Goal: Information Seeking & Learning: Learn about a topic

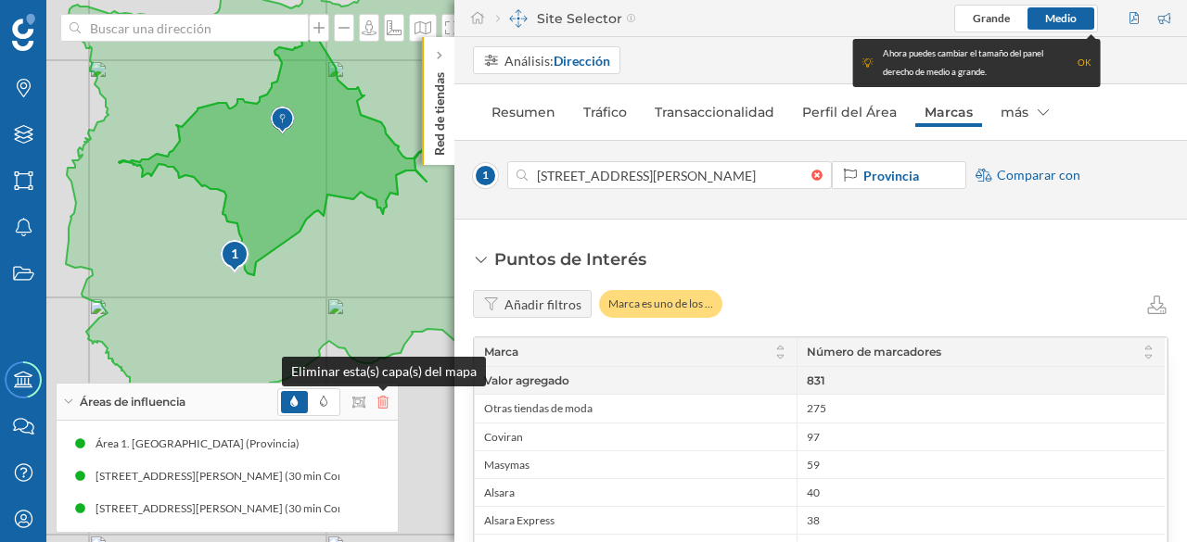
click at [384, 401] on icon at bounding box center [382, 402] width 11 height 13
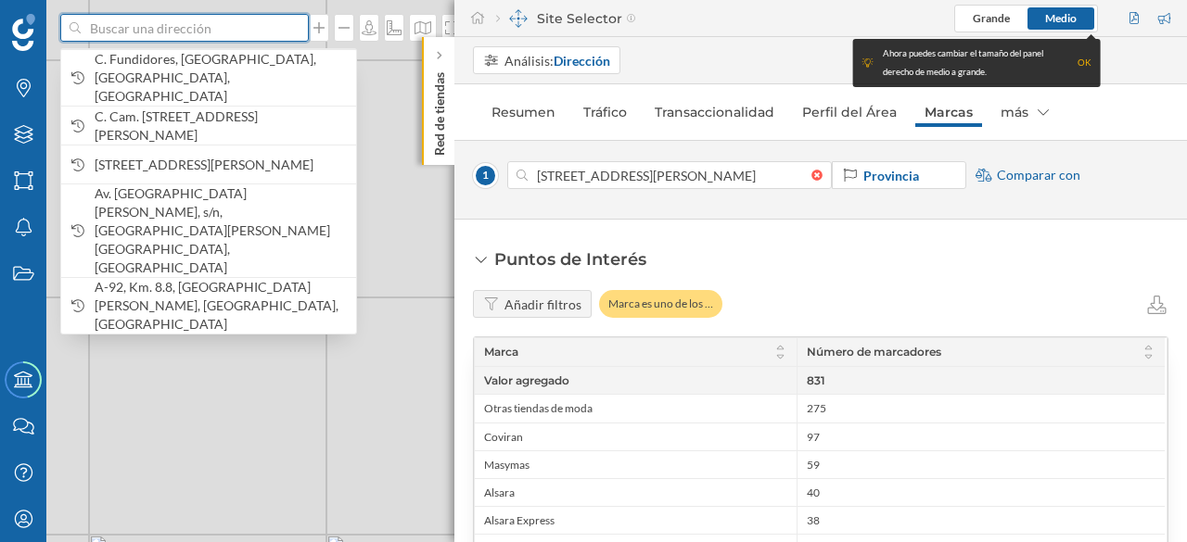
click at [114, 32] on input at bounding box center [185, 28] width 208 height 28
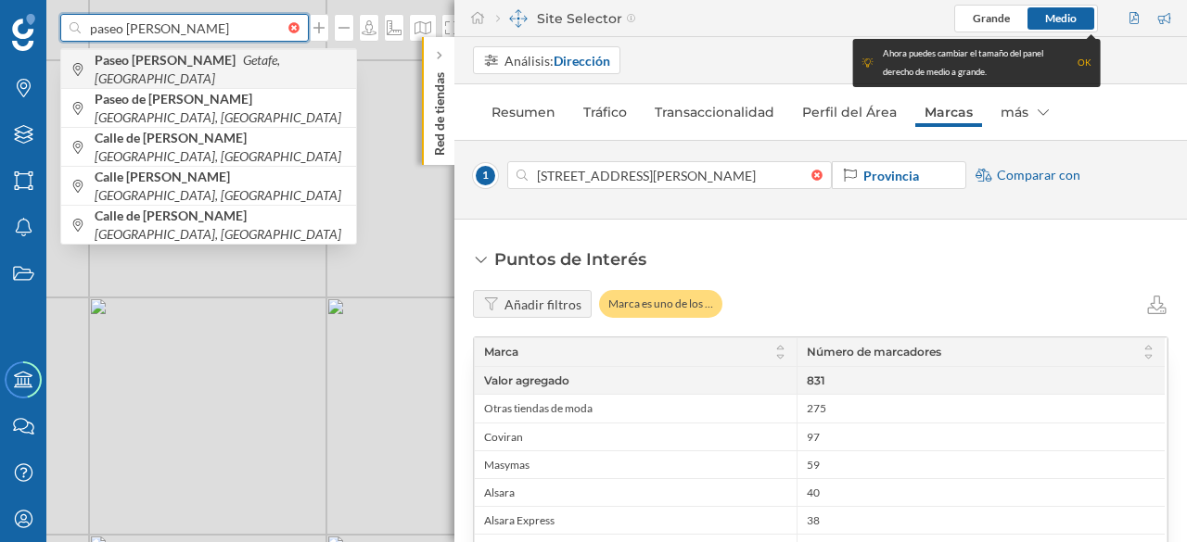
type input "paseo [PERSON_NAME]"
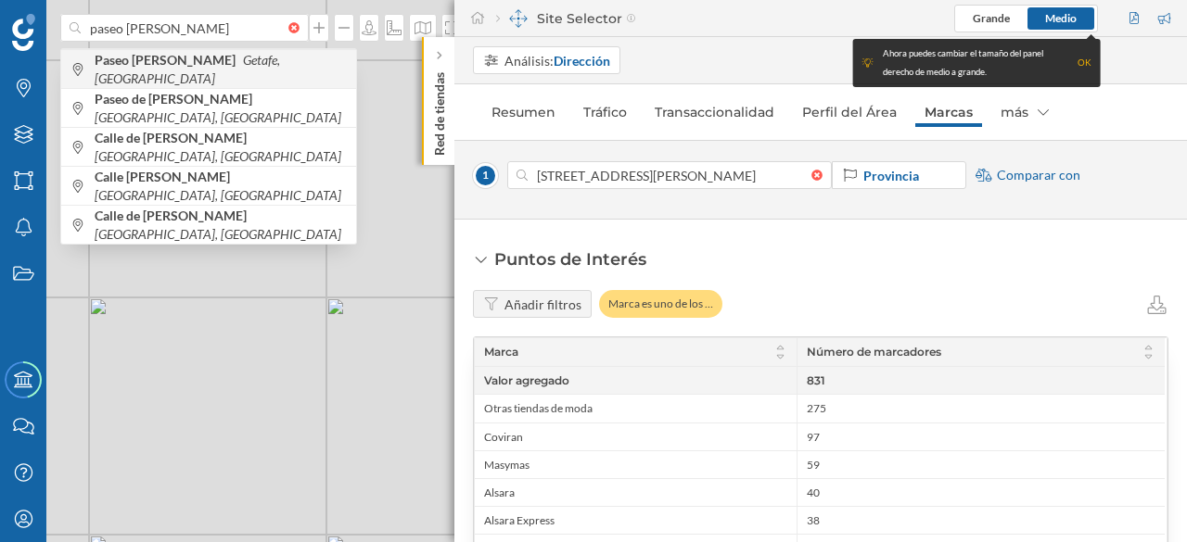
click at [161, 64] on b "Paseo [PERSON_NAME]" at bounding box center [168, 60] width 146 height 16
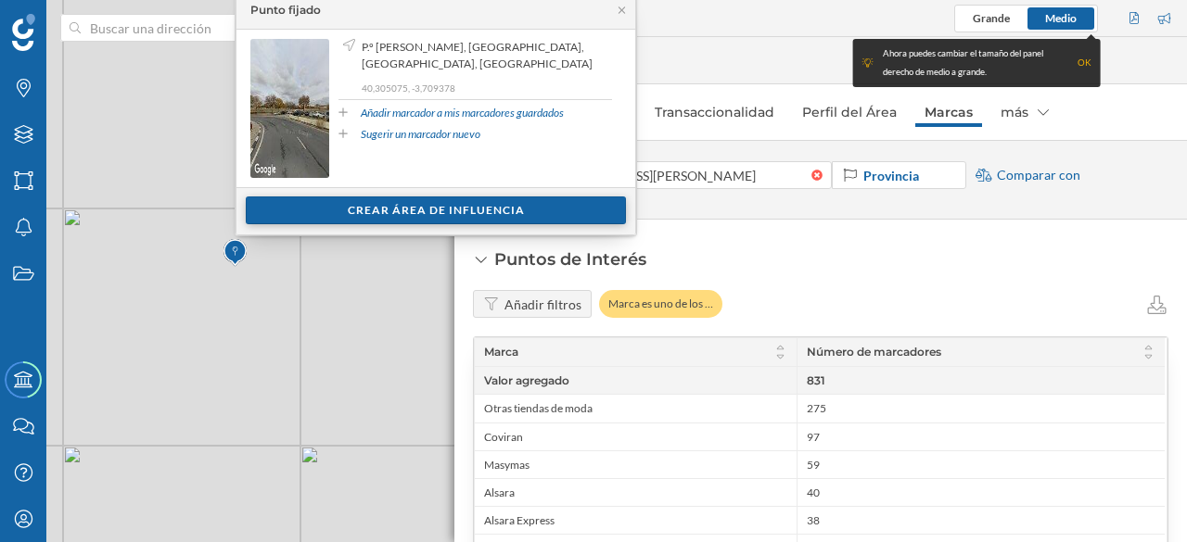
click at [398, 212] on div "Crear área de influencia" at bounding box center [436, 211] width 380 height 28
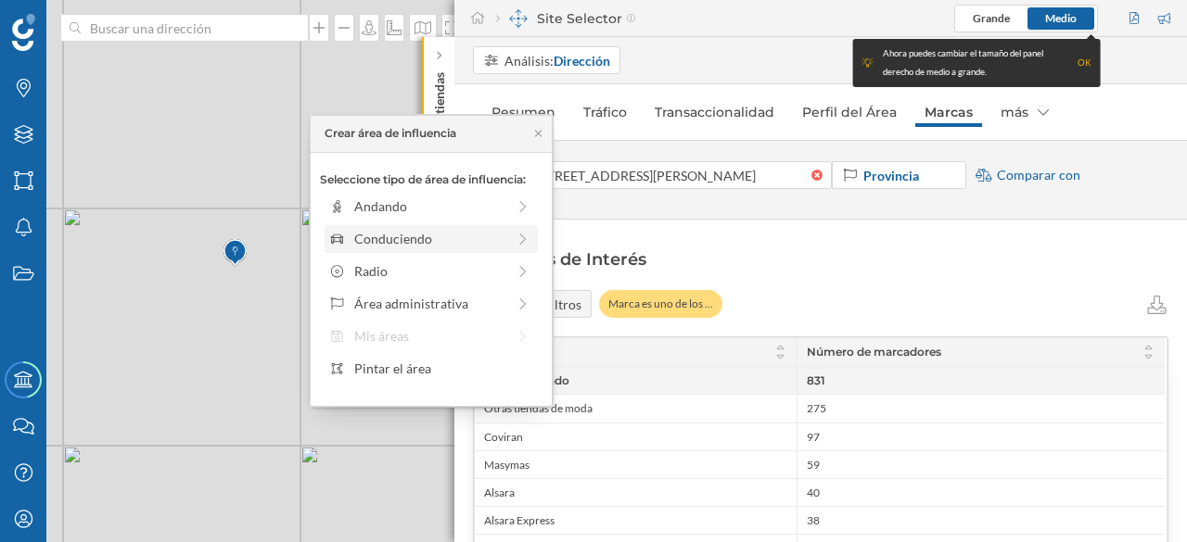
click at [412, 243] on div "Conduciendo" at bounding box center [429, 238] width 151 height 19
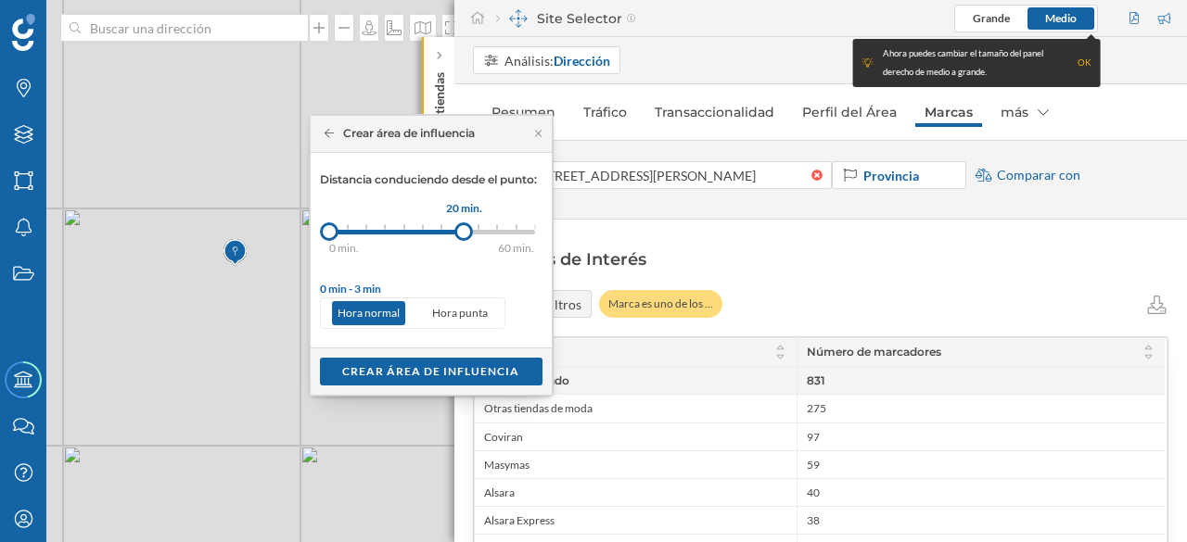
drag, startPoint x: 352, startPoint y: 231, endPoint x: 463, endPoint y: 229, distance: 111.3
click at [463, 229] on div at bounding box center [463, 231] width 19 height 19
drag, startPoint x: 463, startPoint y: 227, endPoint x: 438, endPoint y: 228, distance: 26.0
click at [438, 228] on div at bounding box center [437, 231] width 19 height 19
click at [438, 366] on div "Crear área de influencia" at bounding box center [431, 371] width 222 height 28
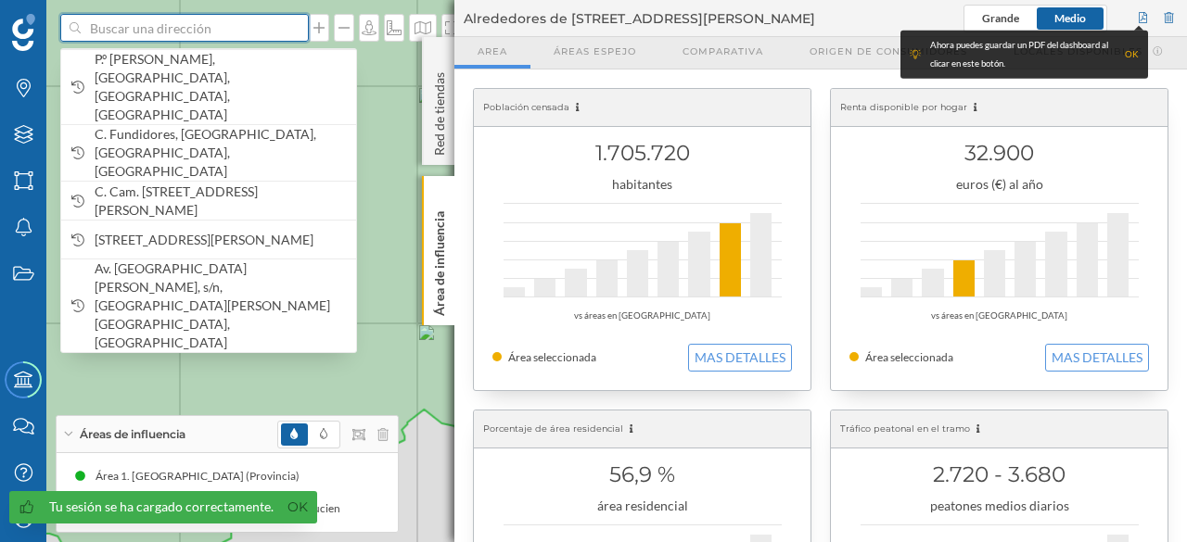
click at [119, 29] on input at bounding box center [185, 28] width 208 height 28
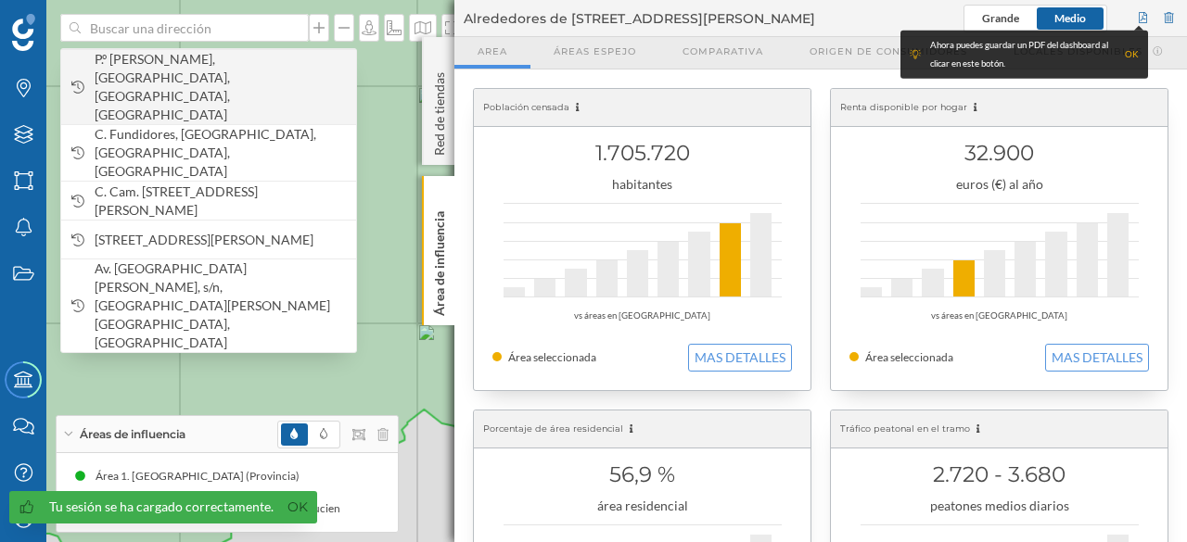
click at [250, 62] on span "P.º [PERSON_NAME], [GEOGRAPHIC_DATA], [GEOGRAPHIC_DATA], [GEOGRAPHIC_DATA]" at bounding box center [221, 87] width 252 height 74
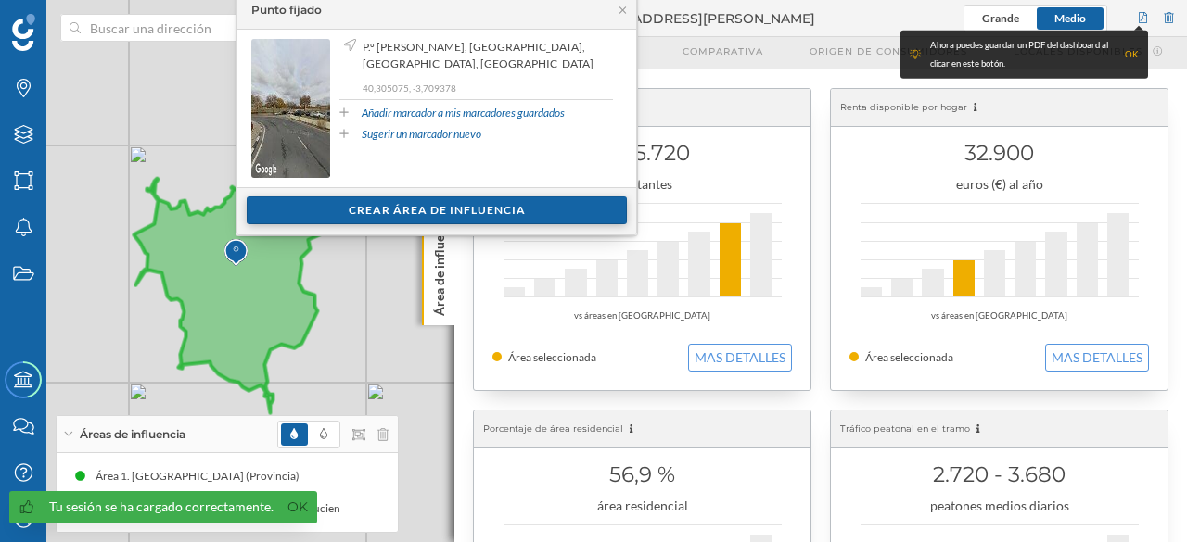
click at [397, 207] on div "Crear área de influencia" at bounding box center [437, 211] width 380 height 28
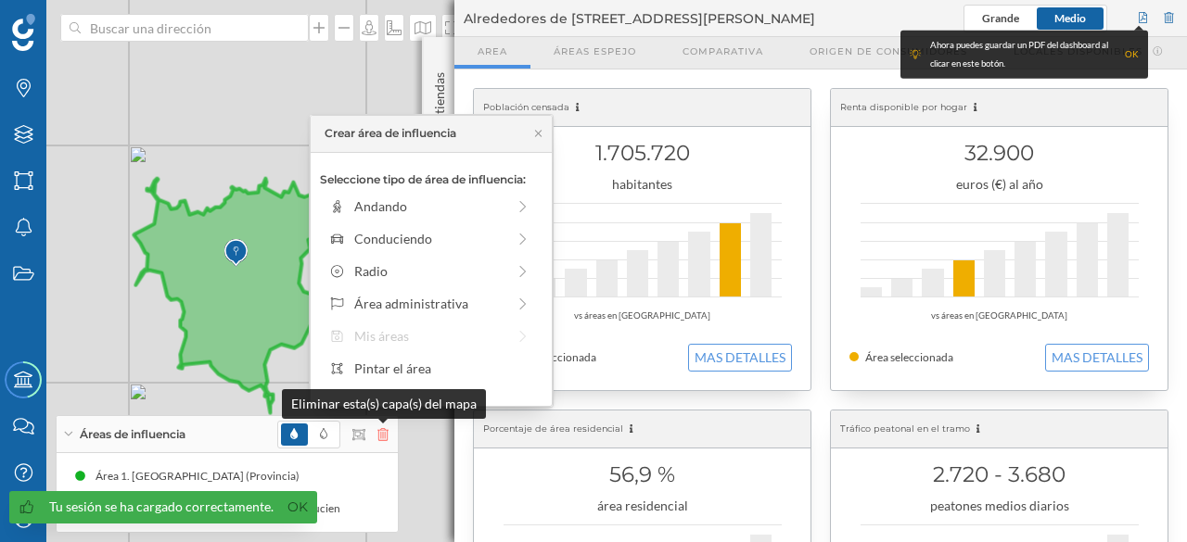
click at [386, 435] on icon at bounding box center [382, 434] width 11 height 13
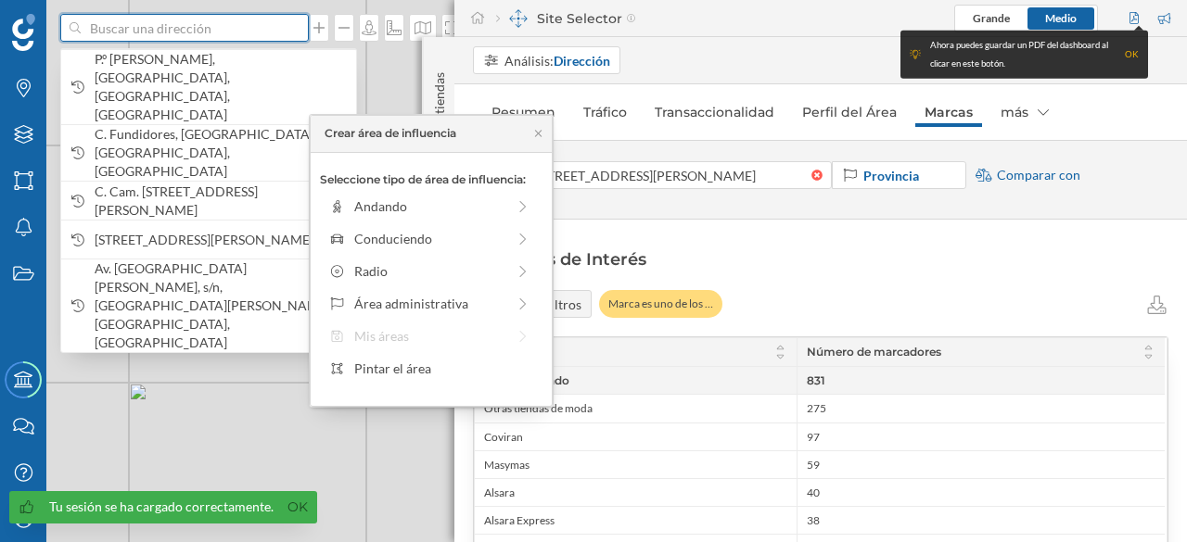
click at [140, 29] on input at bounding box center [185, 28] width 208 height 28
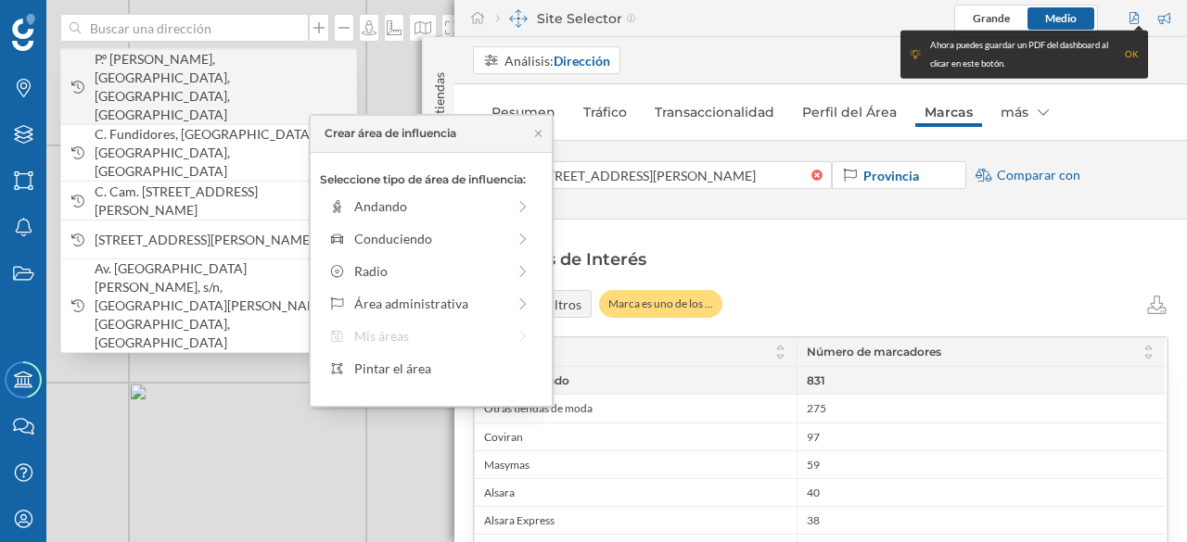
click at [174, 70] on span "P.º [PERSON_NAME], [GEOGRAPHIC_DATA], [GEOGRAPHIC_DATA], [GEOGRAPHIC_DATA]" at bounding box center [221, 87] width 252 height 74
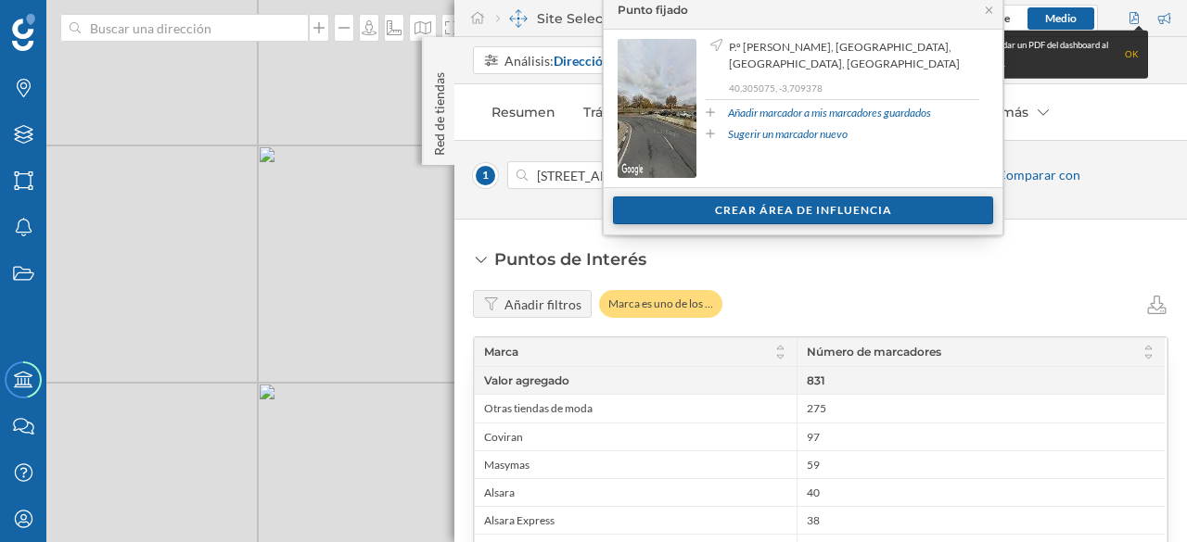
click at [774, 205] on div "Crear área de influencia" at bounding box center [803, 211] width 380 height 28
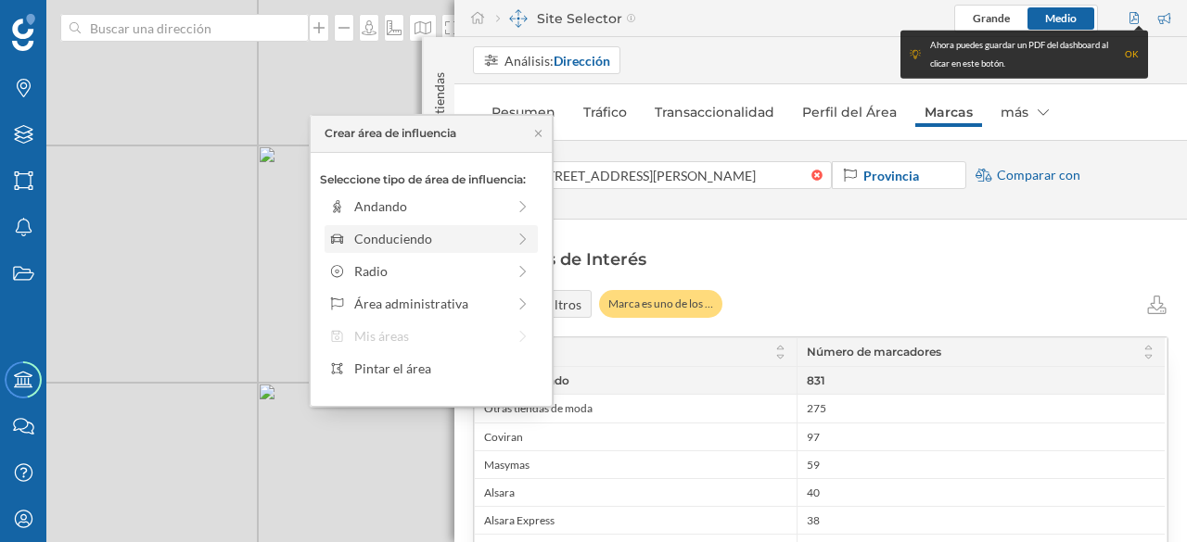
click at [503, 238] on div "Conduciendo" at bounding box center [429, 238] width 151 height 19
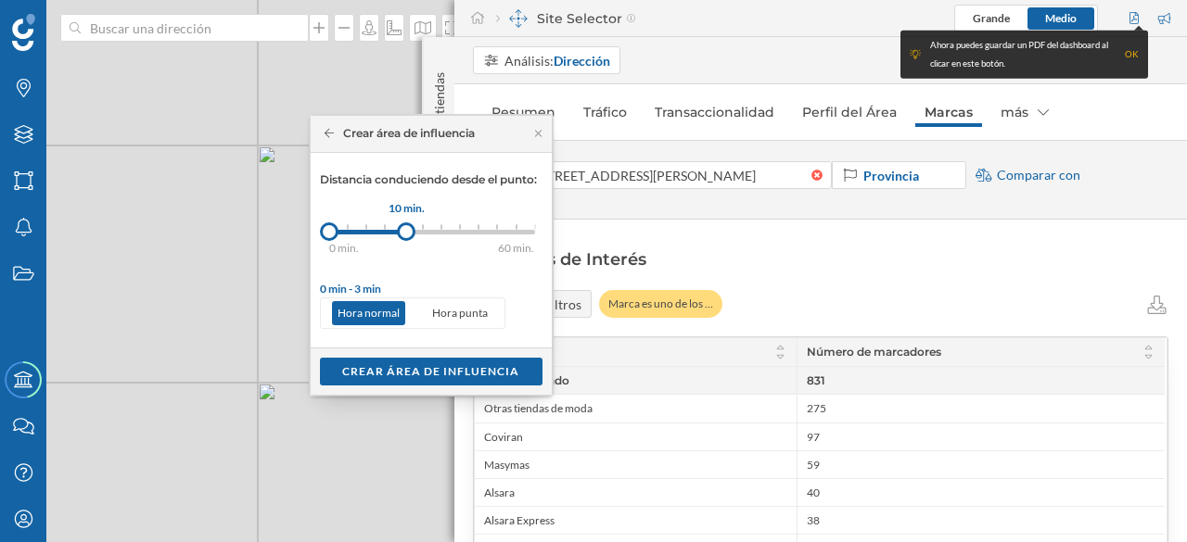
drag, startPoint x: 353, startPoint y: 232, endPoint x: 406, endPoint y: 235, distance: 52.9
click at [406, 235] on div at bounding box center [406, 231] width 19 height 19
click at [419, 372] on div "Crear área de influencia" at bounding box center [431, 371] width 222 height 28
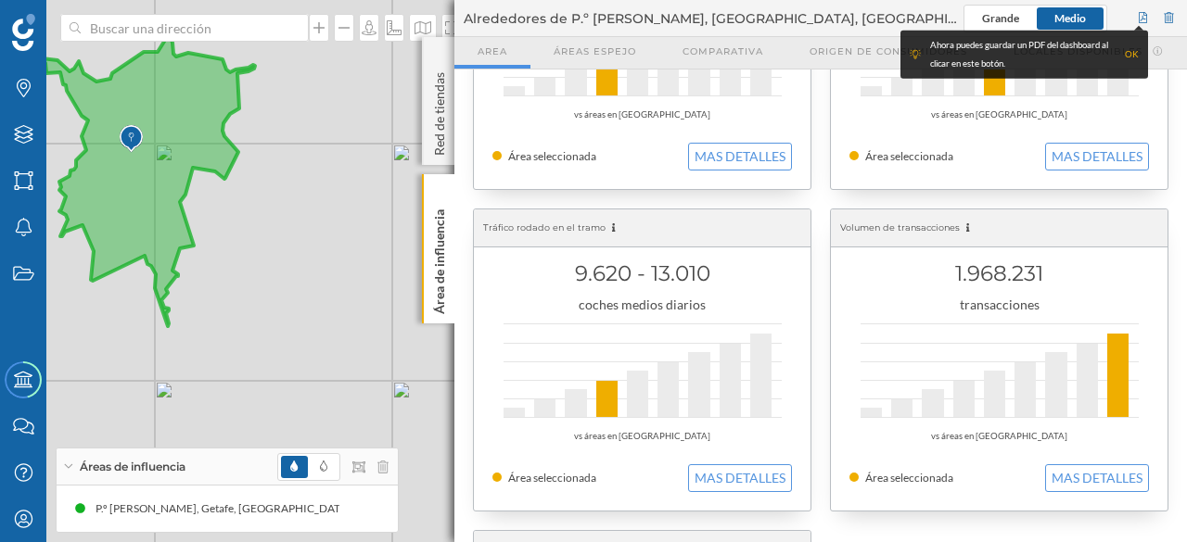
scroll to position [456, 0]
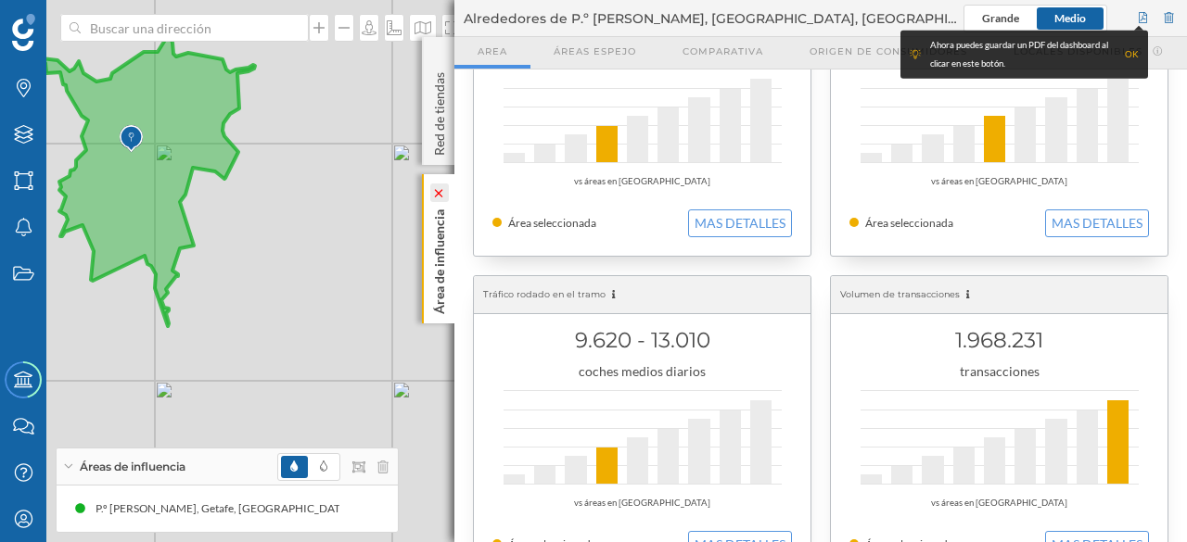
click at [438, 196] on icon at bounding box center [438, 193] width 13 height 8
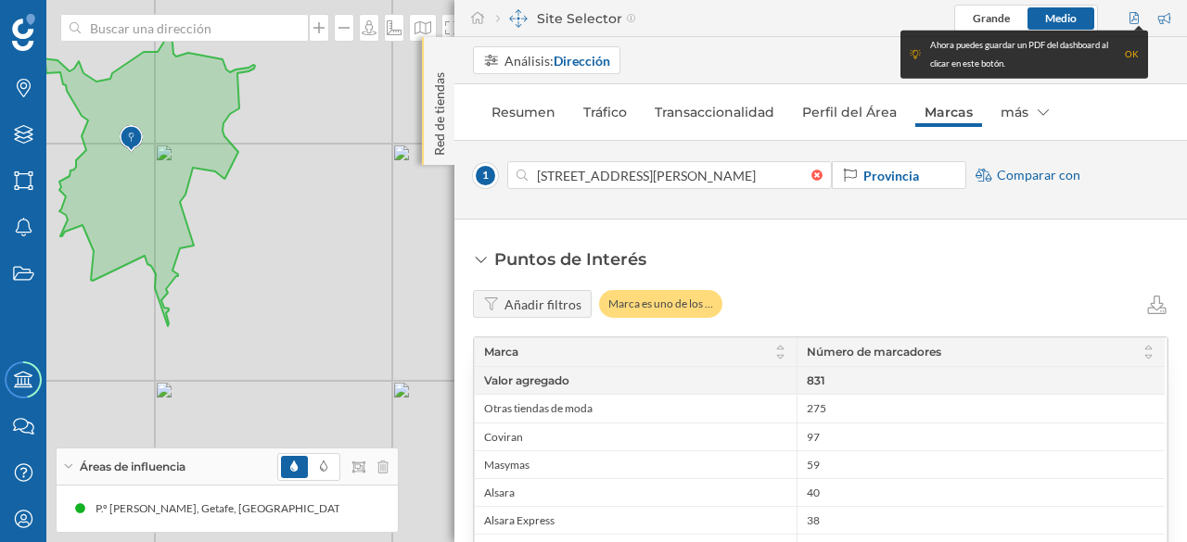
click at [442, 116] on p "Red de tiendas" at bounding box center [439, 110] width 19 height 91
click at [434, 53] on div at bounding box center [439, 55] width 19 height 19
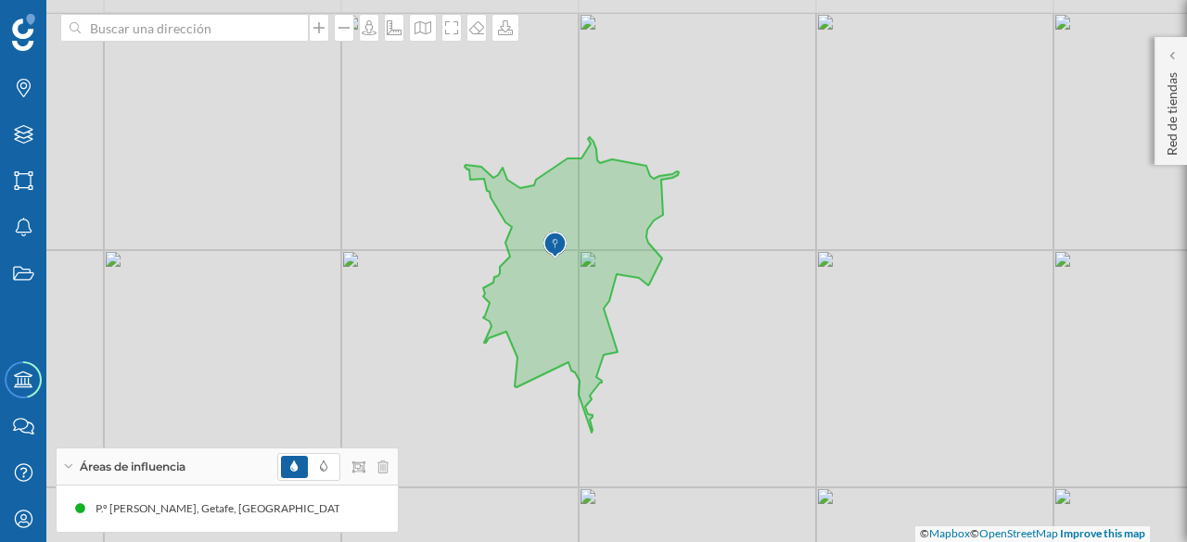
drag, startPoint x: 297, startPoint y: 248, endPoint x: 720, endPoint y: 355, distance: 436.8
click at [720, 355] on div "© Mapbox © OpenStreetMap Improve this map" at bounding box center [593, 271] width 1187 height 542
click at [24, 86] on icon "Marcas" at bounding box center [23, 88] width 23 height 19
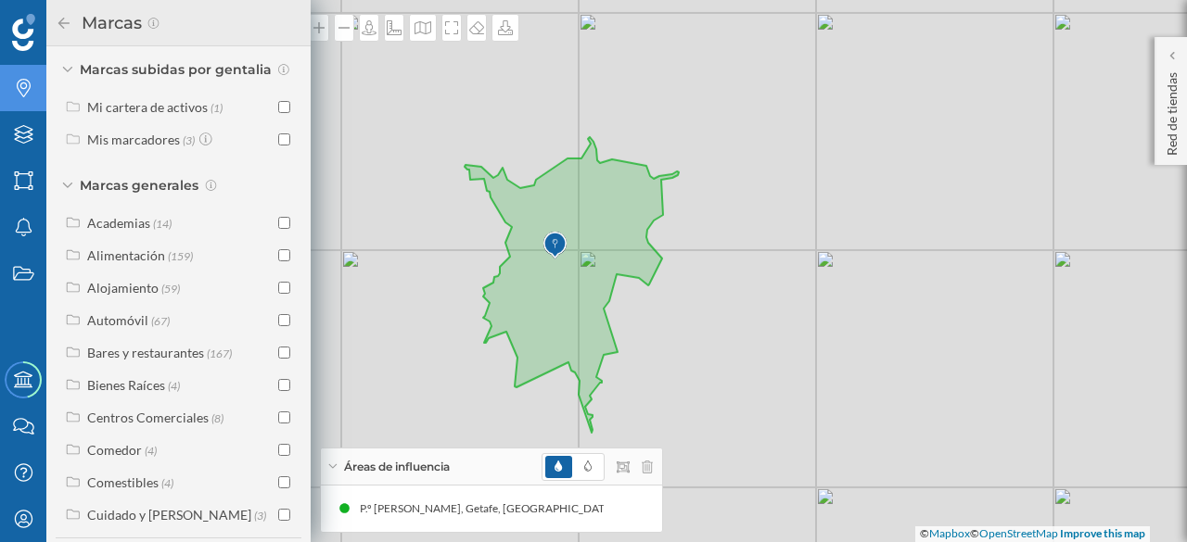
scroll to position [185, 0]
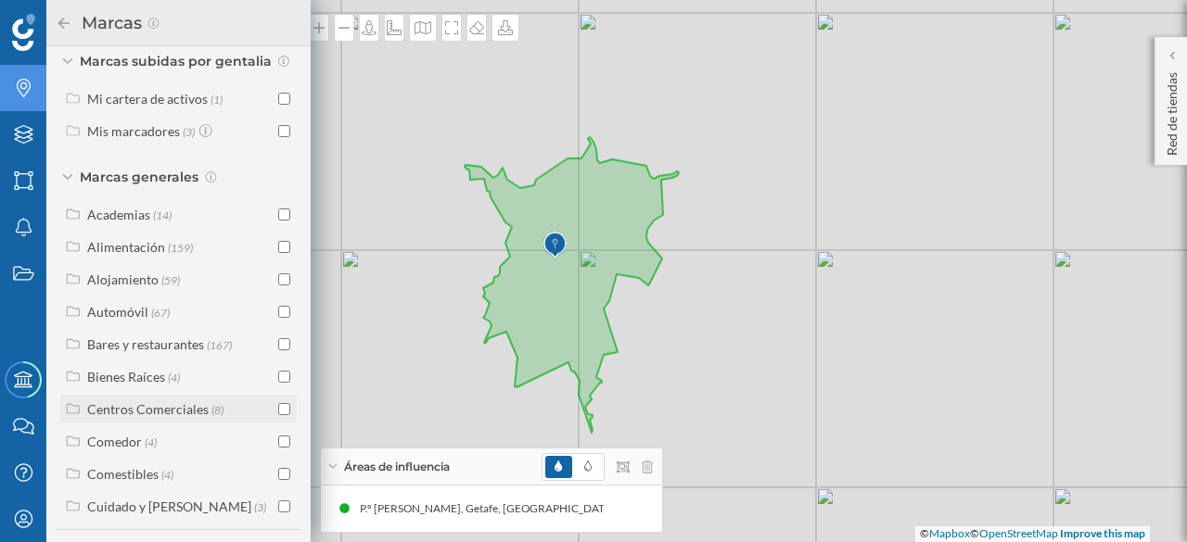
click at [281, 415] on input "checkbox" at bounding box center [284, 409] width 12 height 12
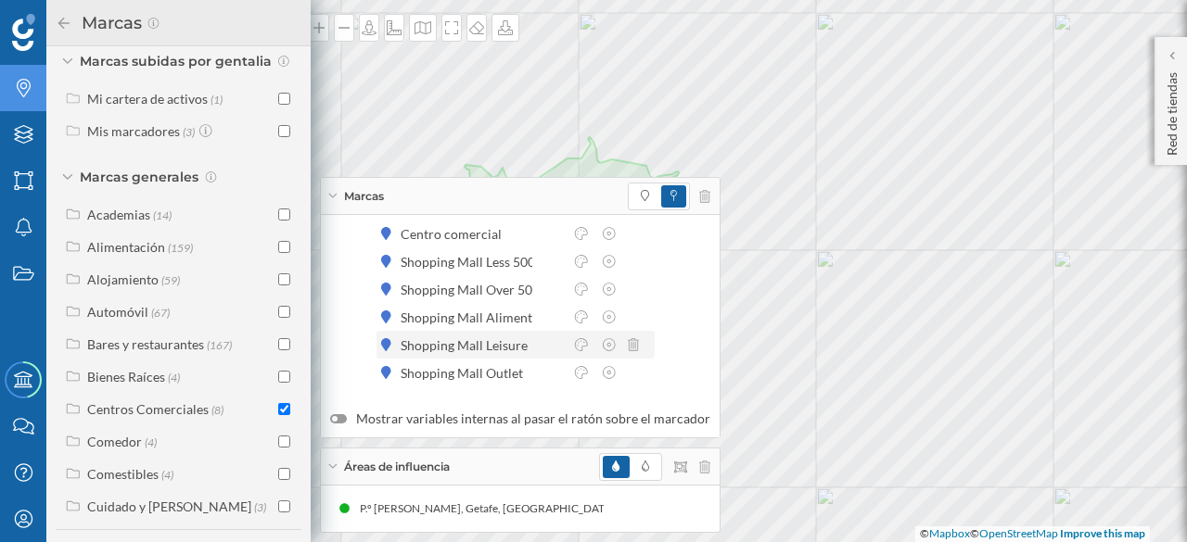
scroll to position [0, 0]
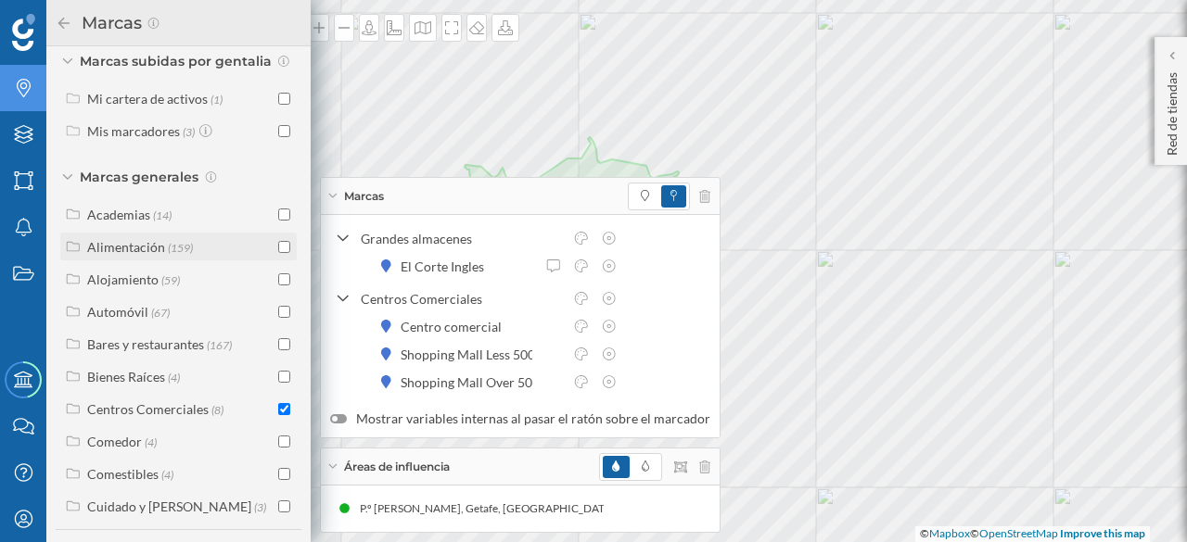
click at [278, 253] on input "checkbox" at bounding box center [284, 247] width 12 height 12
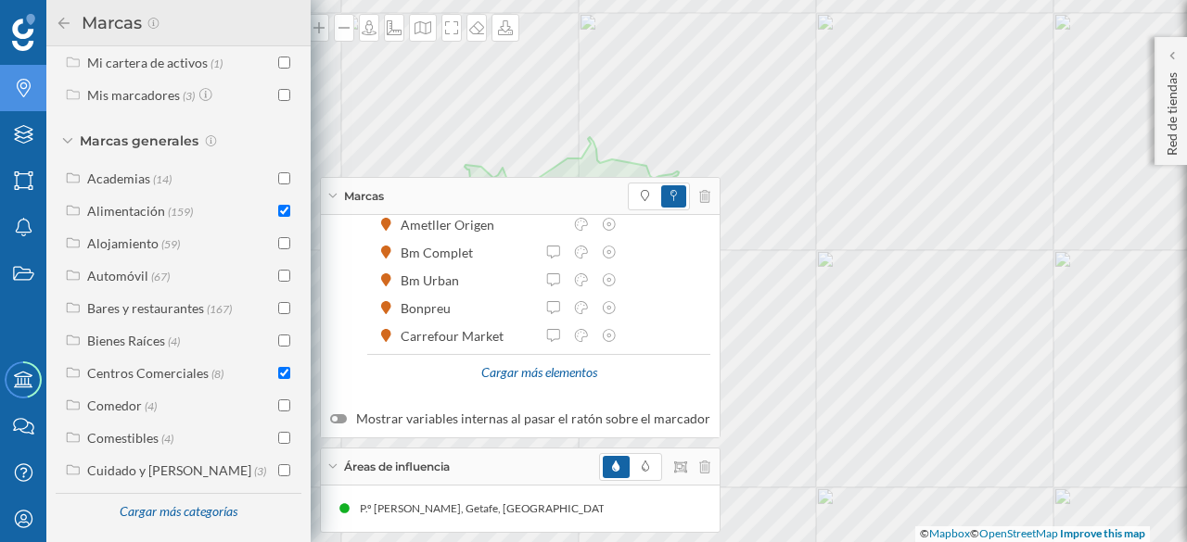
scroll to position [235, 0]
click at [167, 511] on div "Cargar más categorías" at bounding box center [178, 511] width 141 height 28
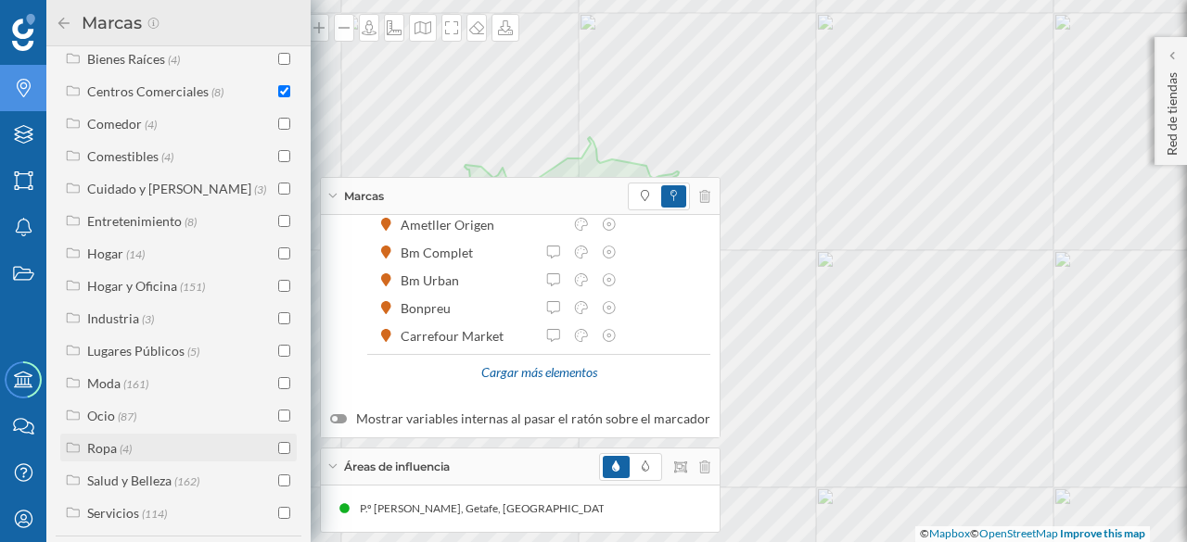
scroll to position [467, 0]
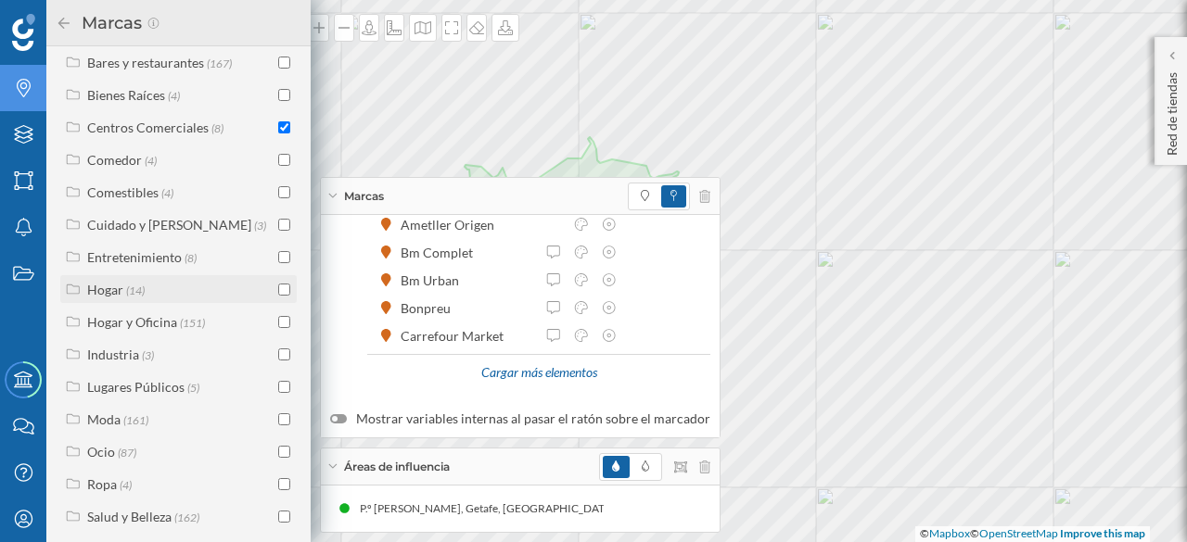
click at [280, 296] on input "checkbox" at bounding box center [284, 290] width 12 height 12
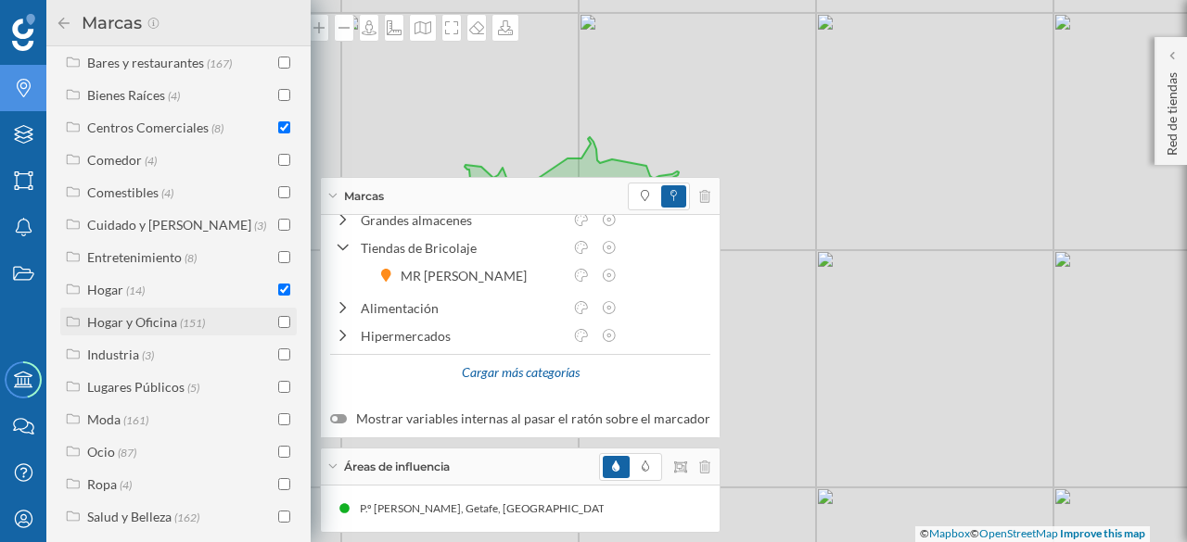
scroll to position [385, 0]
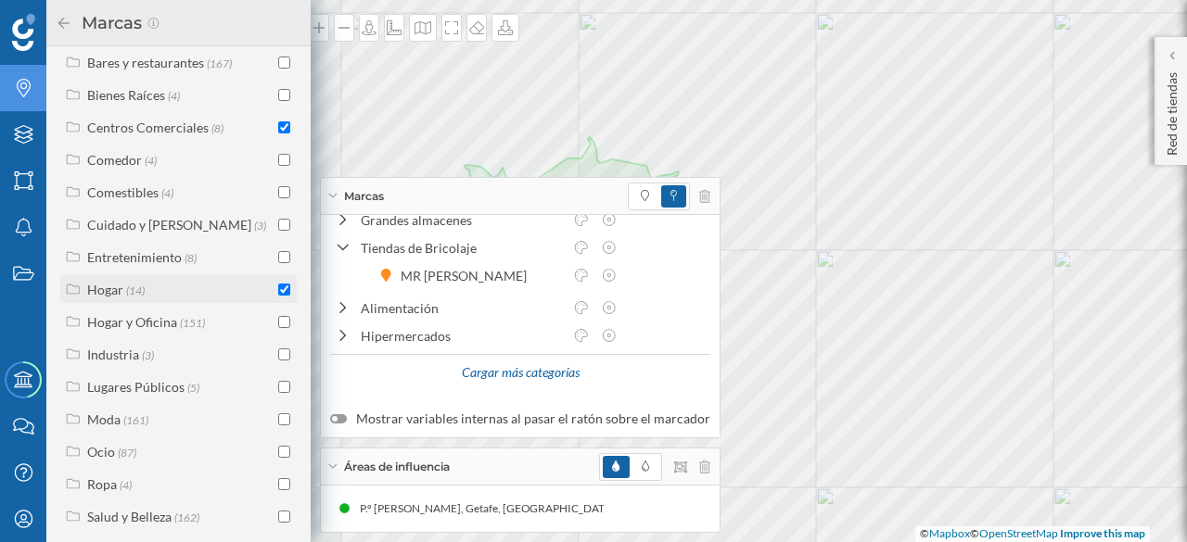
click at [130, 298] on span "(14)" at bounding box center [135, 290] width 19 height 16
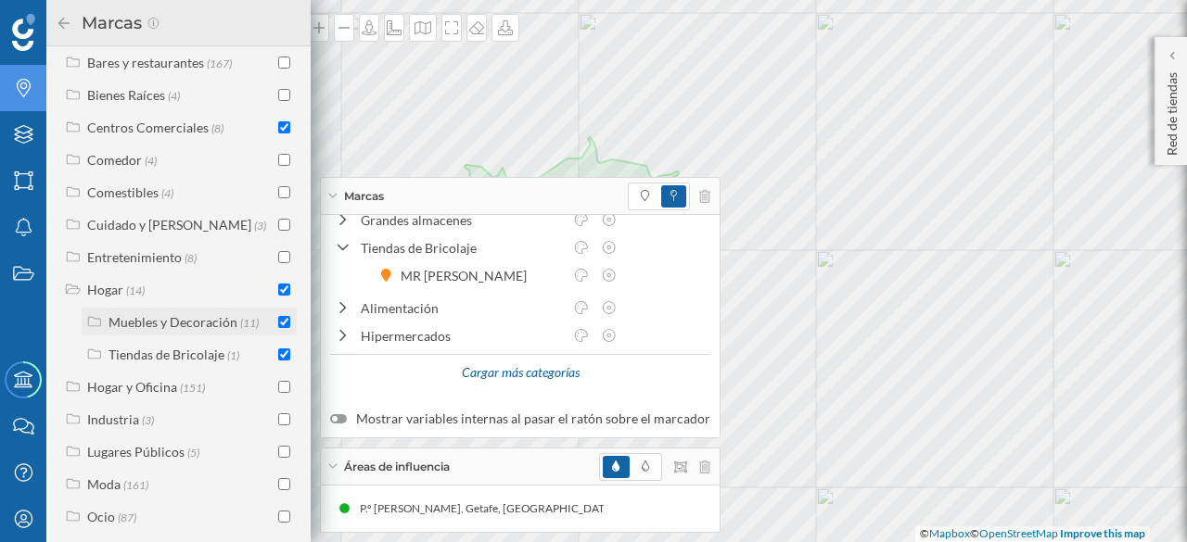
click at [164, 330] on div "Muebles y Decoración" at bounding box center [172, 322] width 129 height 16
click at [159, 362] on div "Dormitorio" at bounding box center [163, 355] width 67 height 16
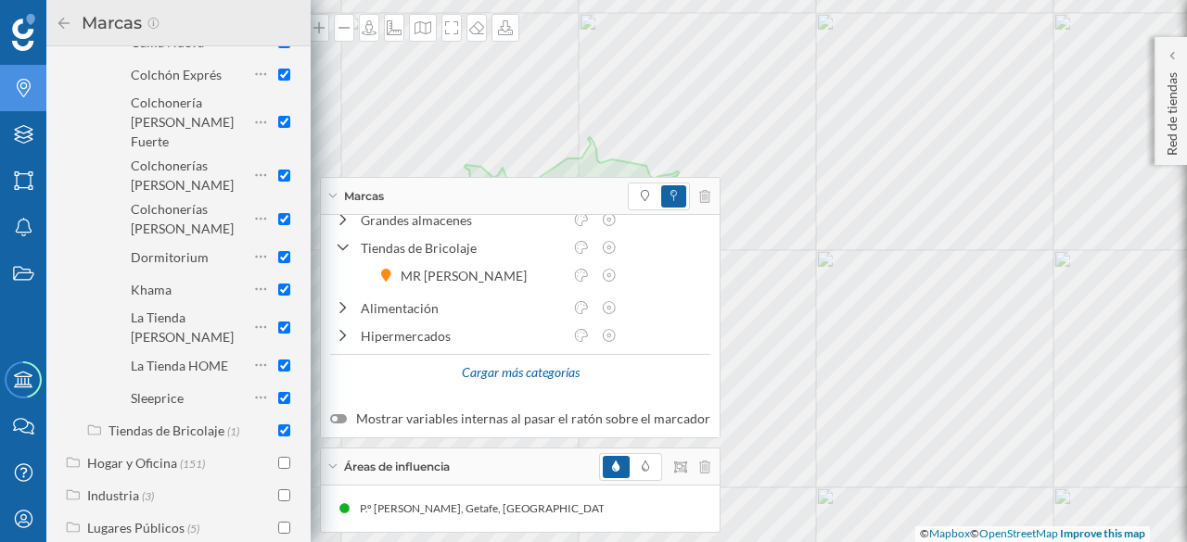
scroll to position [838, 0]
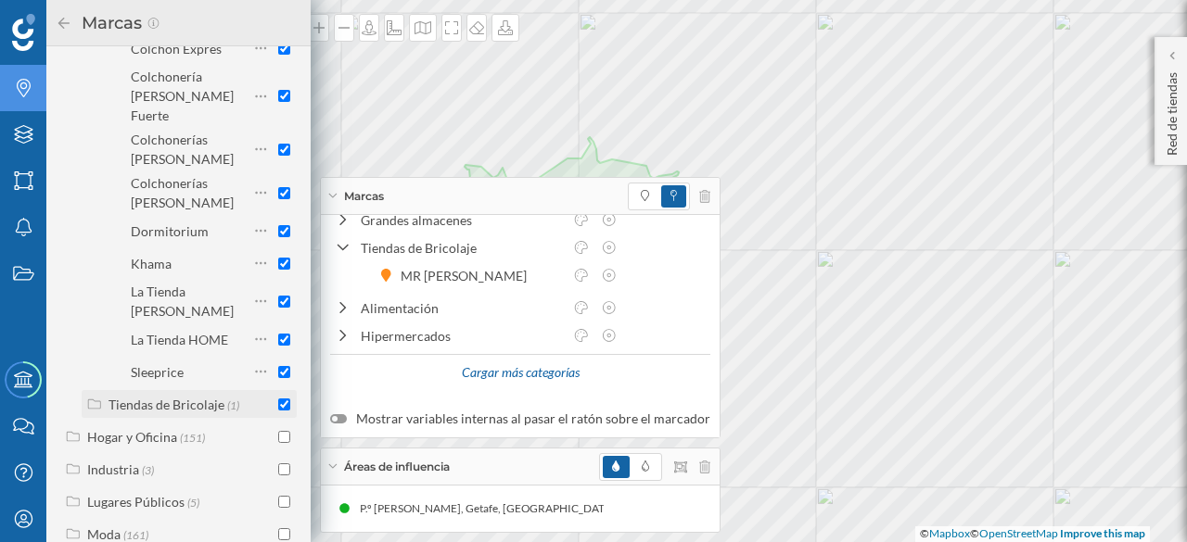
click at [158, 397] on div "Tiendas de Bricolaje" at bounding box center [166, 405] width 116 height 16
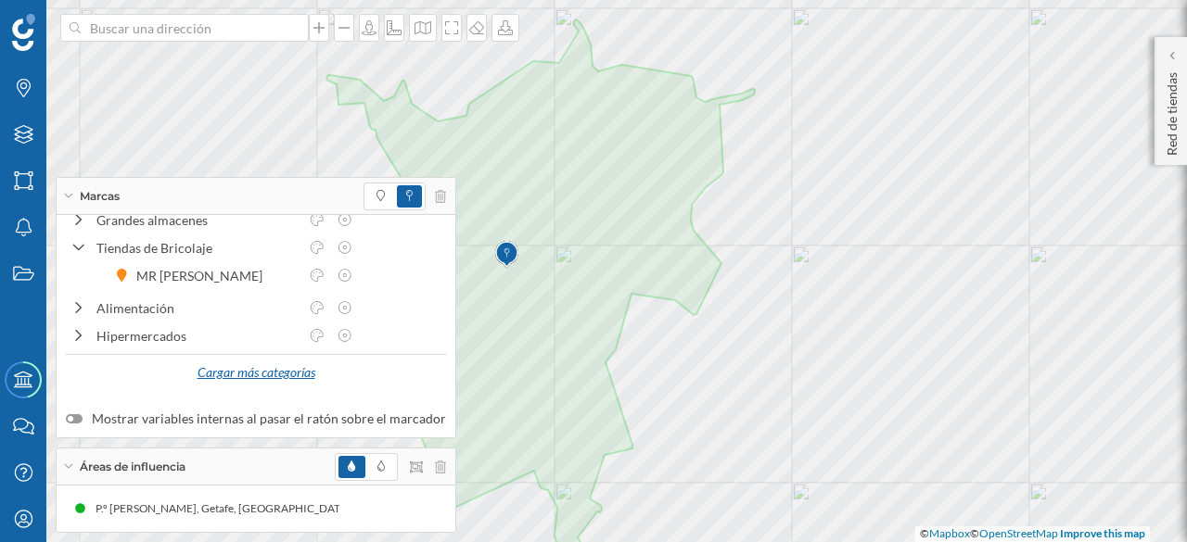
click at [237, 378] on div "Cargar más categorías" at bounding box center [255, 374] width 141 height 28
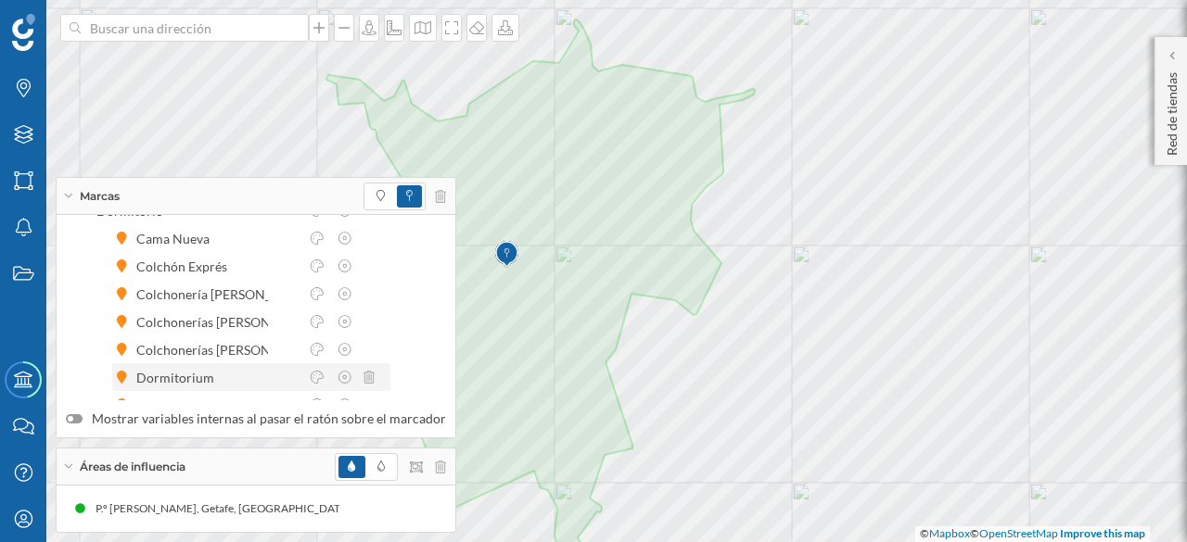
scroll to position [0, 0]
click at [79, 231] on icon at bounding box center [78, 239] width 13 height 17
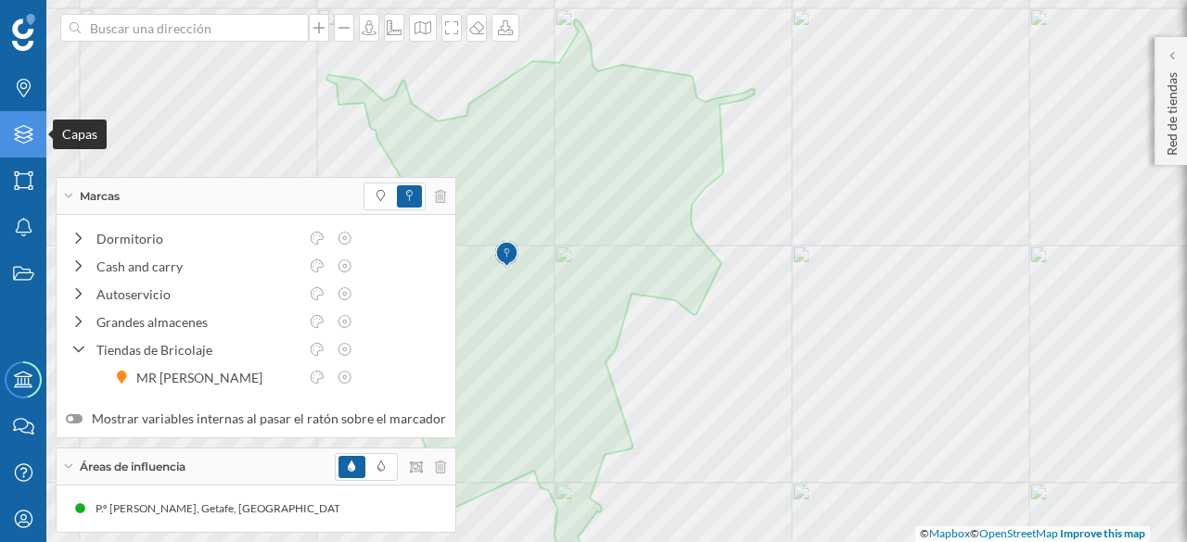
click at [26, 125] on icon "Capas" at bounding box center [23, 134] width 23 height 19
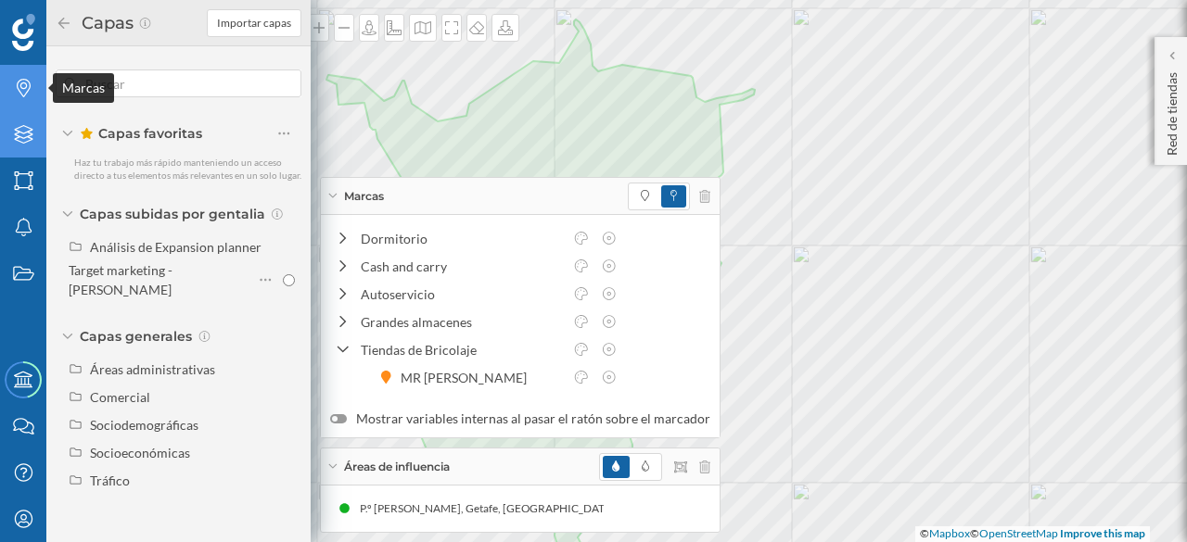
click at [26, 82] on icon "Marcas" at bounding box center [23, 88] width 23 height 19
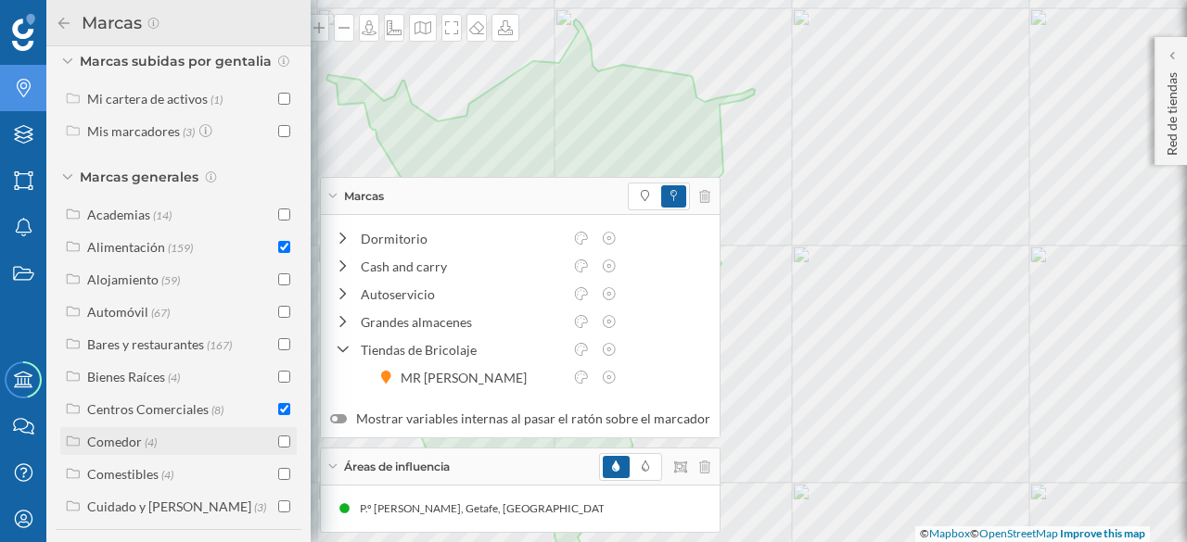
scroll to position [235, 0]
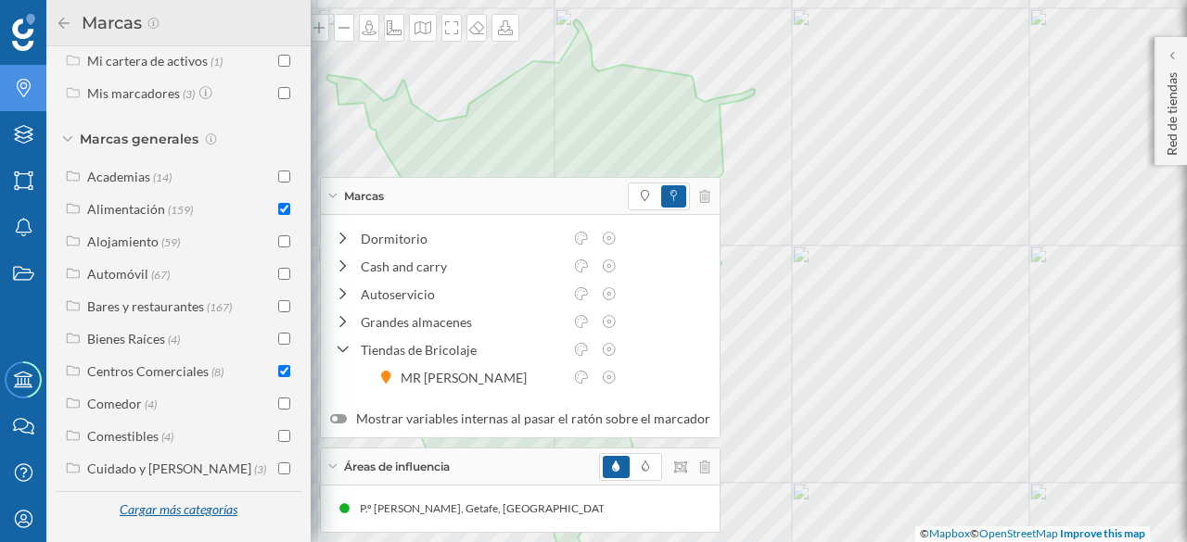
click at [153, 514] on div "Cargar más categorías" at bounding box center [178, 511] width 141 height 28
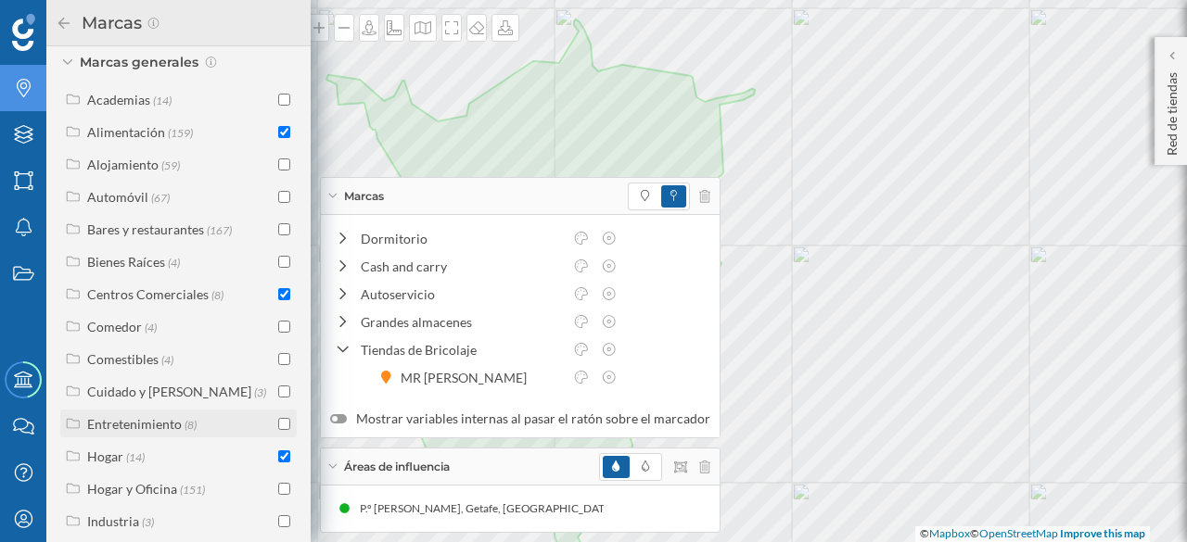
scroll to position [328, 0]
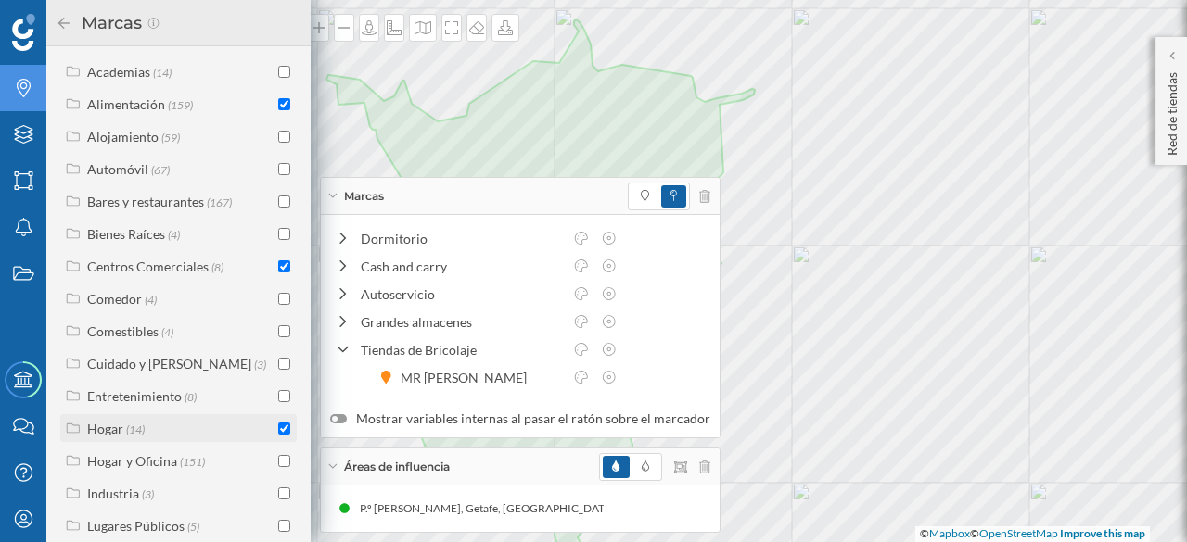
click at [98, 437] on div "Hogar" at bounding box center [105, 429] width 36 height 16
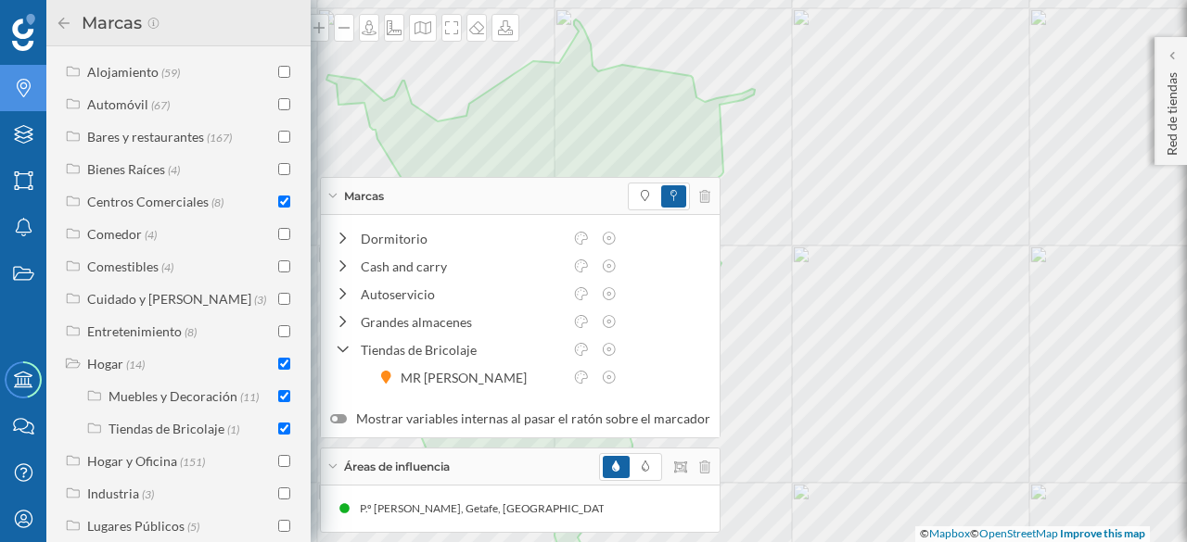
scroll to position [421, 0]
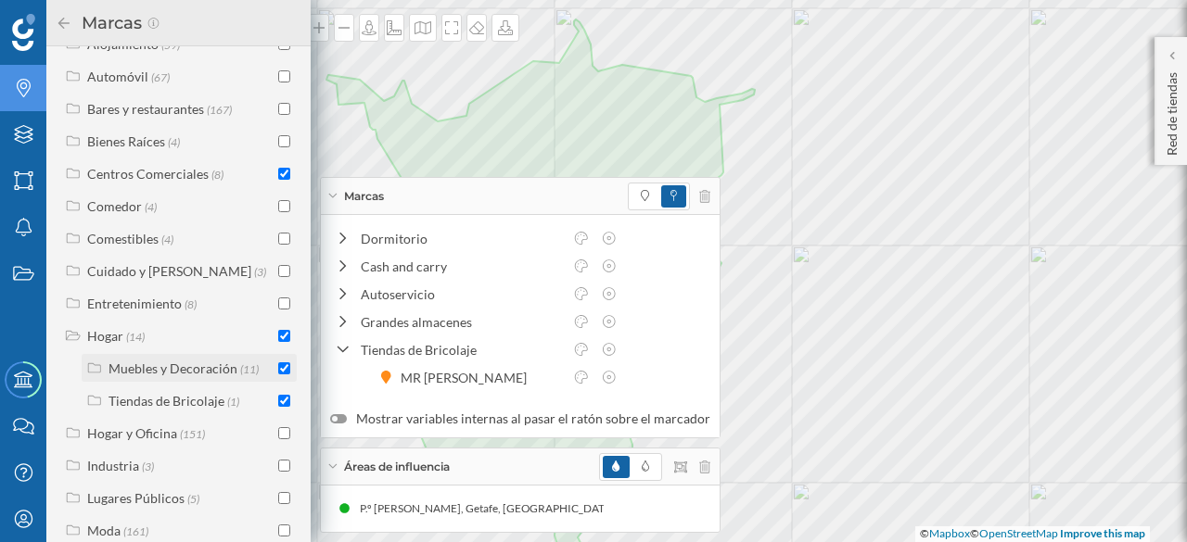
click at [200, 376] on div "Muebles y Decoración" at bounding box center [172, 369] width 129 height 16
click at [283, 407] on input "checkbox" at bounding box center [284, 401] width 12 height 12
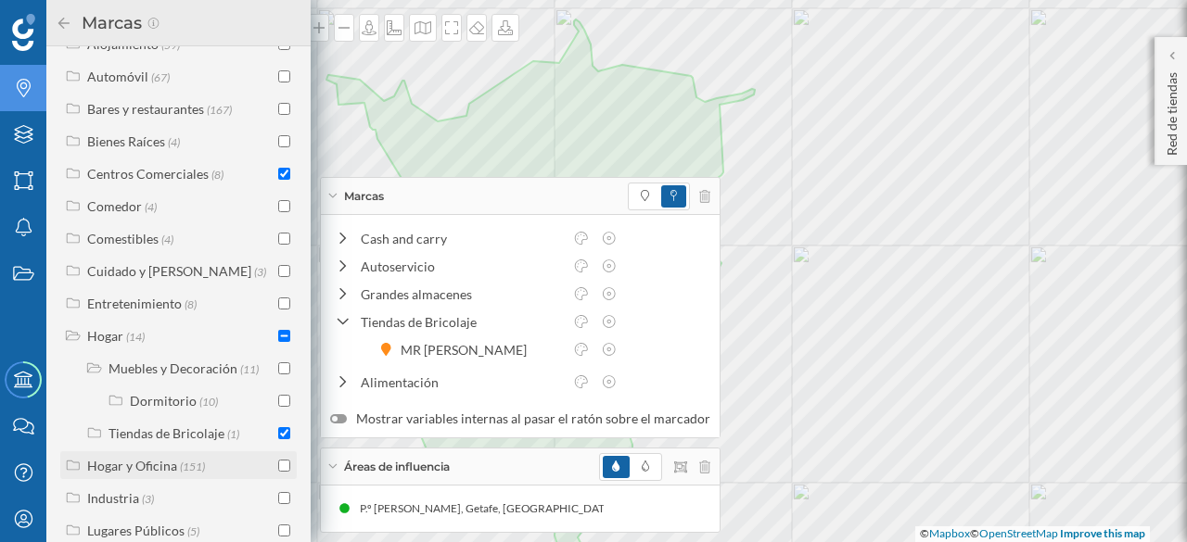
click at [157, 474] on div "Hogar y Oficina" at bounding box center [132, 466] width 90 height 16
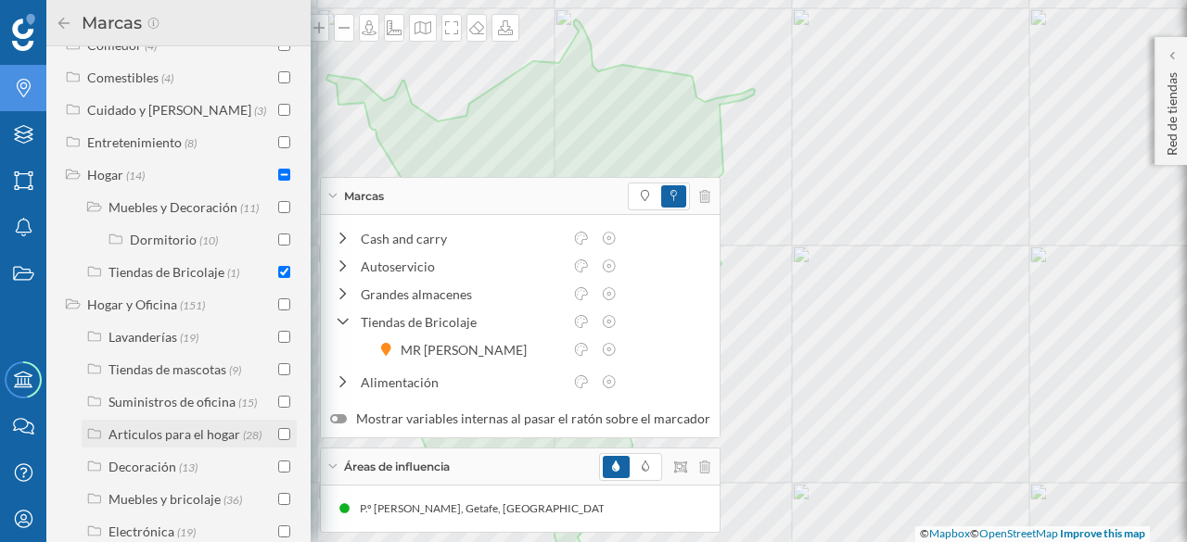
scroll to position [606, 0]
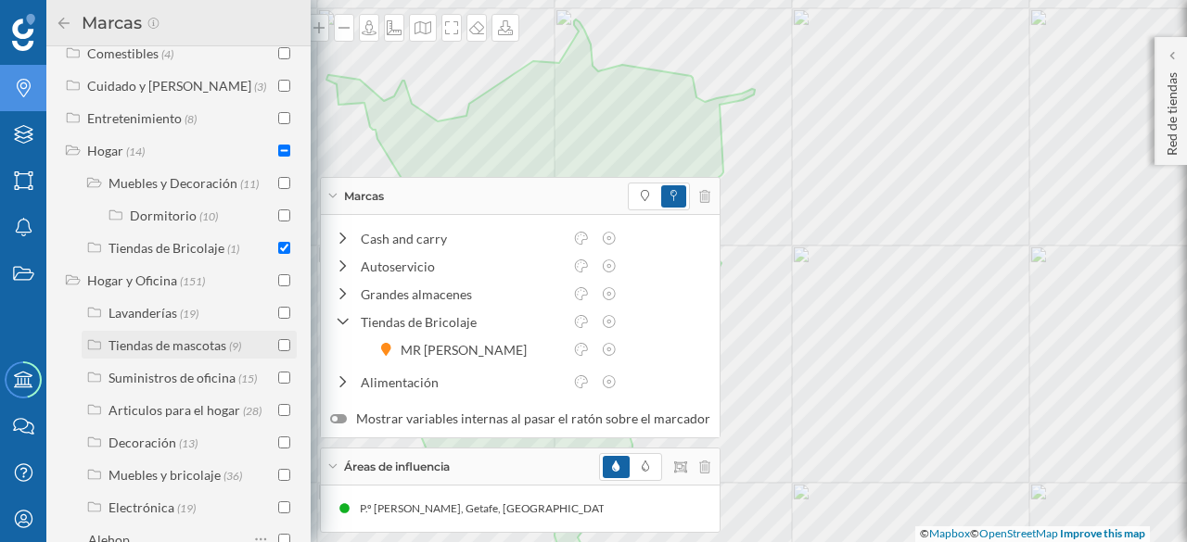
click at [182, 353] on div "Tiendas de mascotas" at bounding box center [167, 345] width 118 height 16
click at [283, 351] on input "checkbox" at bounding box center [284, 345] width 12 height 12
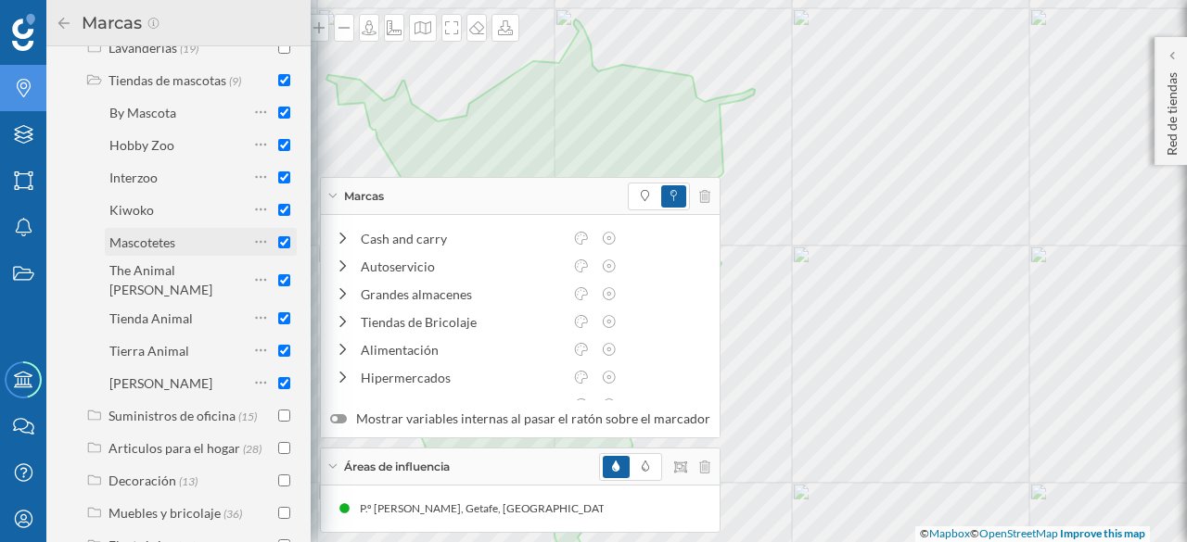
scroll to position [884, 0]
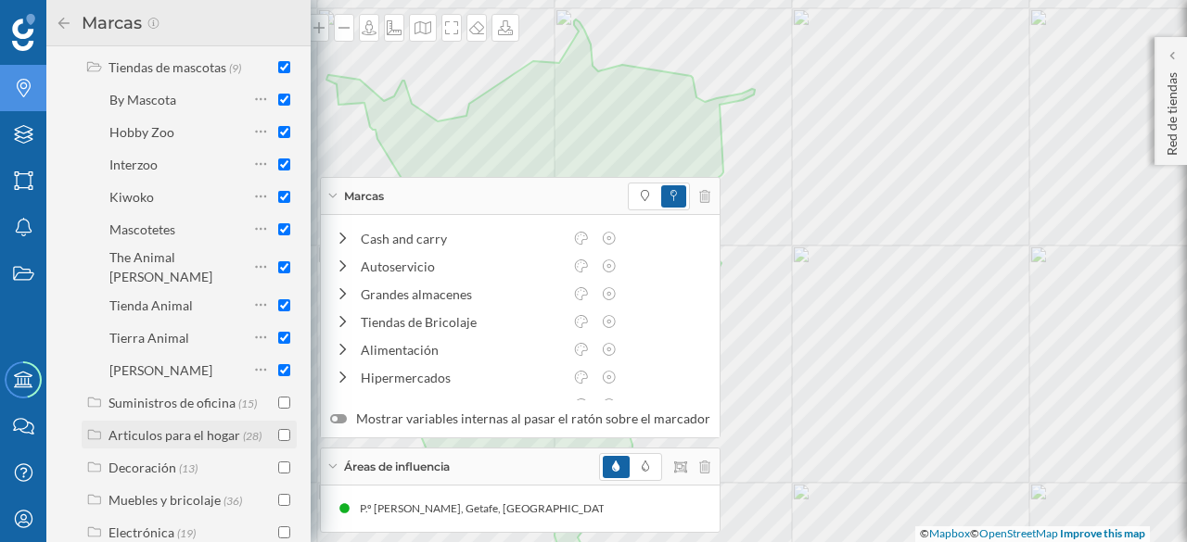
click at [163, 435] on div "Articulos para el hogar" at bounding box center [174, 435] width 132 height 16
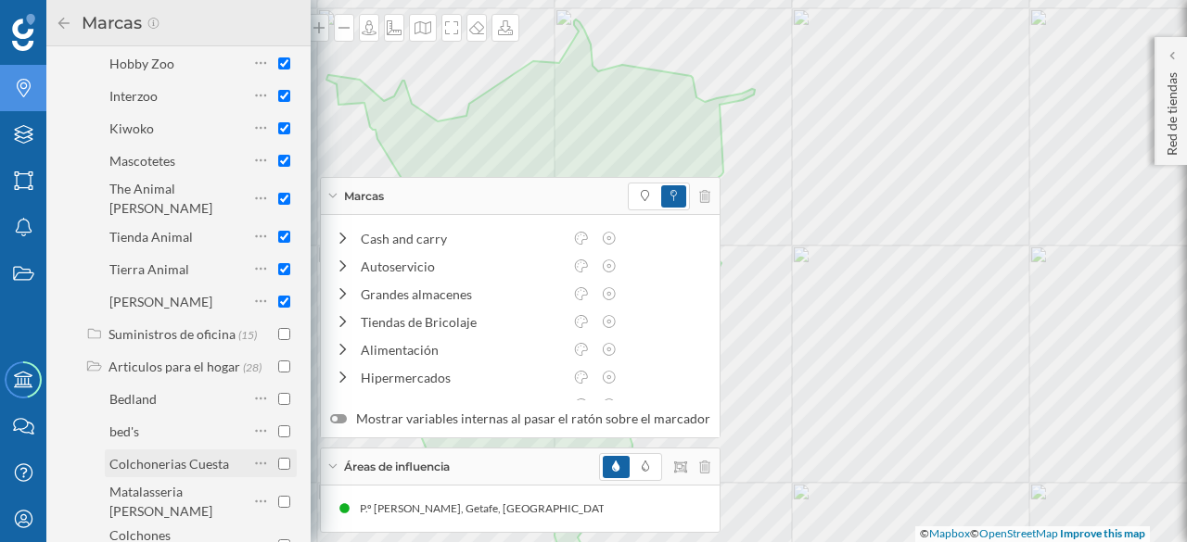
scroll to position [977, 0]
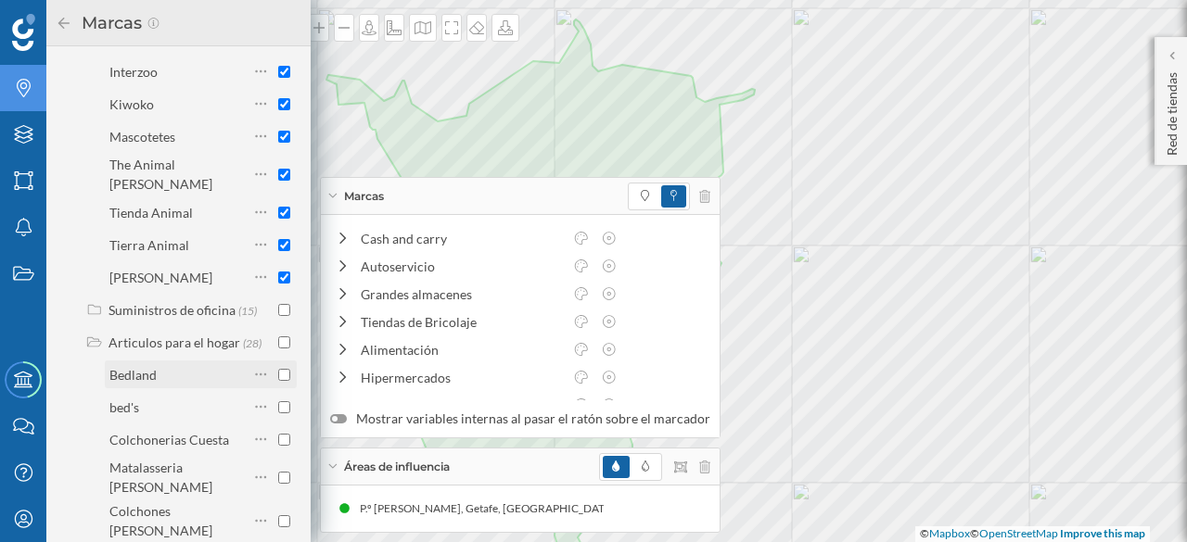
click at [286, 377] on input "checkbox" at bounding box center [284, 375] width 12 height 12
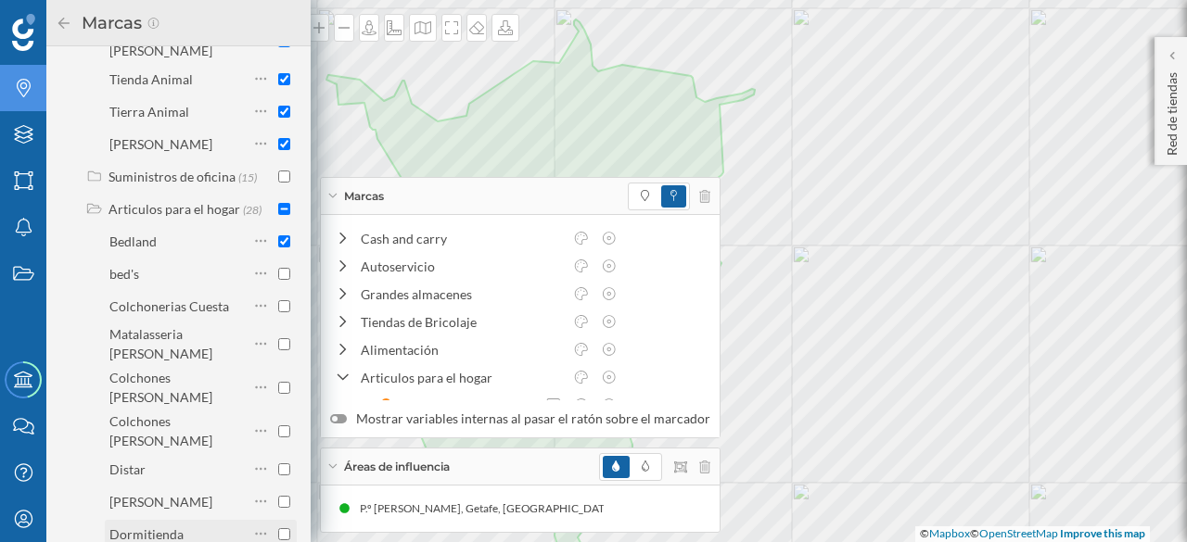
scroll to position [1162, 0]
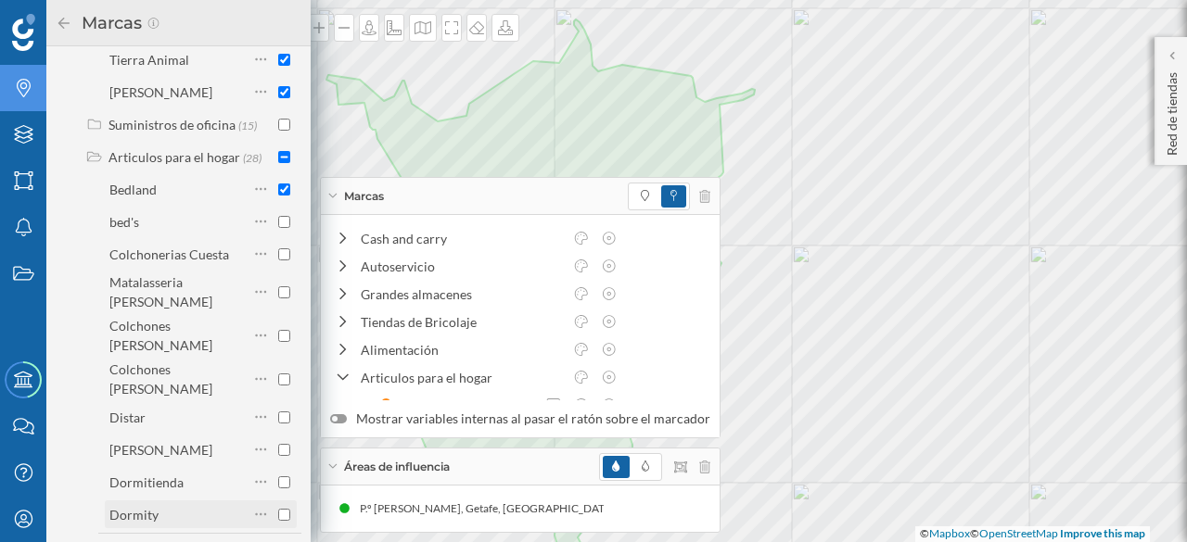
click at [280, 509] on input "checkbox" at bounding box center [284, 515] width 12 height 12
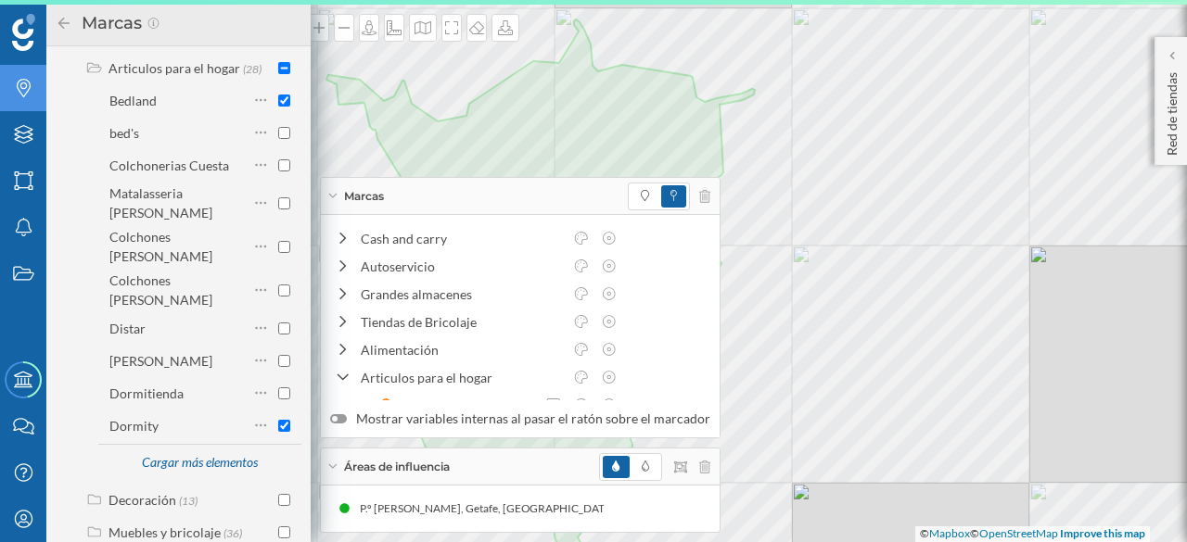
scroll to position [1255, 0]
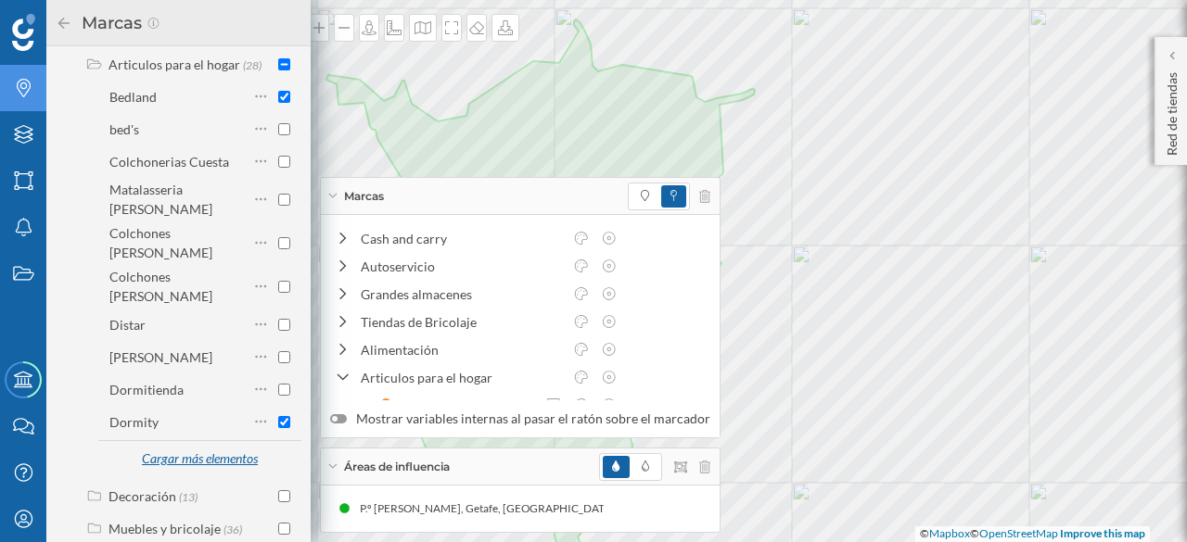
click at [205, 446] on div "Cargar más elementos" at bounding box center [199, 460] width 139 height 28
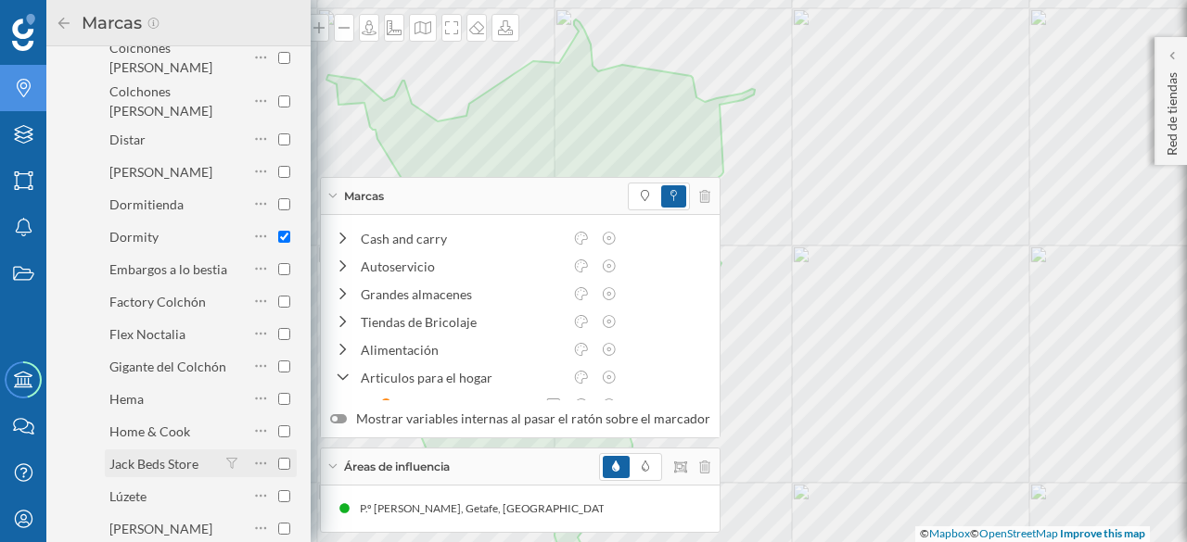
scroll to position [1533, 0]
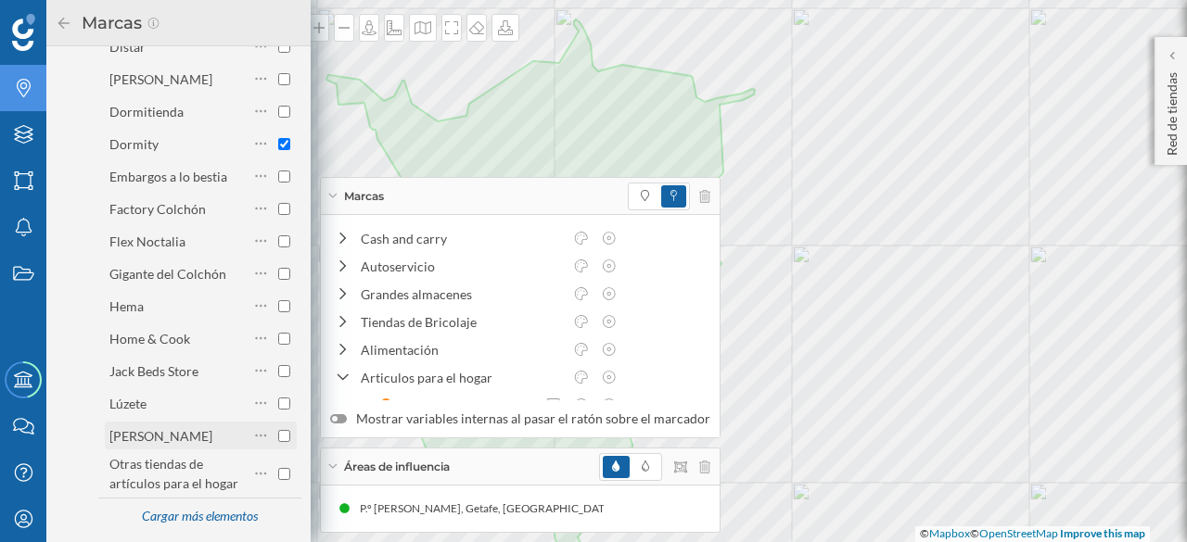
click at [278, 430] on input "checkbox" at bounding box center [284, 436] width 12 height 12
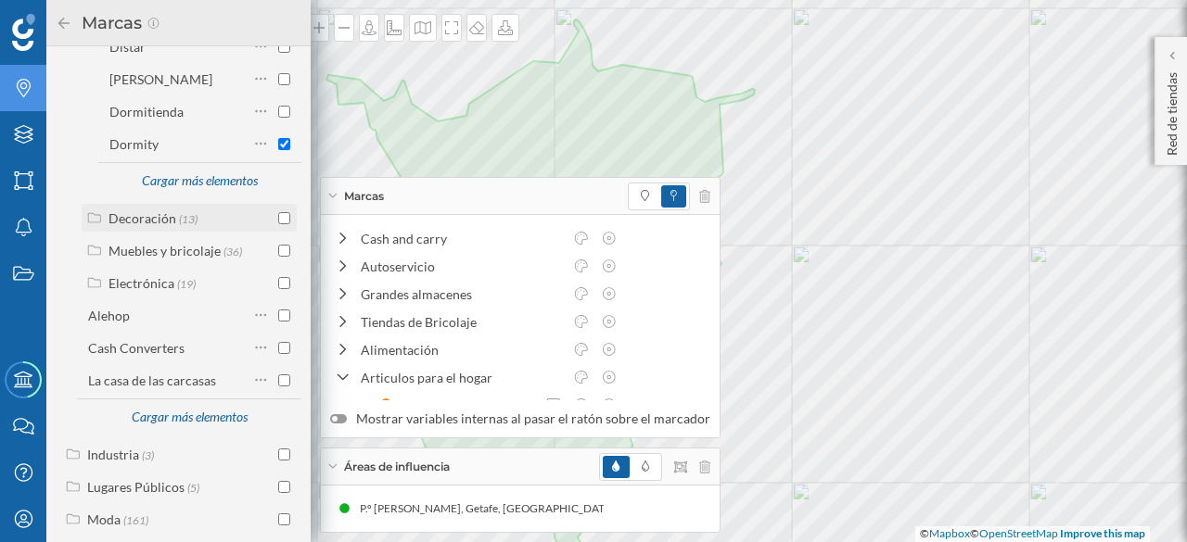
click at [146, 210] on div "Decoración" at bounding box center [142, 218] width 68 height 16
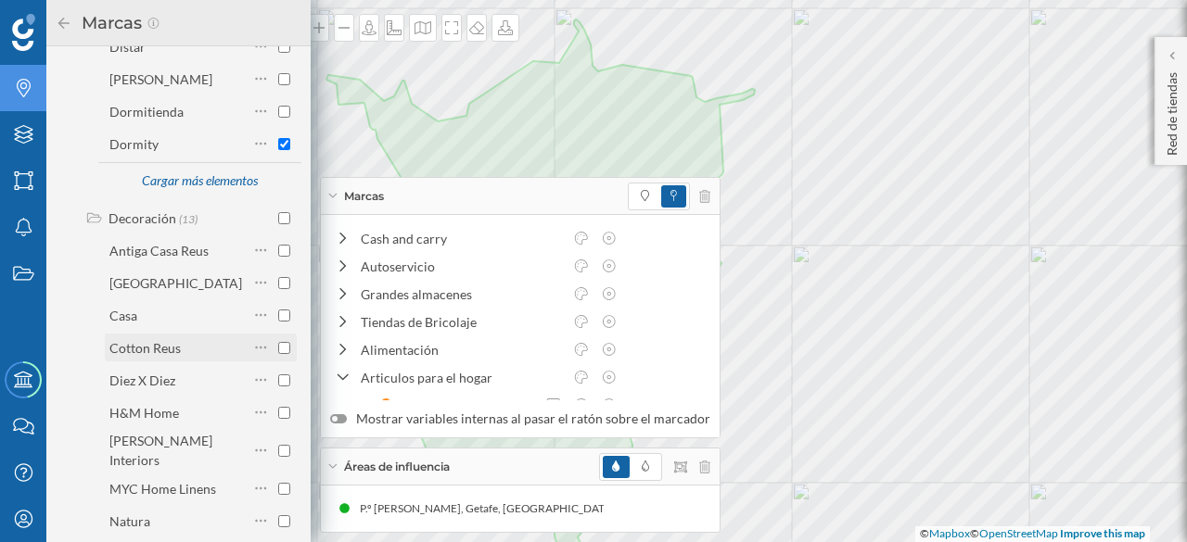
scroll to position [1626, 0]
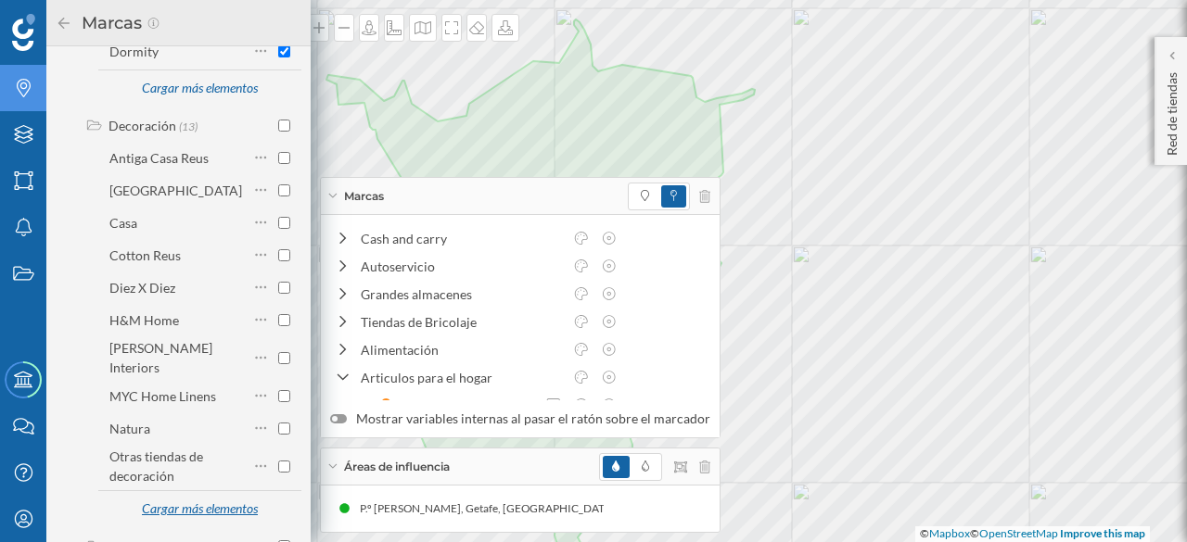
click at [170, 496] on div "Cargar más elementos" at bounding box center [199, 510] width 139 height 28
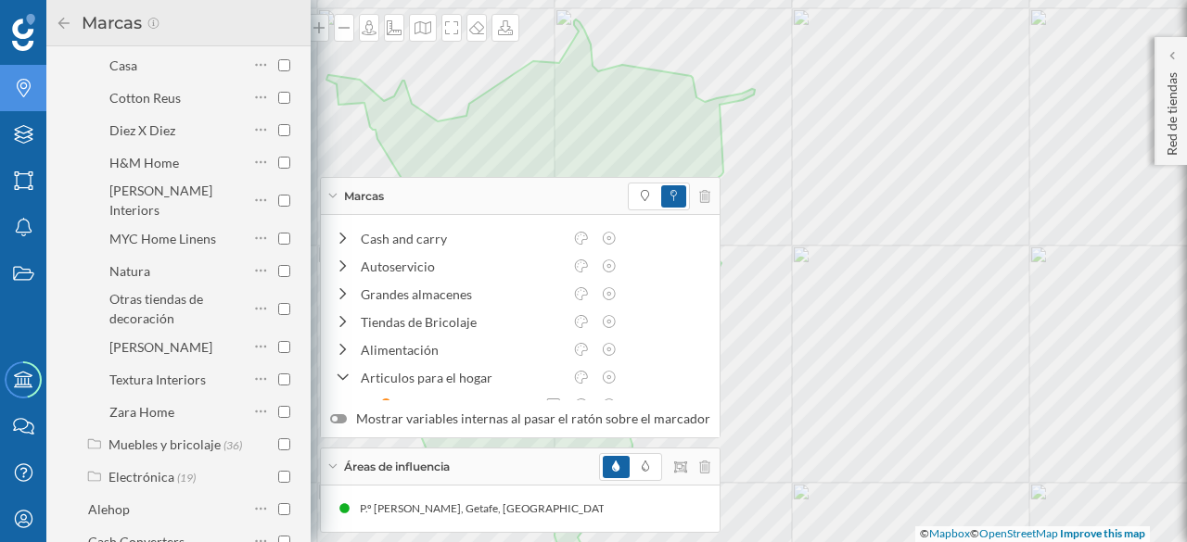
scroll to position [1811, 0]
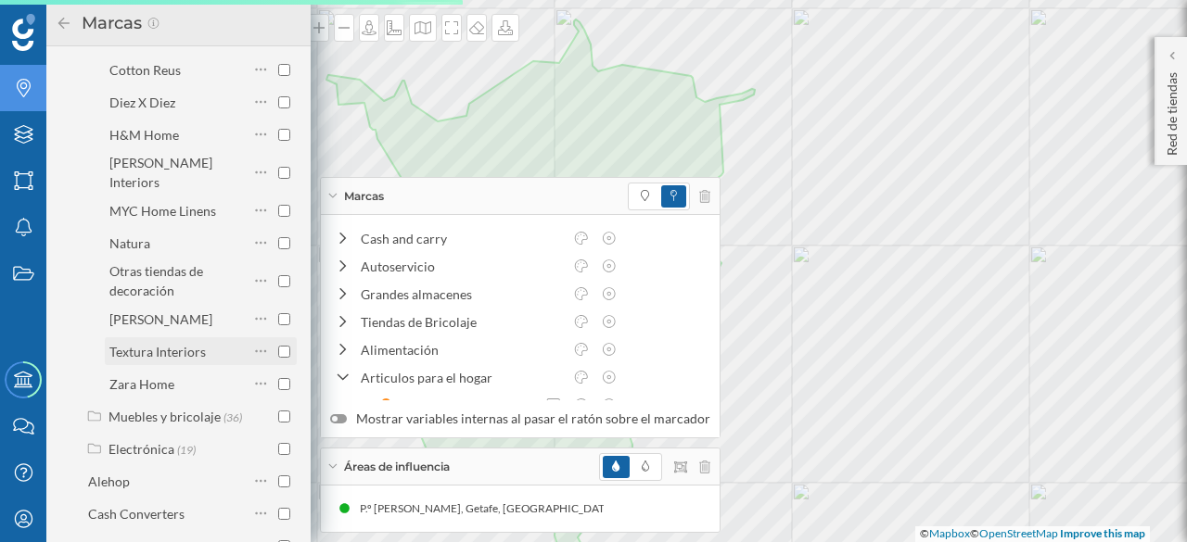
click at [278, 346] on input "checkbox" at bounding box center [284, 352] width 12 height 12
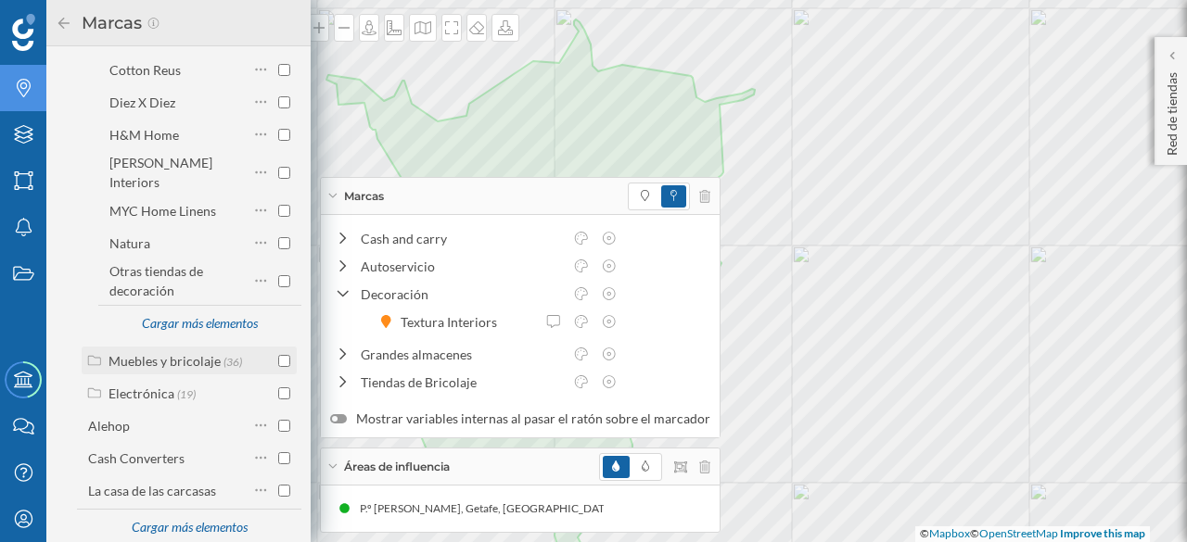
click at [158, 353] on div "Muebles y bricolaje" at bounding box center [164, 361] width 112 height 16
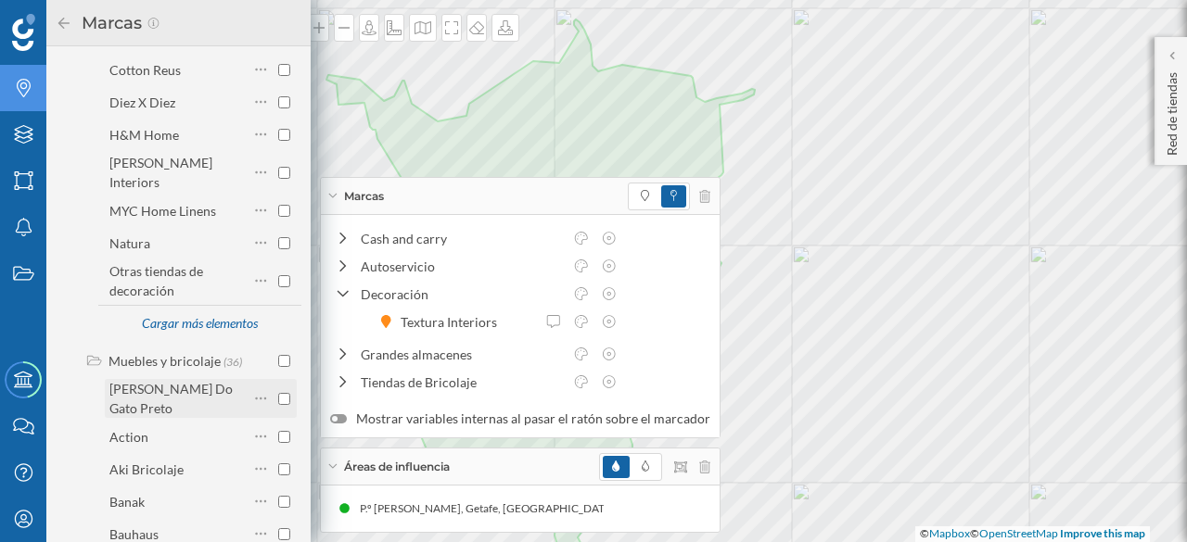
click at [280, 393] on input "checkbox" at bounding box center [284, 399] width 12 height 12
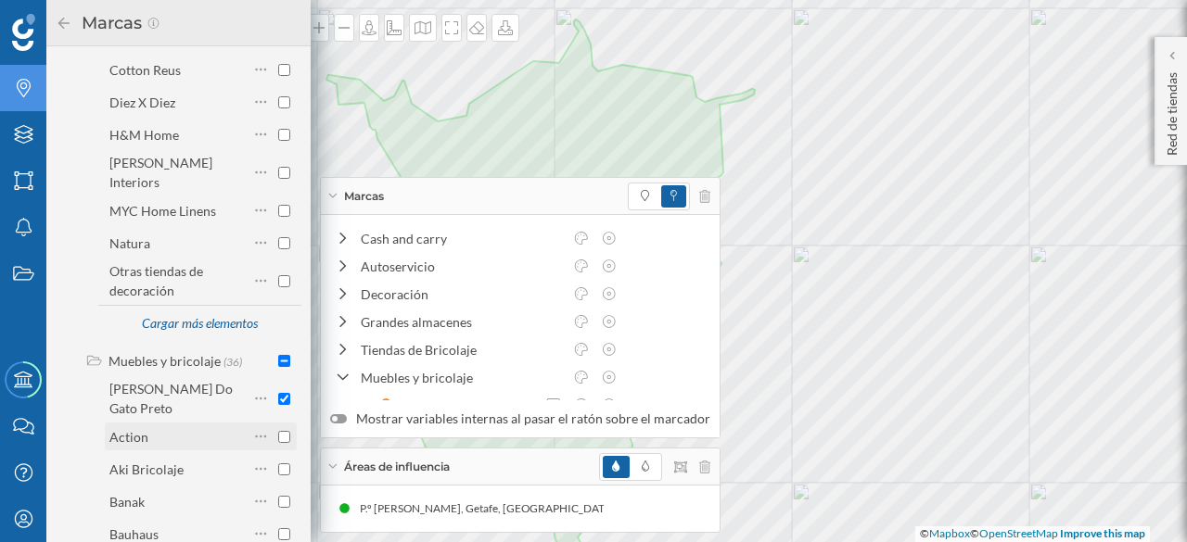
scroll to position [1904, 0]
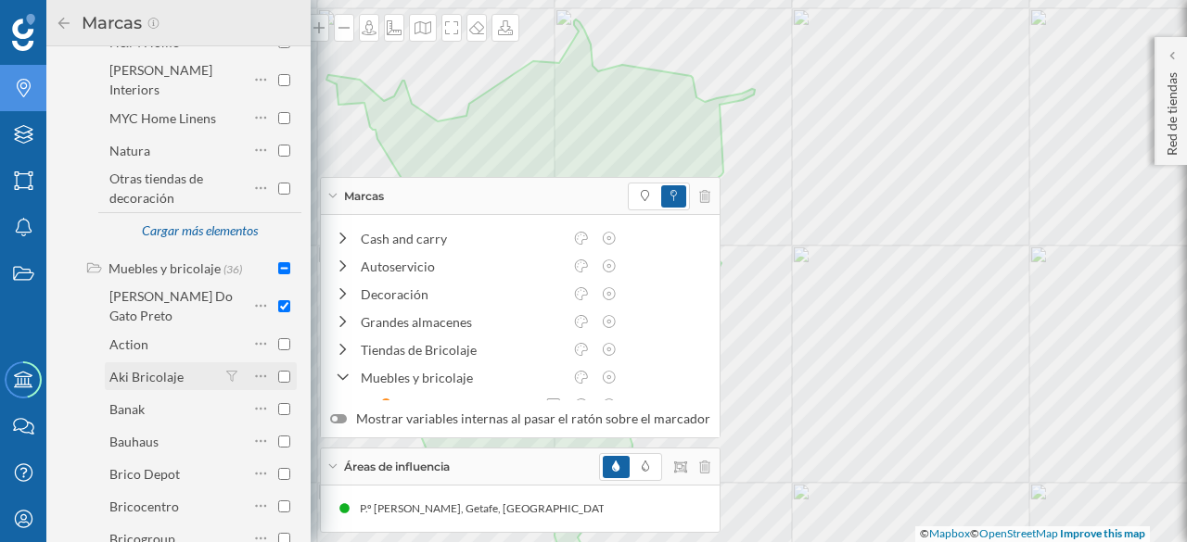
click at [278, 371] on input "checkbox" at bounding box center [284, 377] width 12 height 12
click at [282, 403] on input "checkbox" at bounding box center [284, 409] width 12 height 12
click at [278, 436] on input "checkbox" at bounding box center [284, 442] width 12 height 12
click at [280, 468] on input "checkbox" at bounding box center [284, 474] width 12 height 12
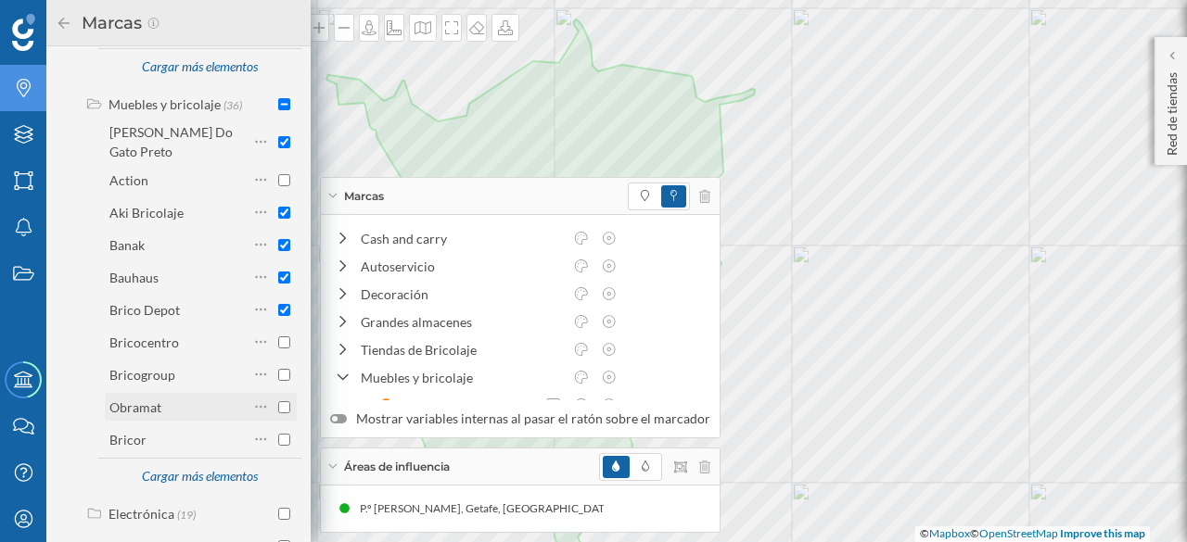
scroll to position [2089, 0]
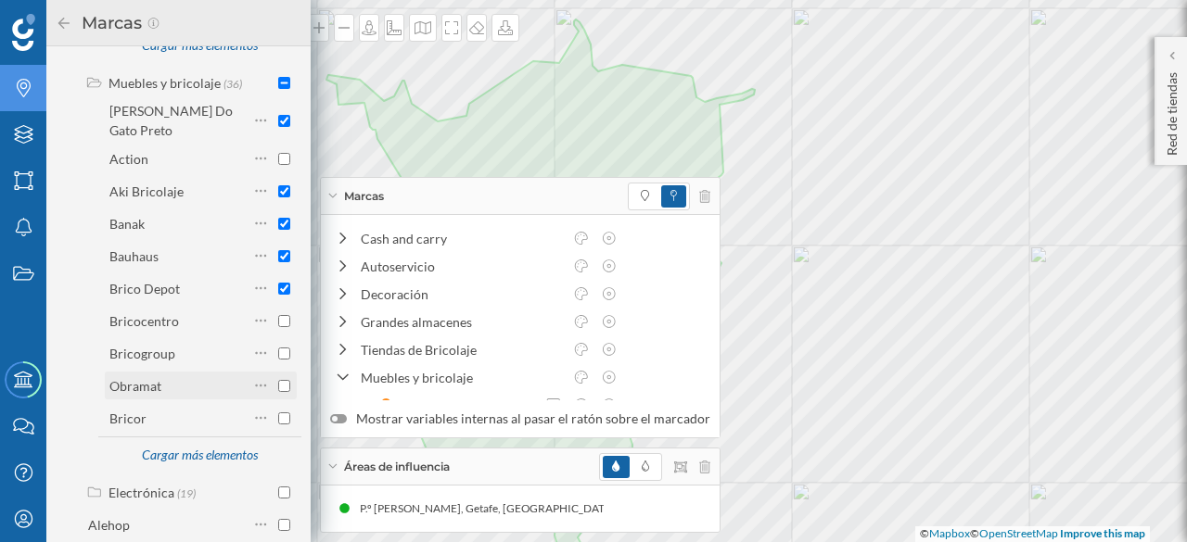
click at [279, 380] on input "checkbox" at bounding box center [284, 386] width 12 height 12
click at [278, 412] on input "checkbox" at bounding box center [284, 418] width 12 height 12
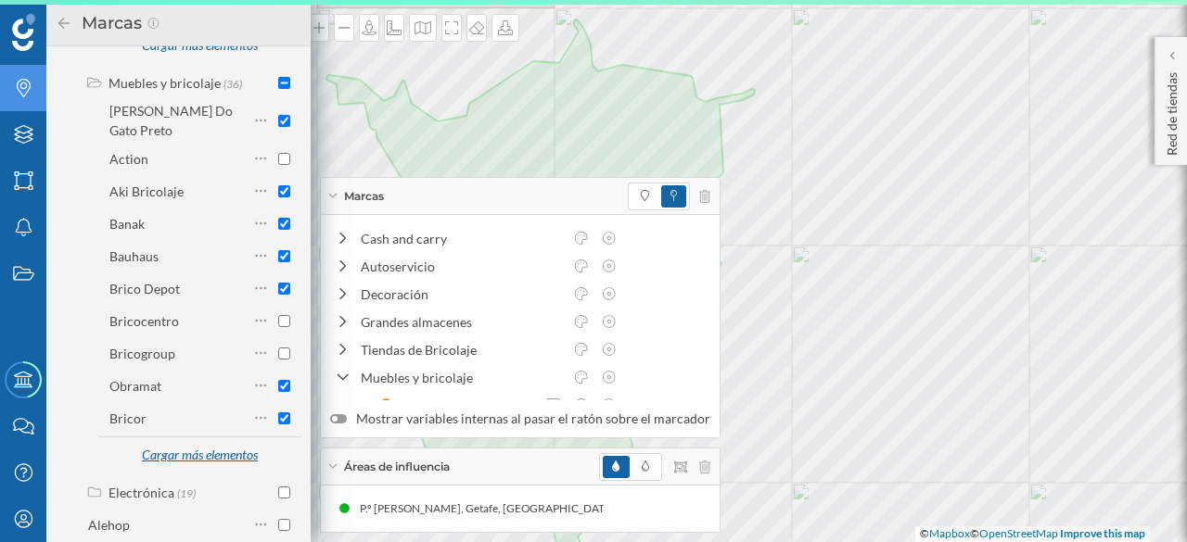
click at [191, 442] on div "Cargar más elementos" at bounding box center [199, 456] width 139 height 28
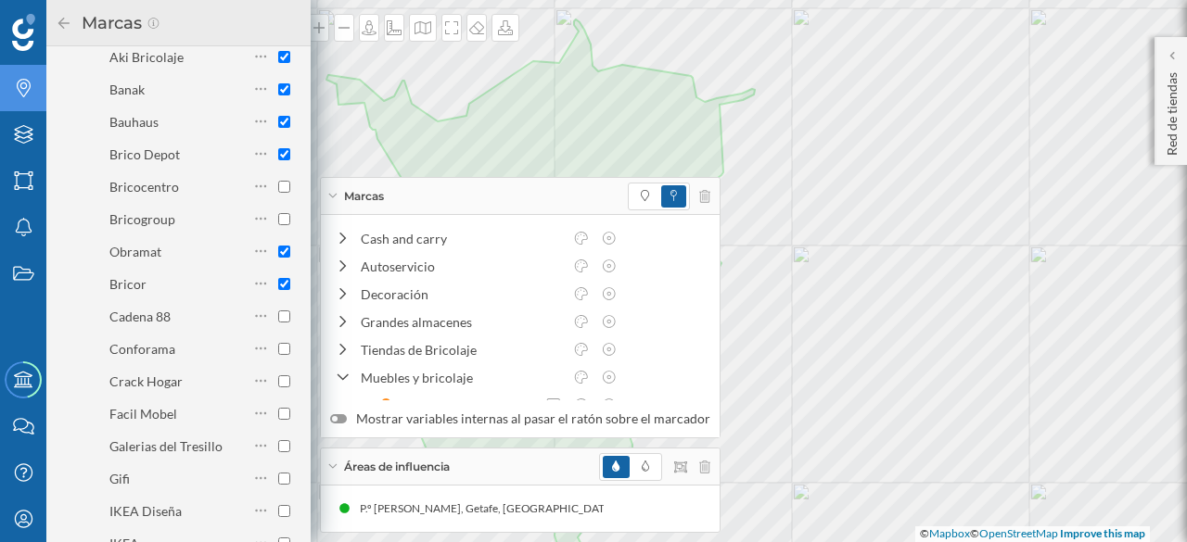
scroll to position [2275, 0]
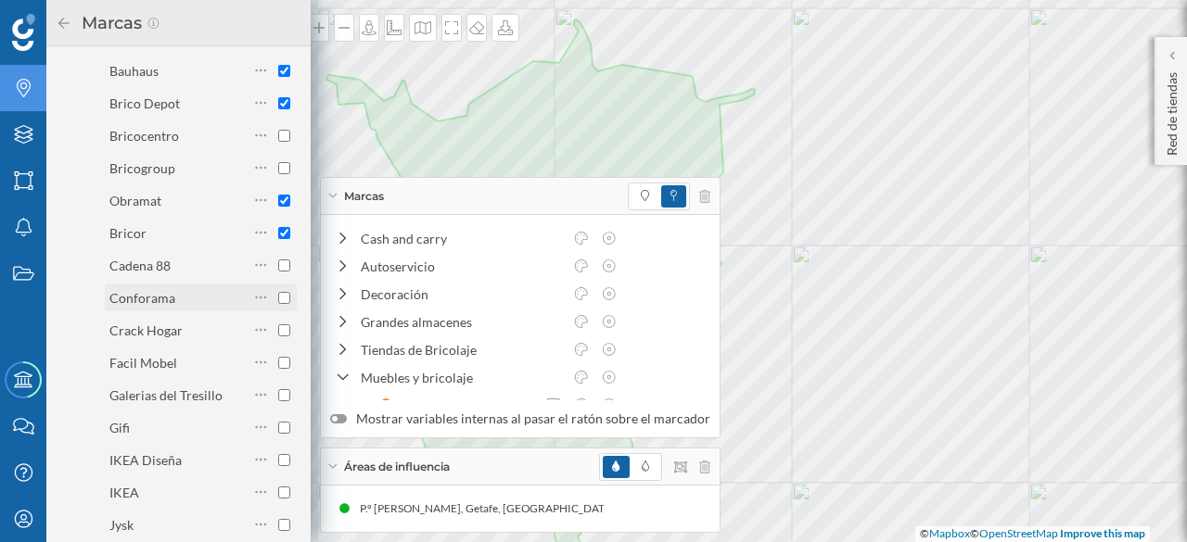
click at [284, 292] on input "checkbox" at bounding box center [284, 298] width 12 height 12
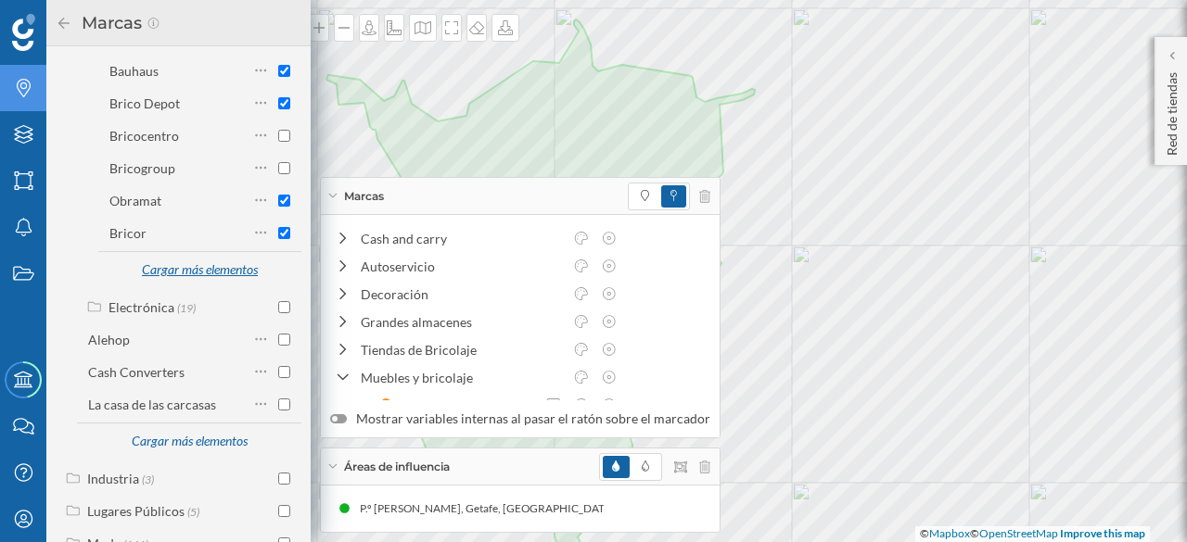
click at [192, 257] on div "Cargar más elementos" at bounding box center [199, 271] width 139 height 28
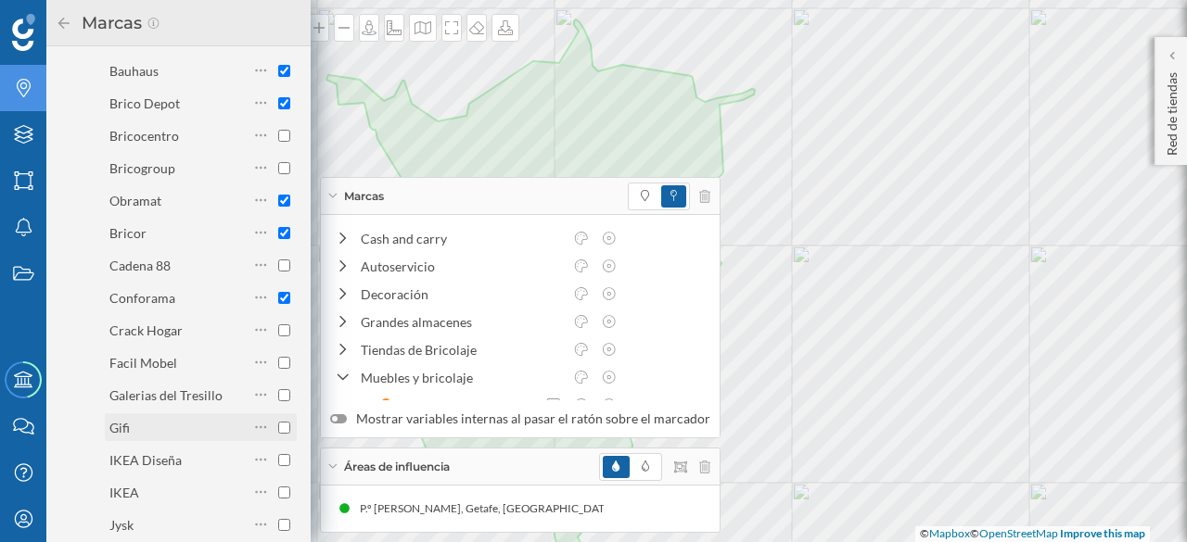
click at [280, 422] on input "checkbox" at bounding box center [284, 428] width 12 height 12
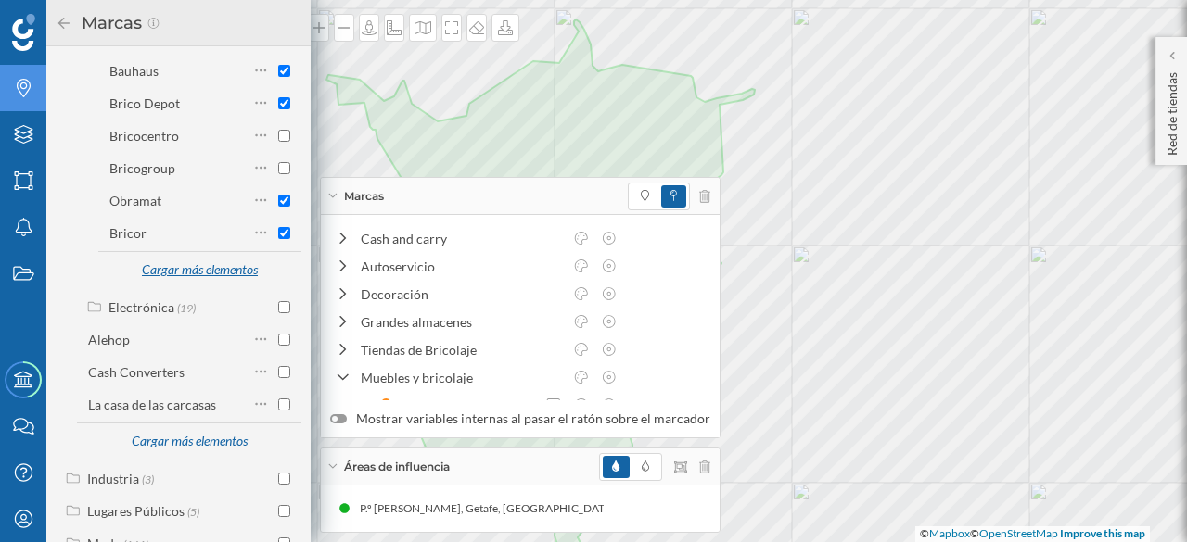
click at [186, 257] on div "Cargar más elementos" at bounding box center [199, 271] width 139 height 28
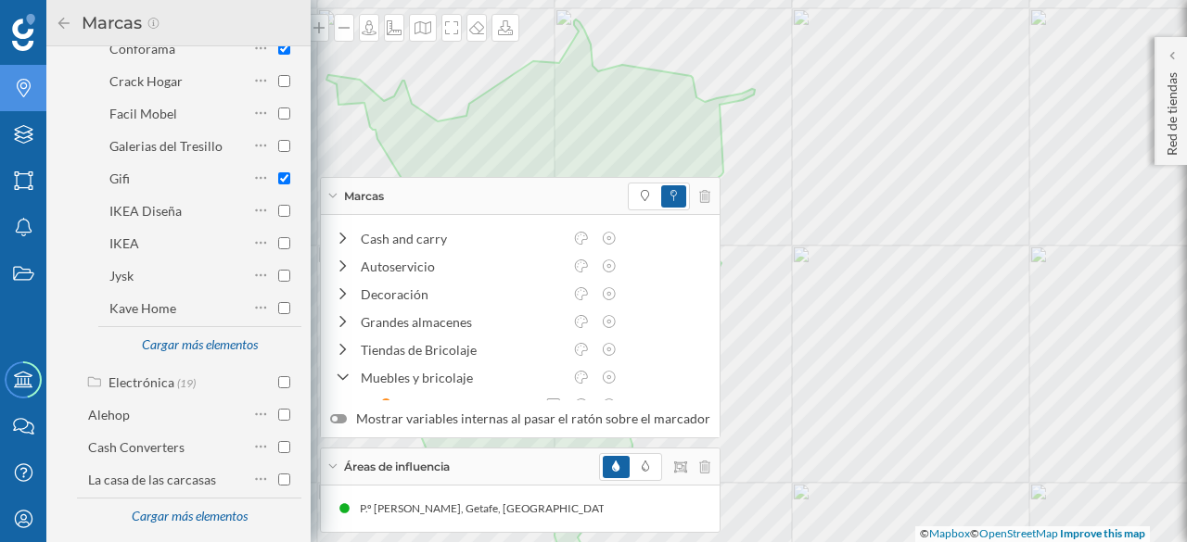
scroll to position [2553, 0]
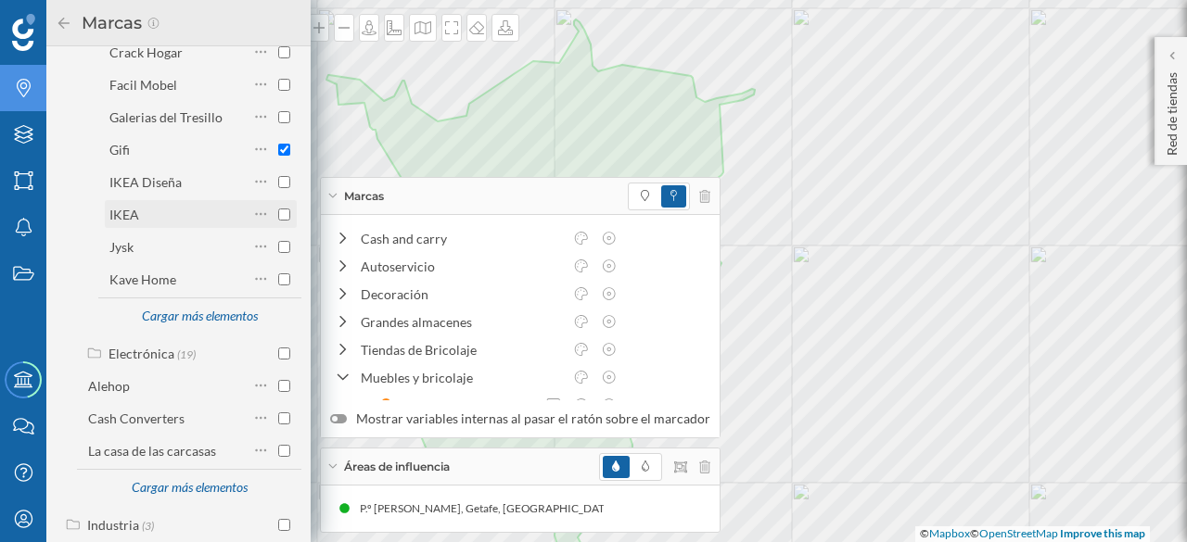
click at [278, 209] on input "checkbox" at bounding box center [284, 215] width 12 height 12
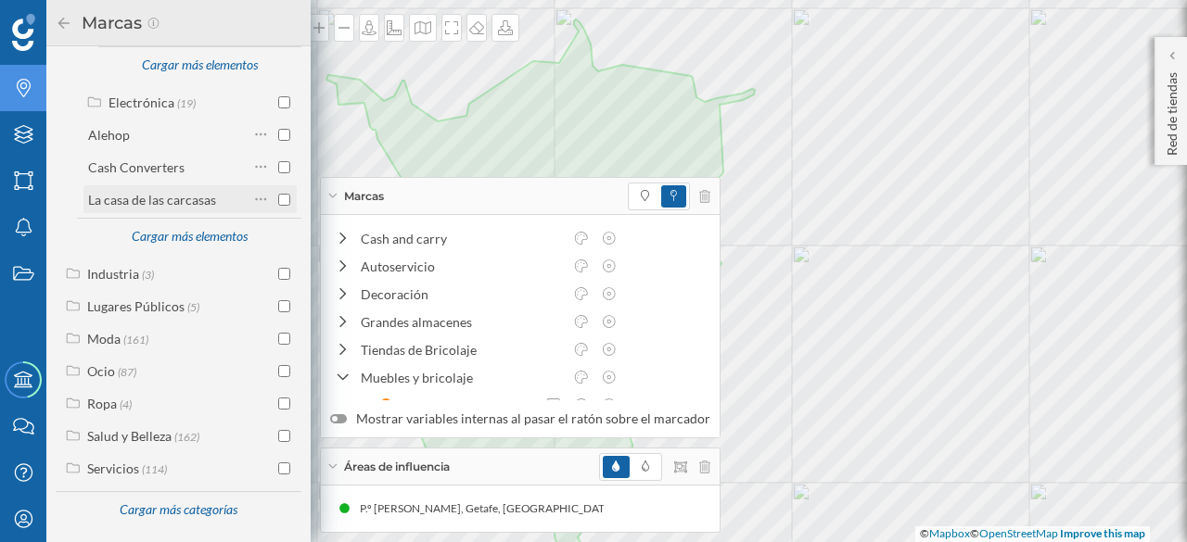
scroll to position [2436, 0]
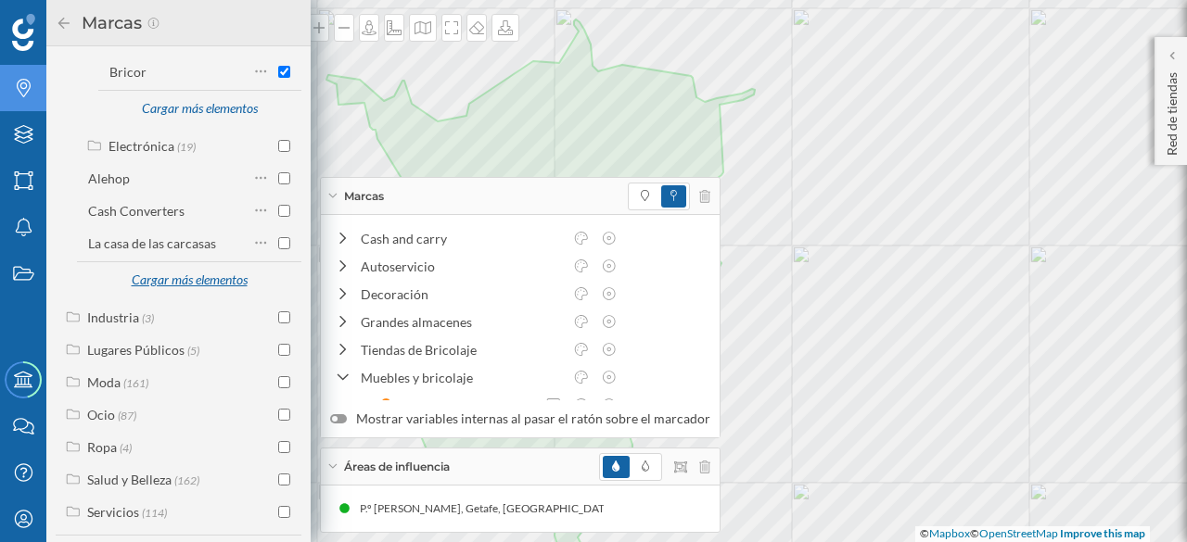
click at [176, 267] on div "Cargar más elementos" at bounding box center [189, 281] width 139 height 28
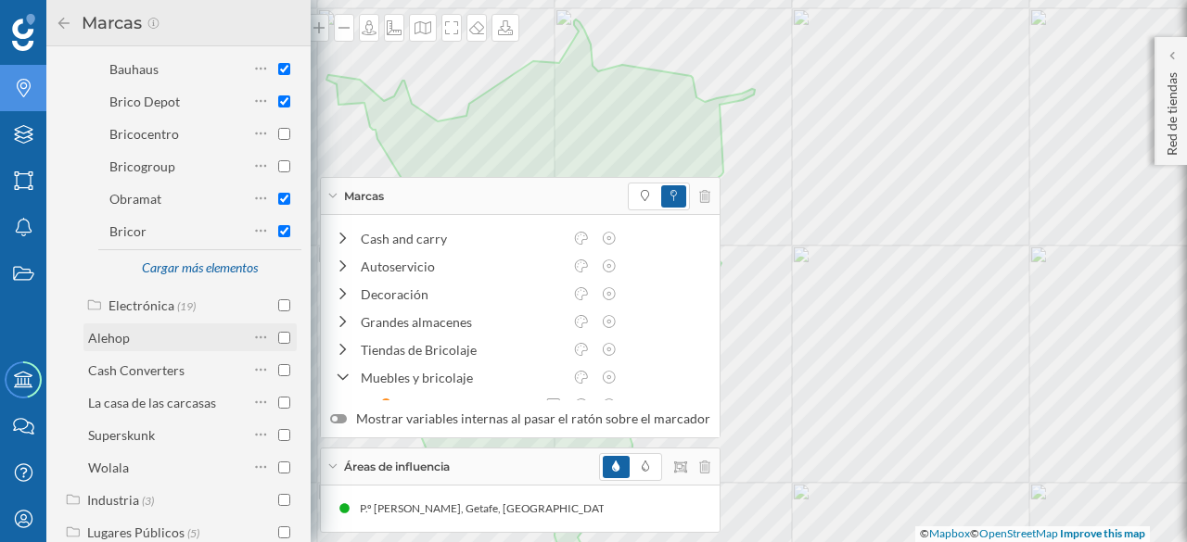
scroll to position [2275, 0]
click at [212, 257] on div "Cargar más elementos" at bounding box center [199, 271] width 139 height 28
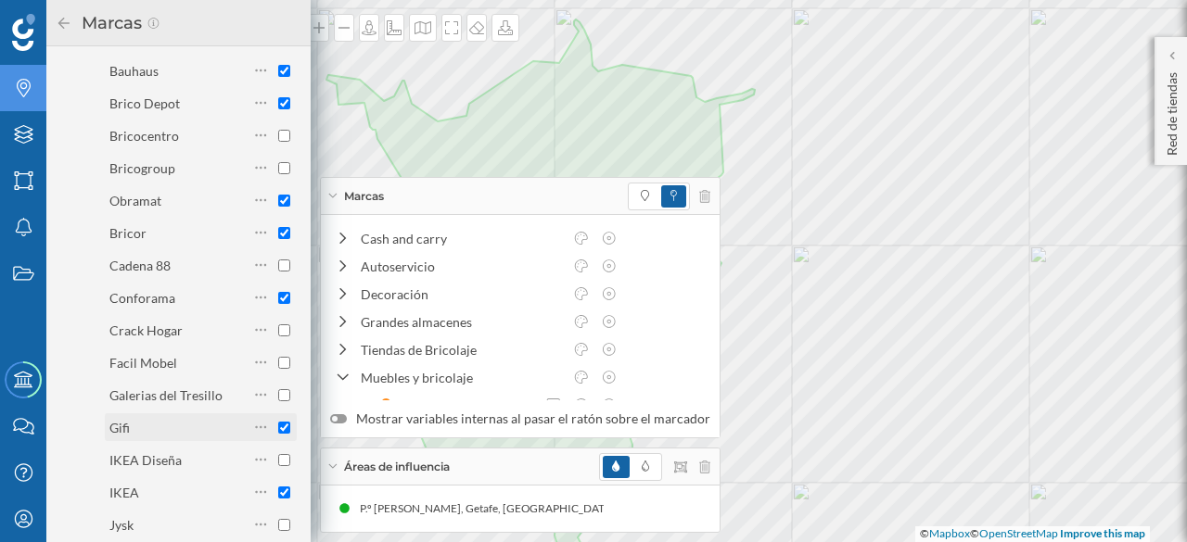
scroll to position [2367, 0]
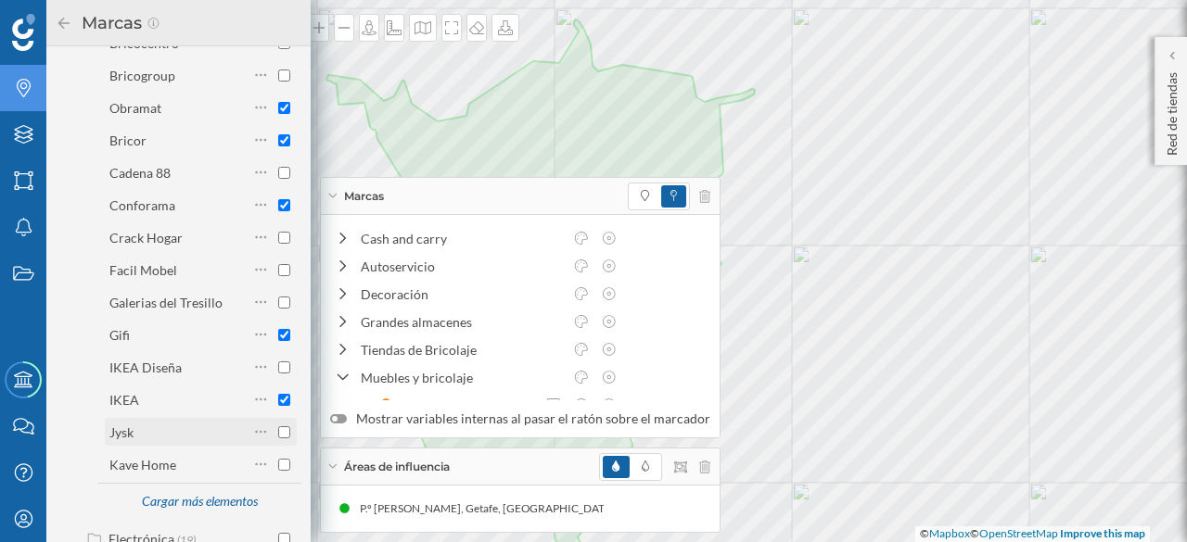
click at [278, 426] on input "checkbox" at bounding box center [284, 432] width 12 height 12
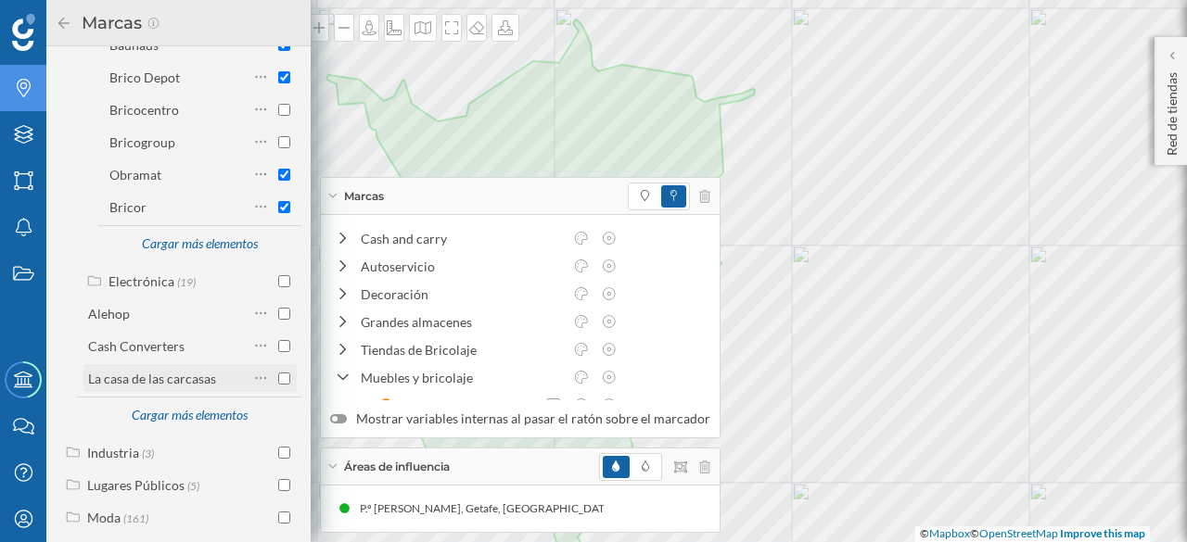
scroll to position [2275, 0]
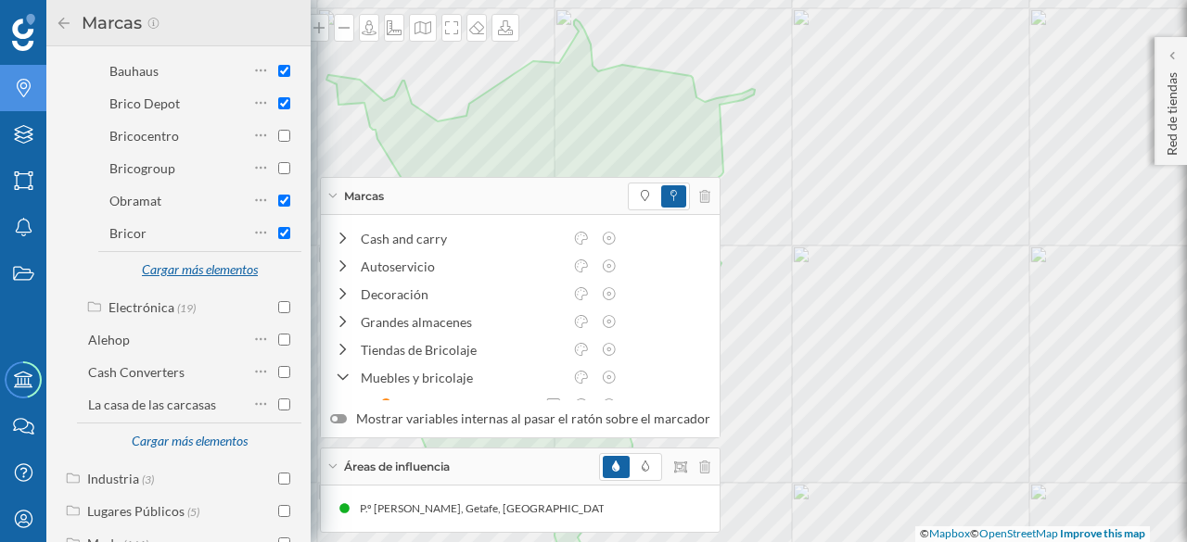
click at [186, 257] on div "Cargar más elementos" at bounding box center [199, 271] width 139 height 28
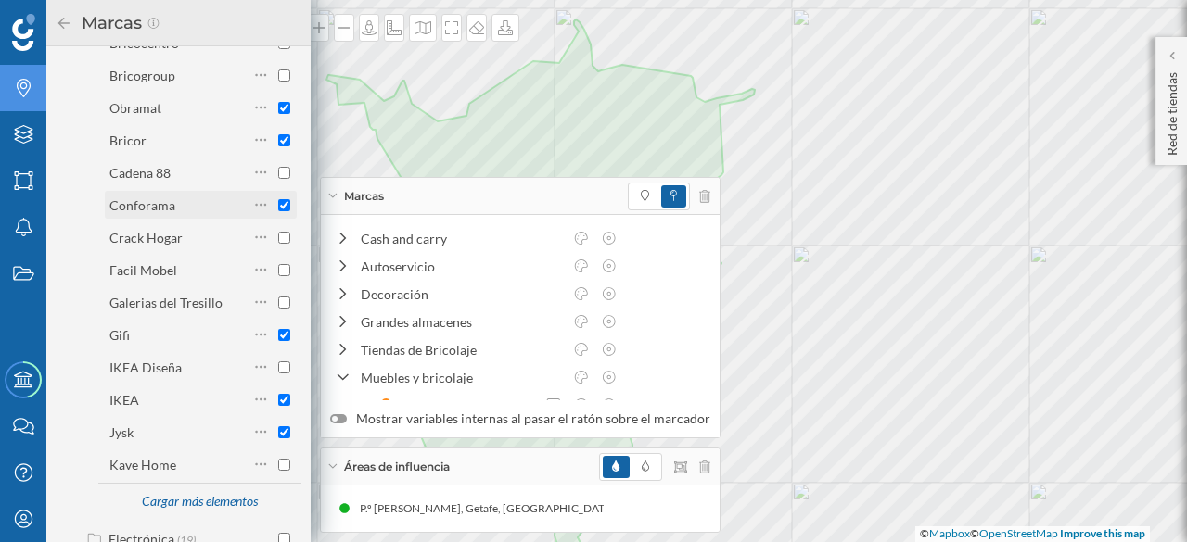
scroll to position [2460, 0]
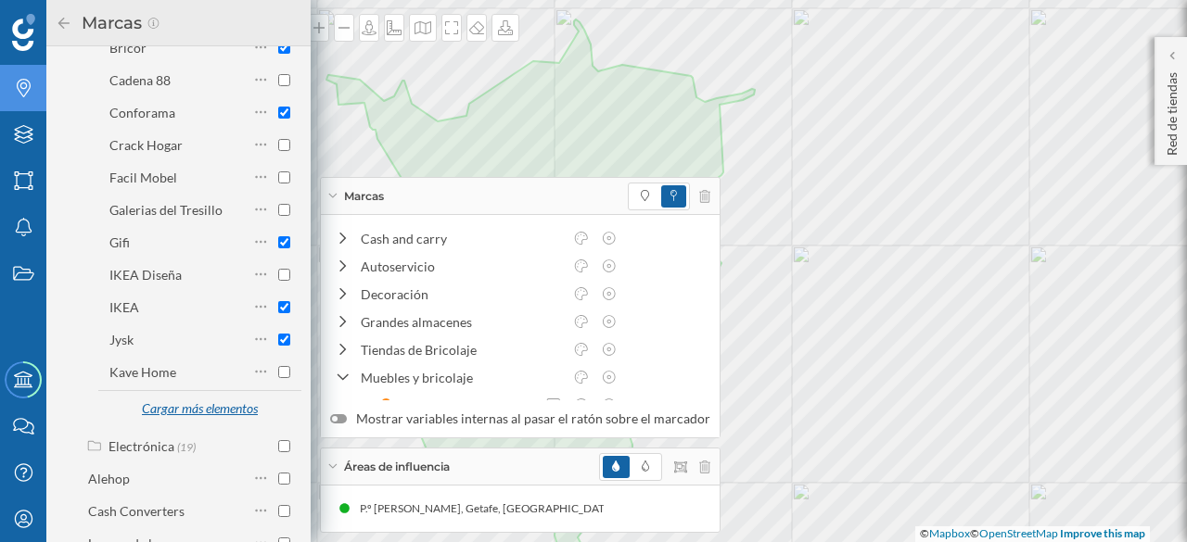
click at [202, 396] on div "Cargar más elementos" at bounding box center [199, 410] width 139 height 28
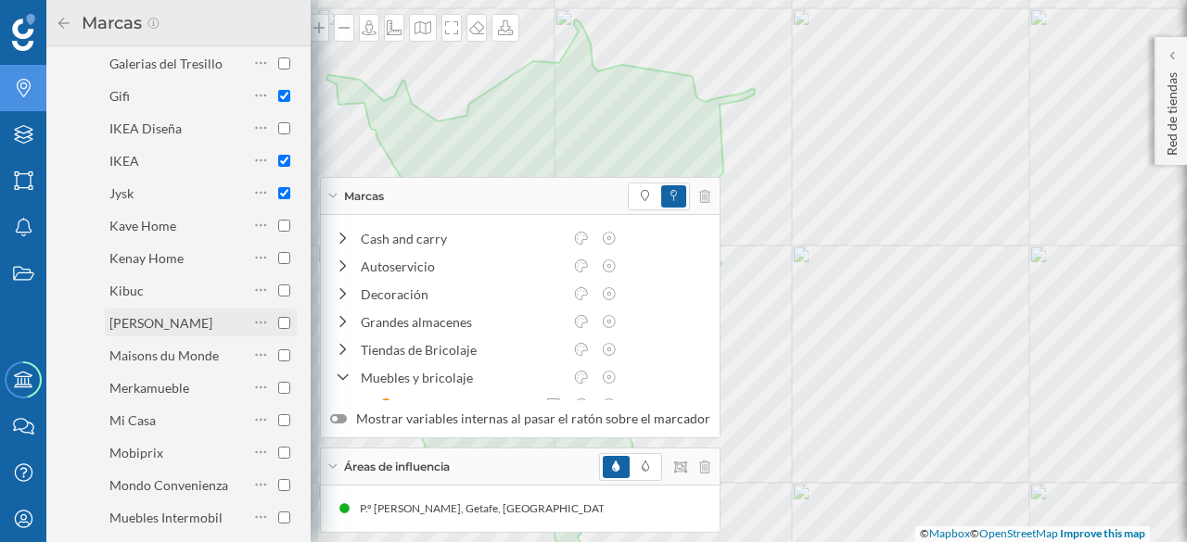
scroll to position [2646, 0]
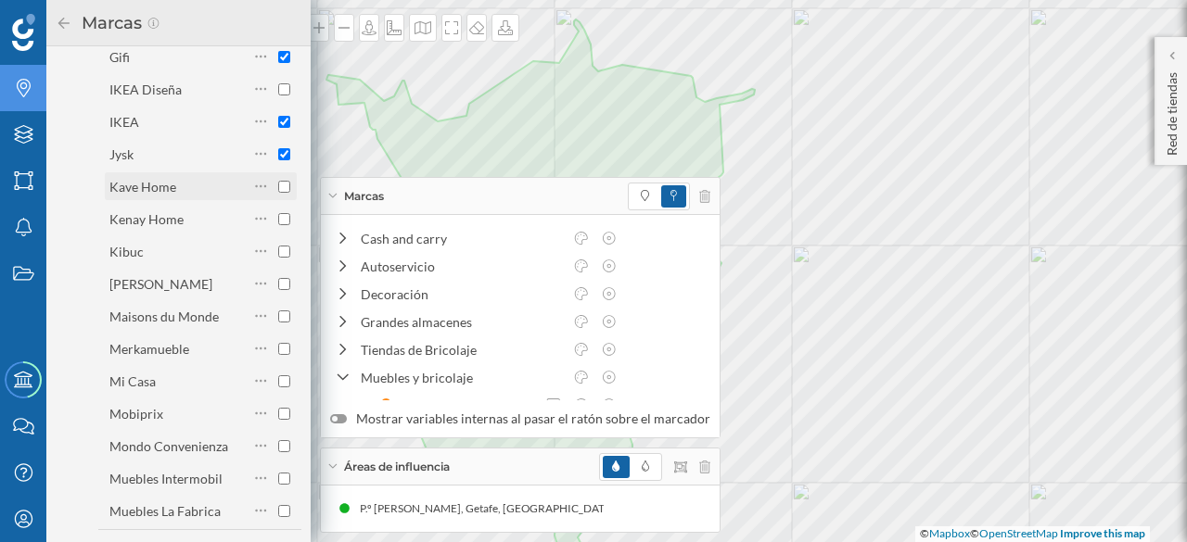
click at [278, 181] on input "checkbox" at bounding box center [284, 187] width 12 height 12
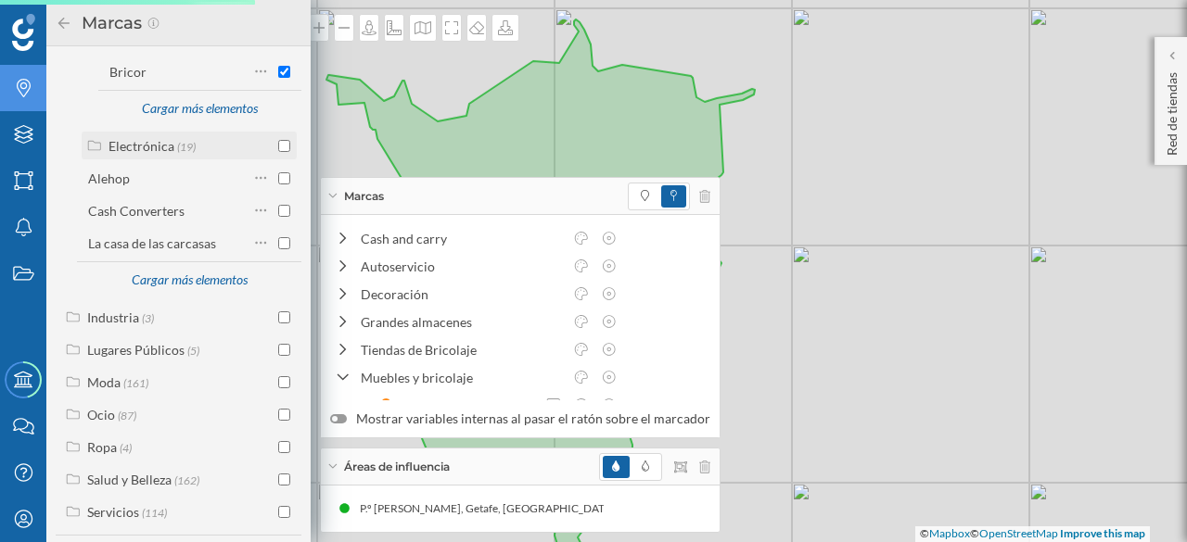
scroll to position [2343, 0]
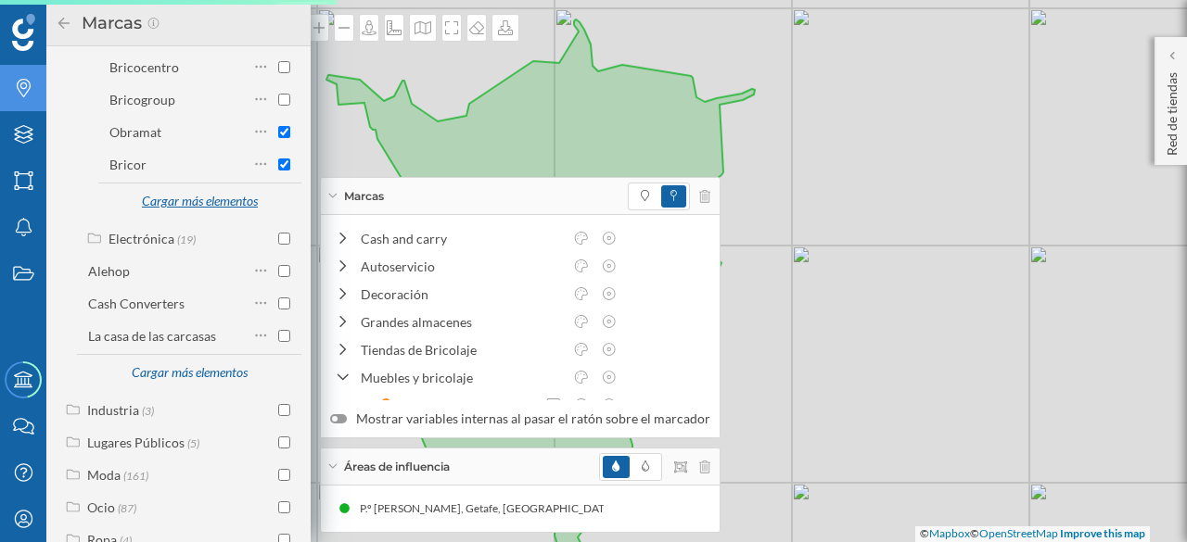
click at [195, 188] on div "Cargar más elementos" at bounding box center [199, 202] width 139 height 28
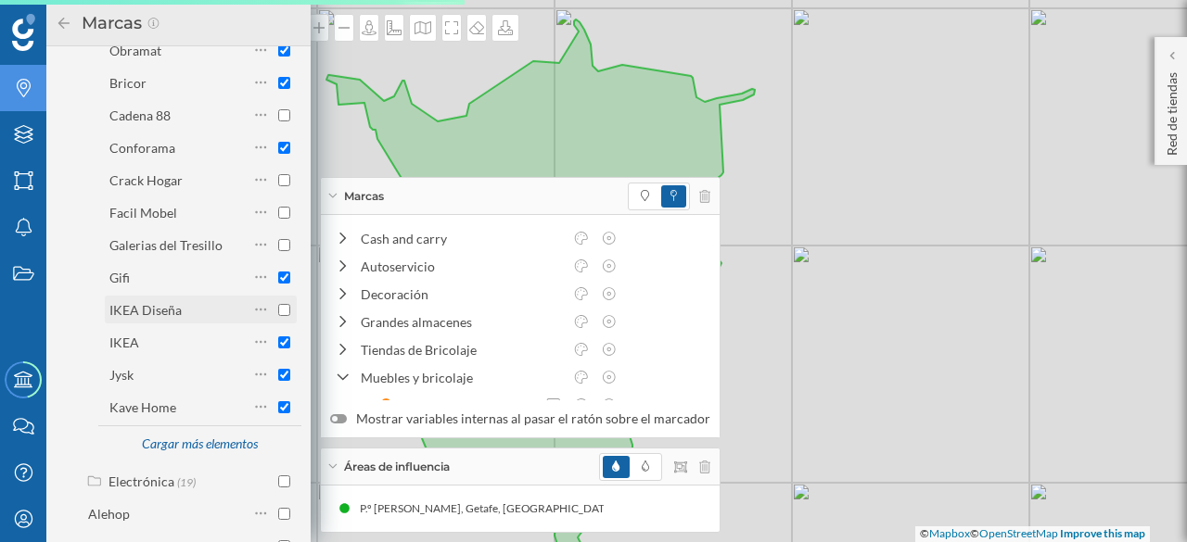
scroll to position [2436, 0]
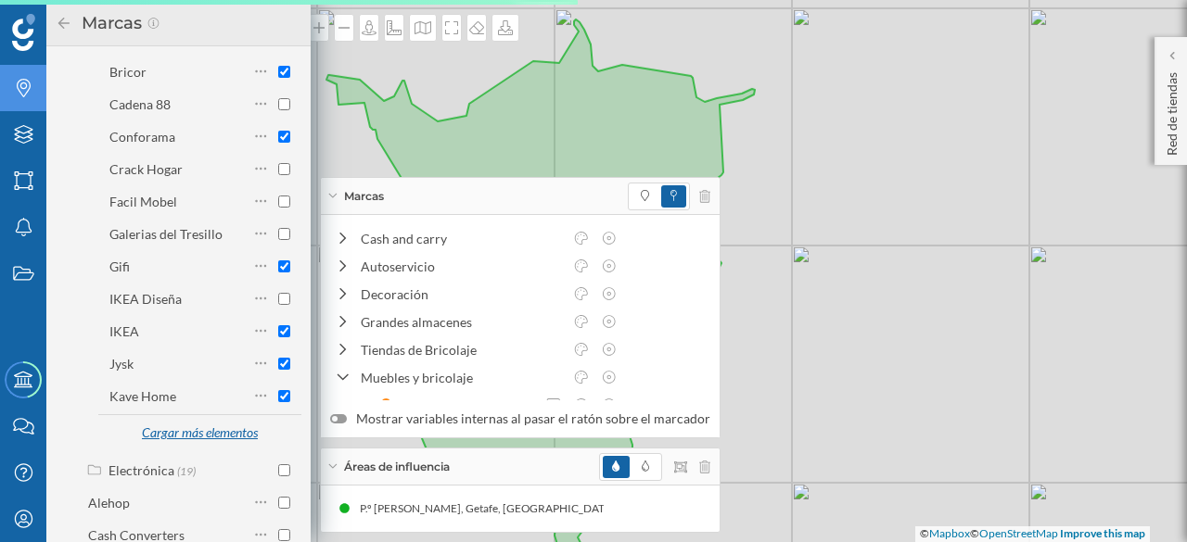
click at [199, 420] on div "Cargar más elementos" at bounding box center [199, 434] width 139 height 28
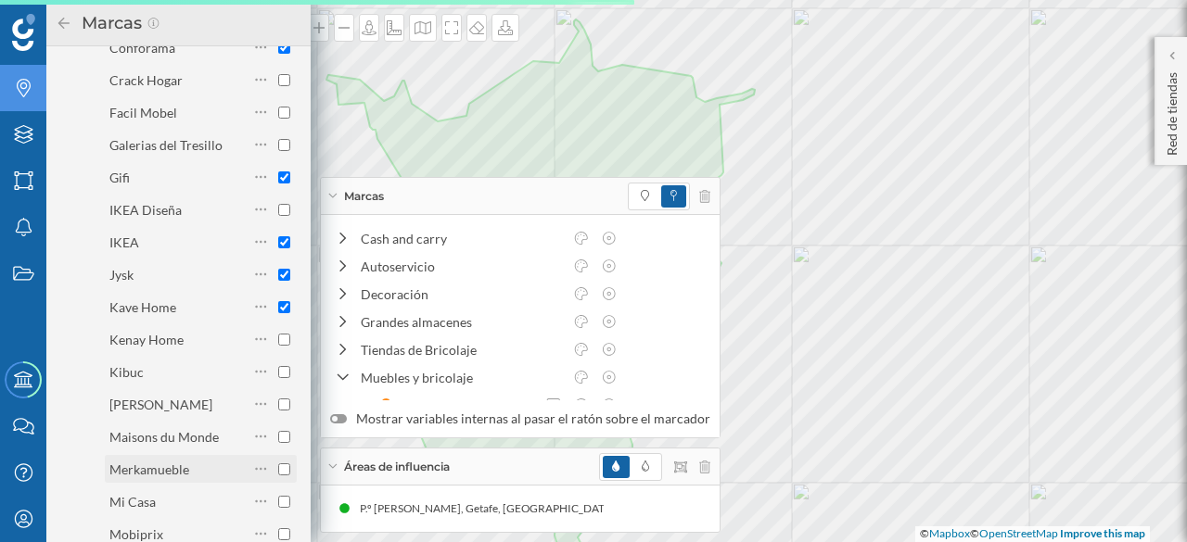
scroll to position [2529, 0]
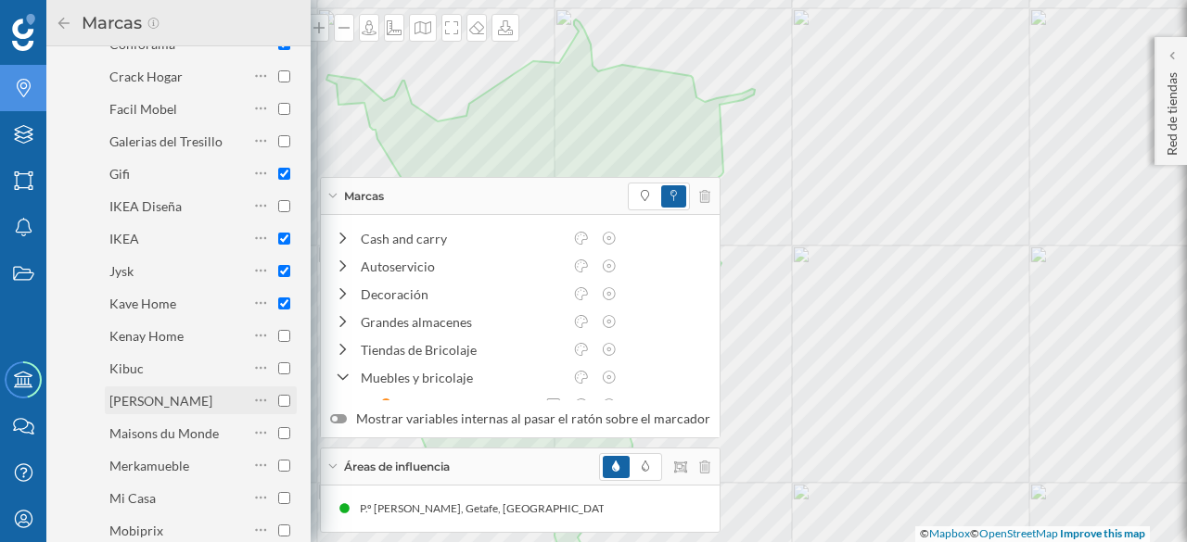
click at [278, 395] on input "checkbox" at bounding box center [284, 401] width 12 height 12
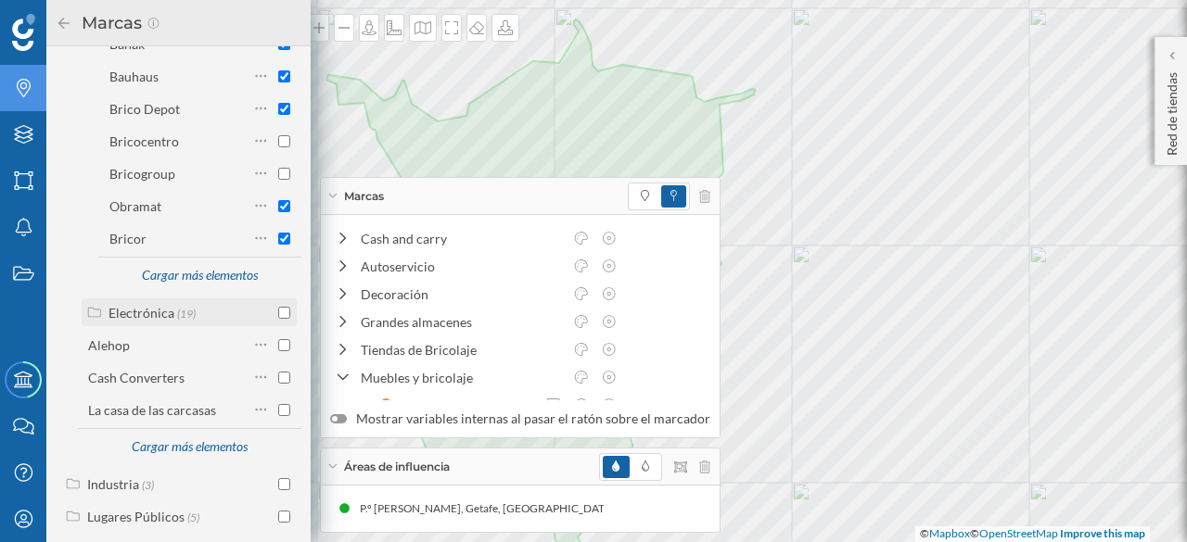
scroll to position [2251, 0]
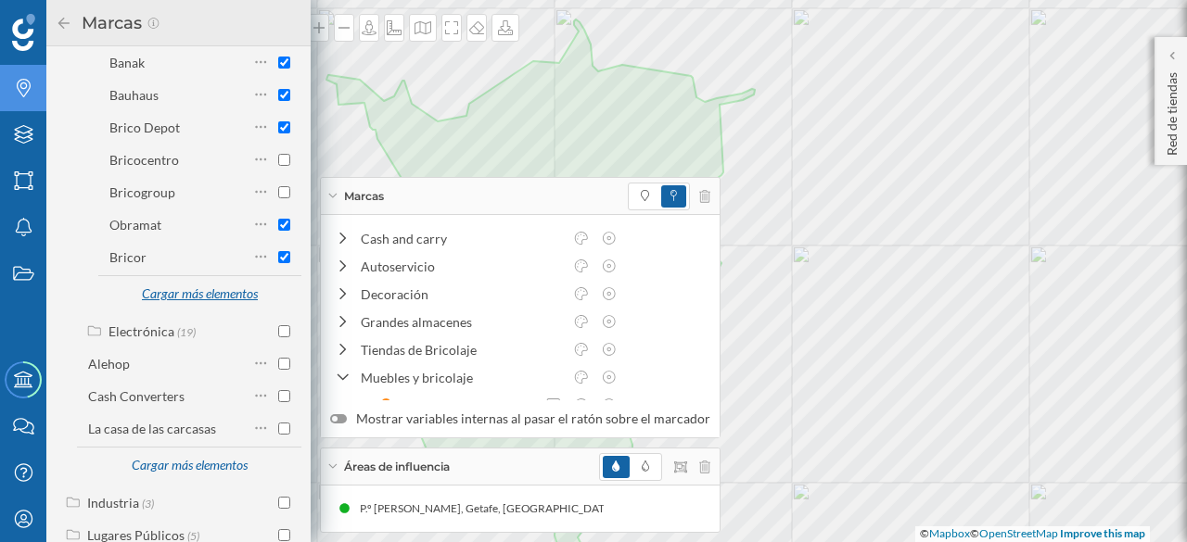
click at [176, 281] on div "Cargar más elementos" at bounding box center [199, 295] width 139 height 28
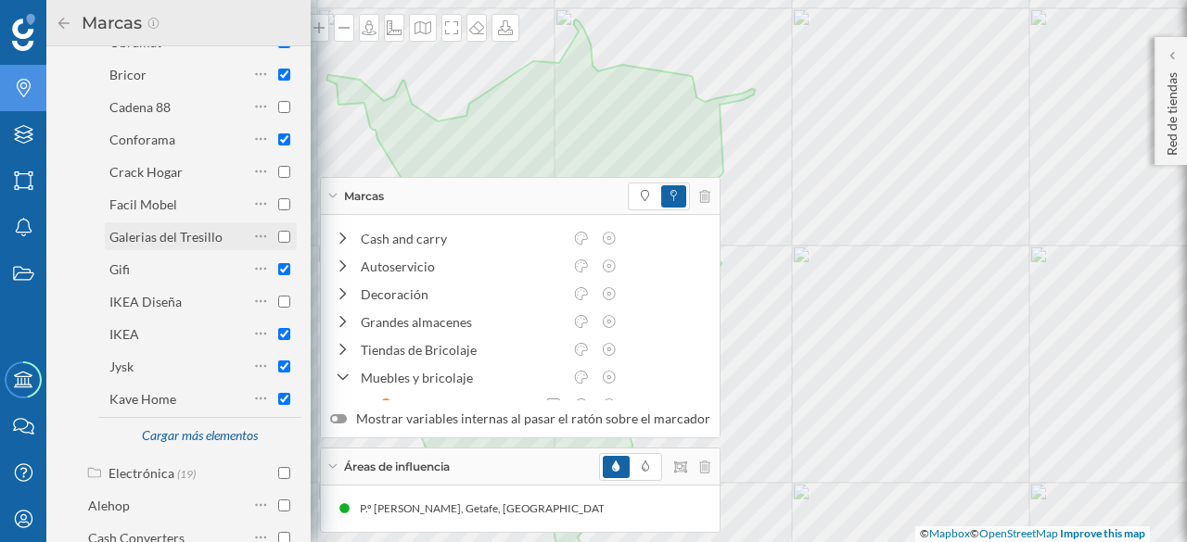
scroll to position [2436, 0]
click at [193, 420] on div "Cargar más elementos" at bounding box center [199, 434] width 139 height 28
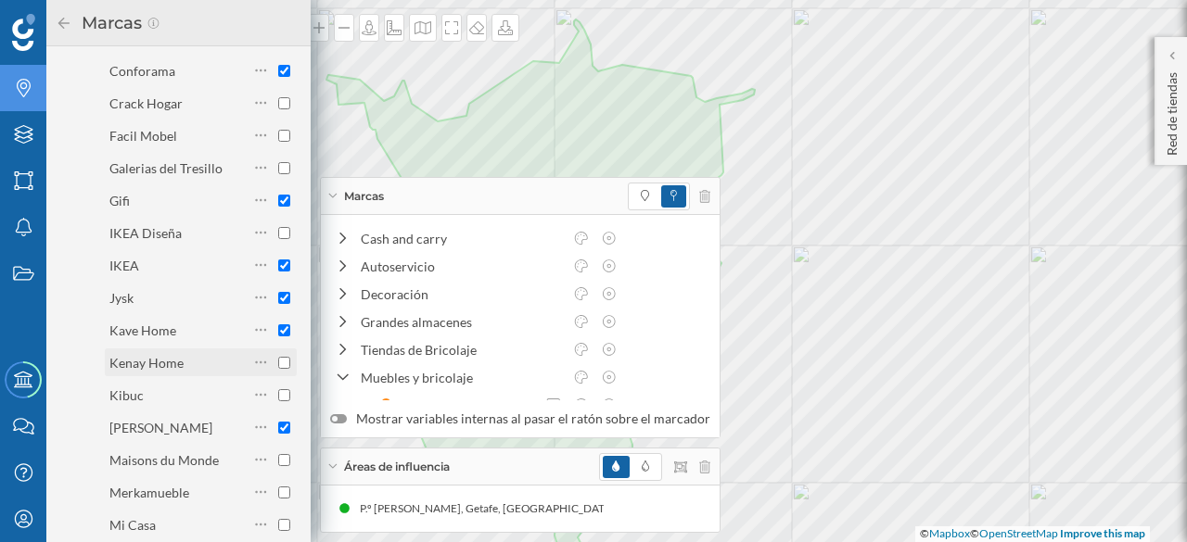
scroll to position [2529, 0]
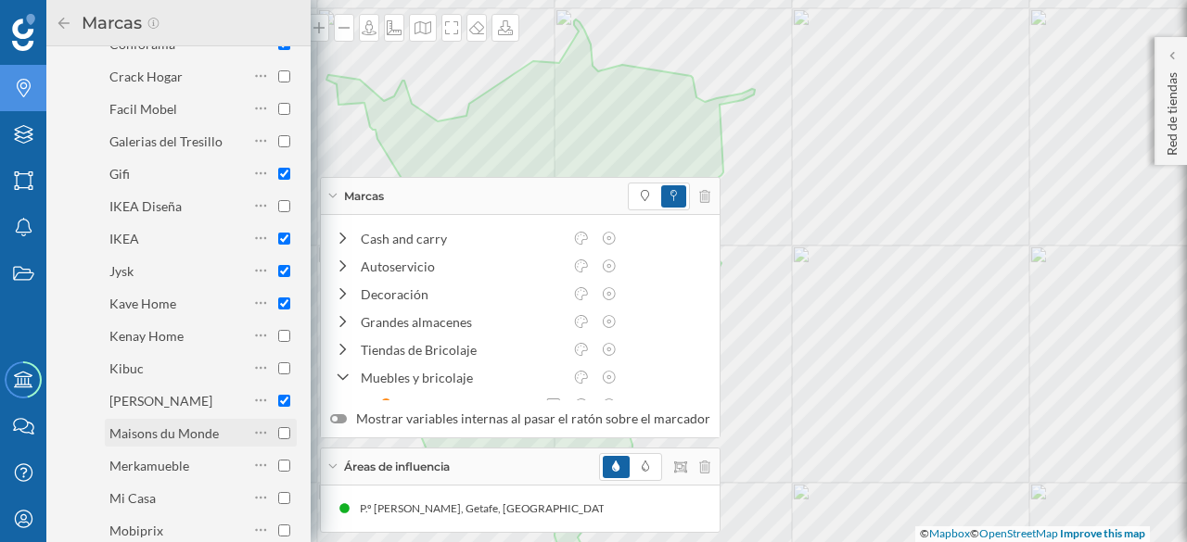
click at [282, 427] on input "checkbox" at bounding box center [284, 433] width 12 height 12
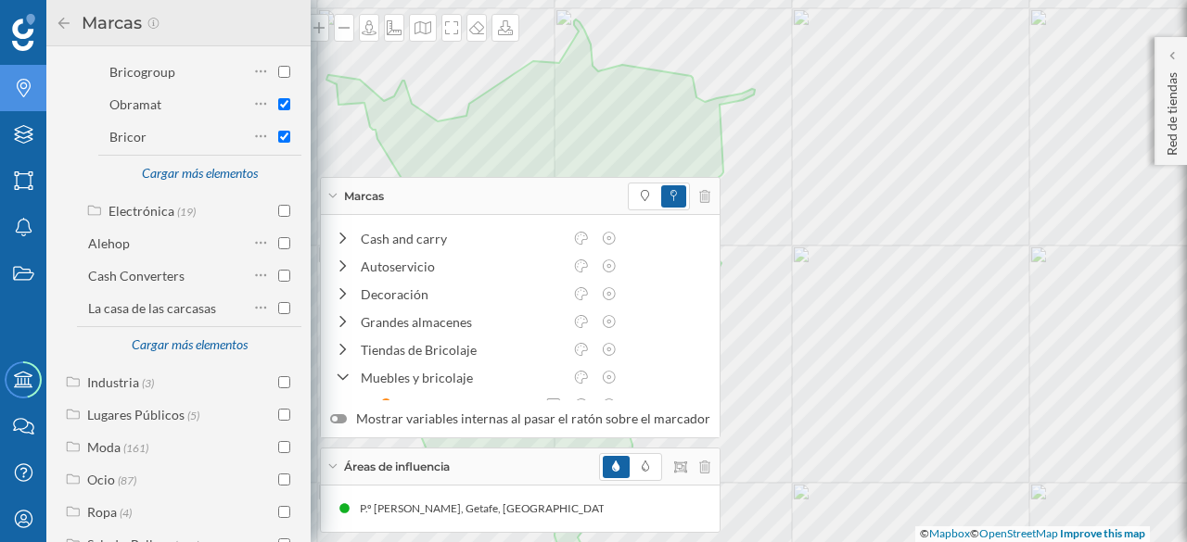
scroll to position [2343, 0]
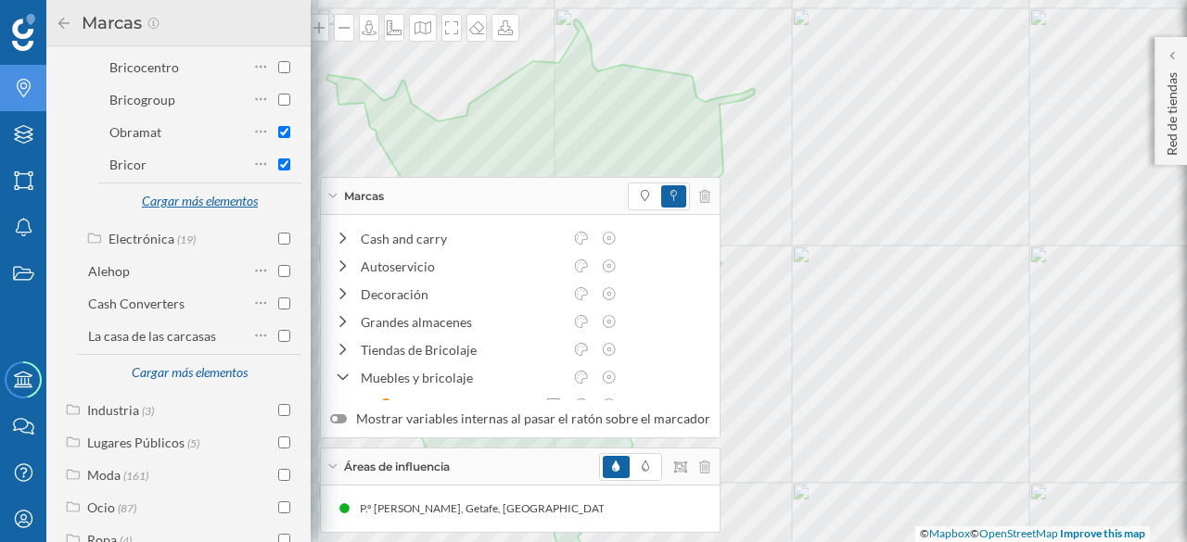
click at [199, 188] on div "Cargar más elementos" at bounding box center [199, 202] width 139 height 28
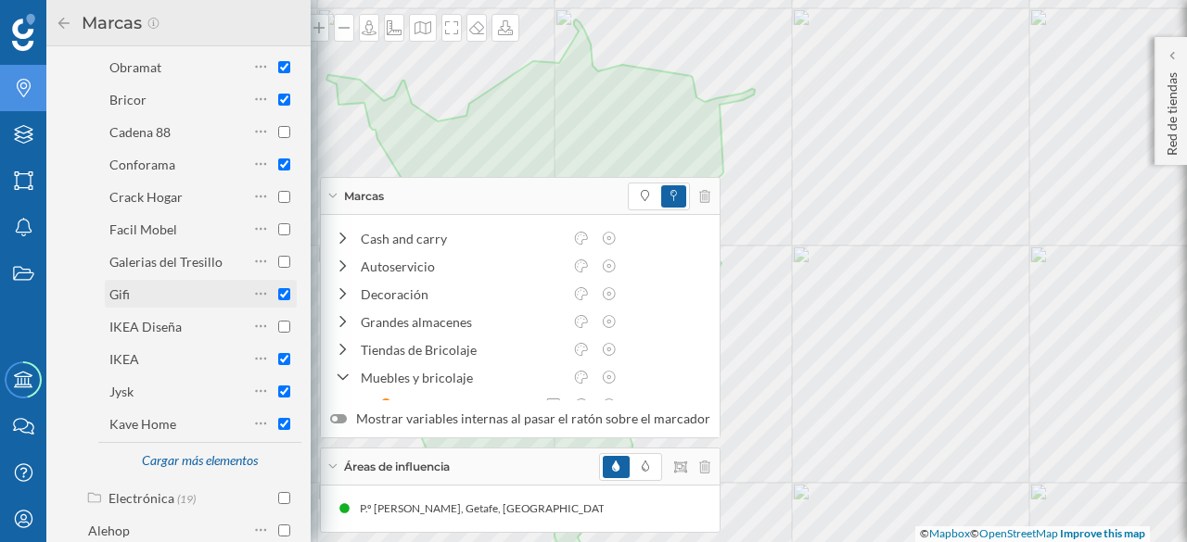
scroll to position [2436, 0]
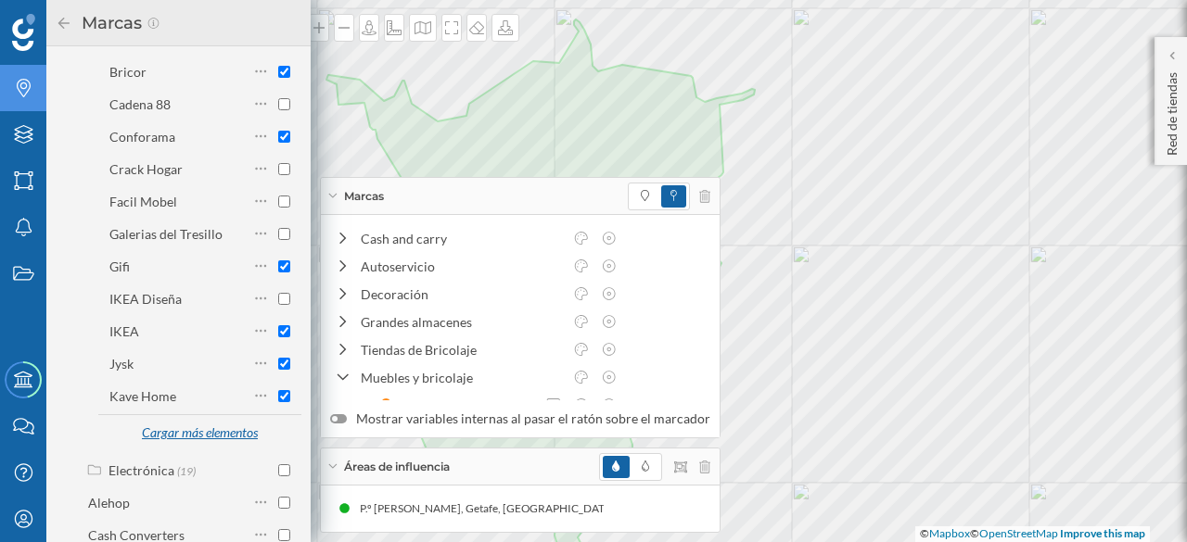
click at [186, 420] on div "Cargar más elementos" at bounding box center [199, 434] width 139 height 28
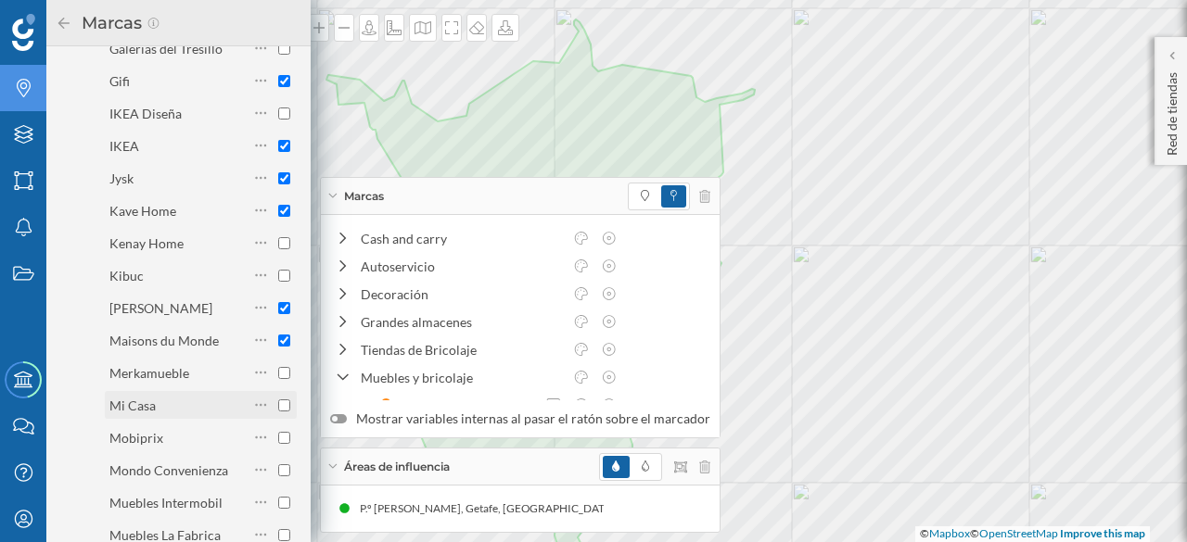
scroll to position [2714, 0]
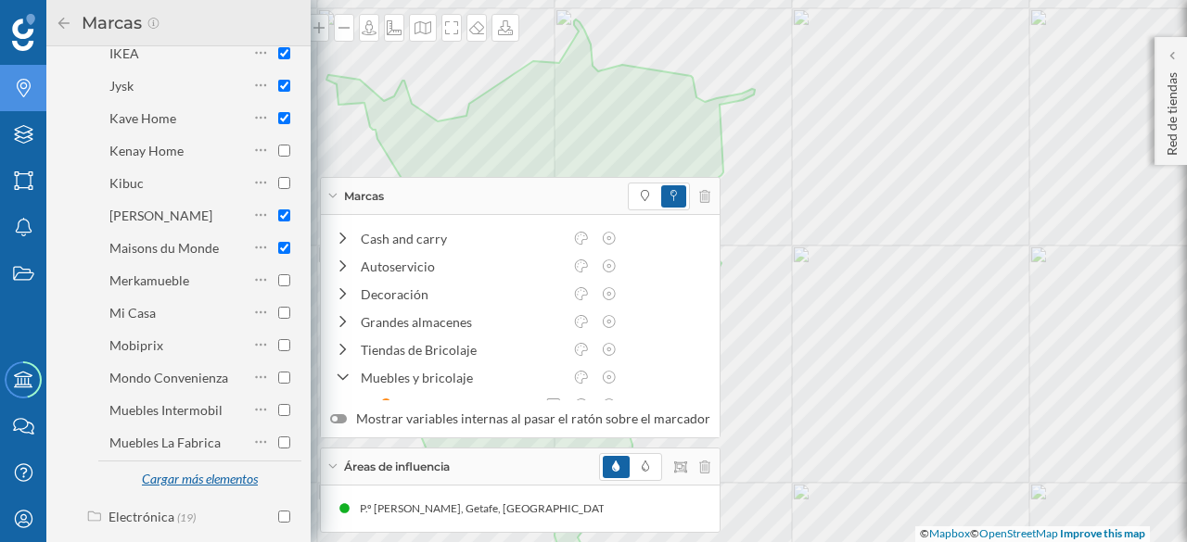
click at [187, 466] on div "Cargar más elementos" at bounding box center [199, 480] width 139 height 28
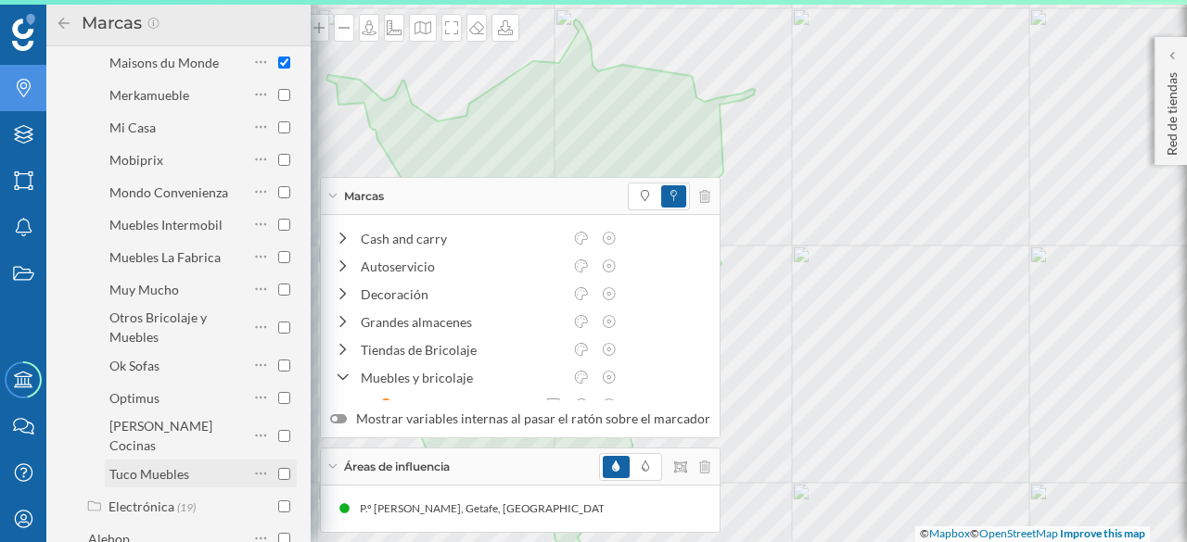
scroll to position [2807, 0]
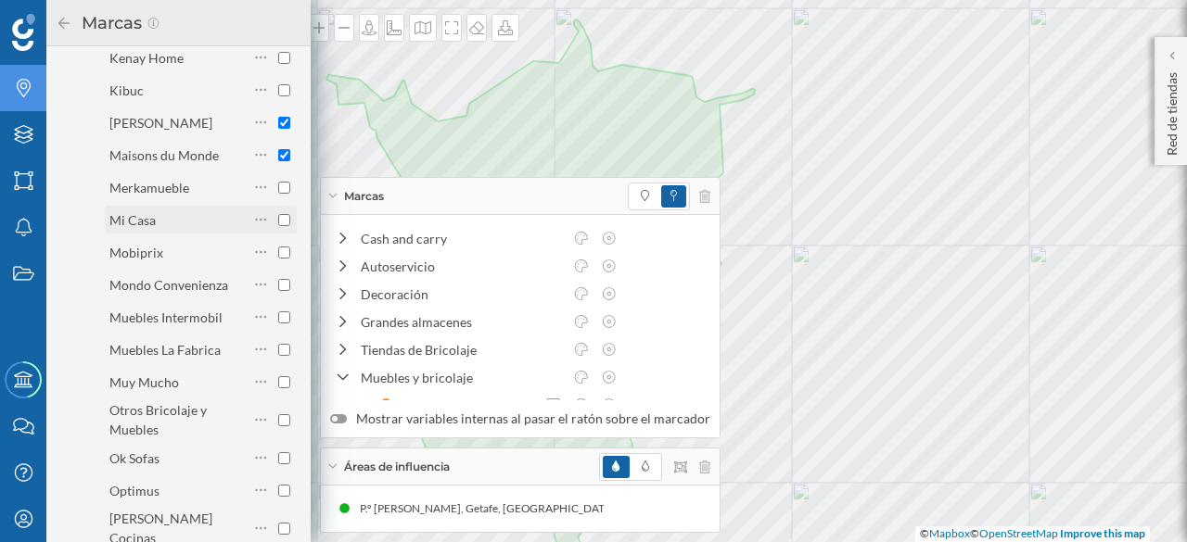
click at [278, 214] on input "checkbox" at bounding box center [284, 220] width 12 height 12
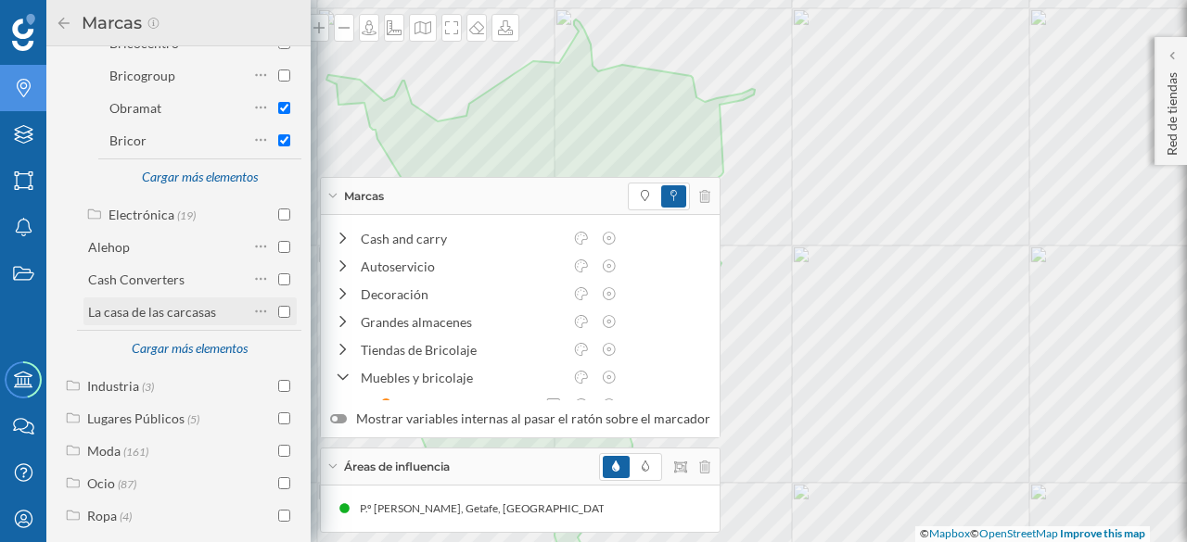
scroll to position [2436, 0]
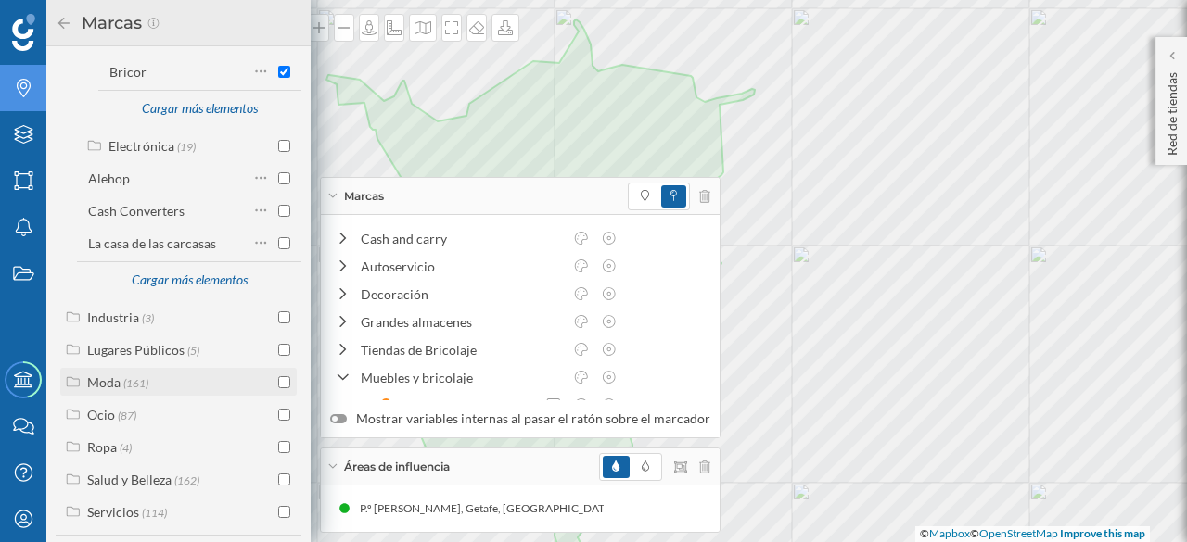
click at [111, 374] on div "Moda" at bounding box center [103, 382] width 33 height 16
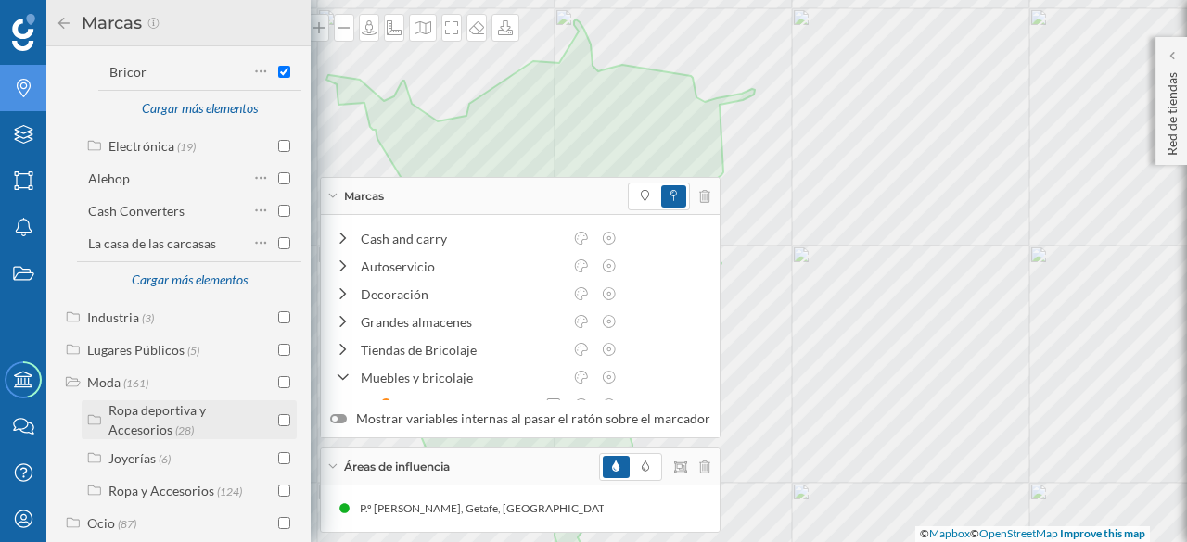
click at [154, 402] on div "Ropa deportiva y Accesorios" at bounding box center [156, 419] width 97 height 35
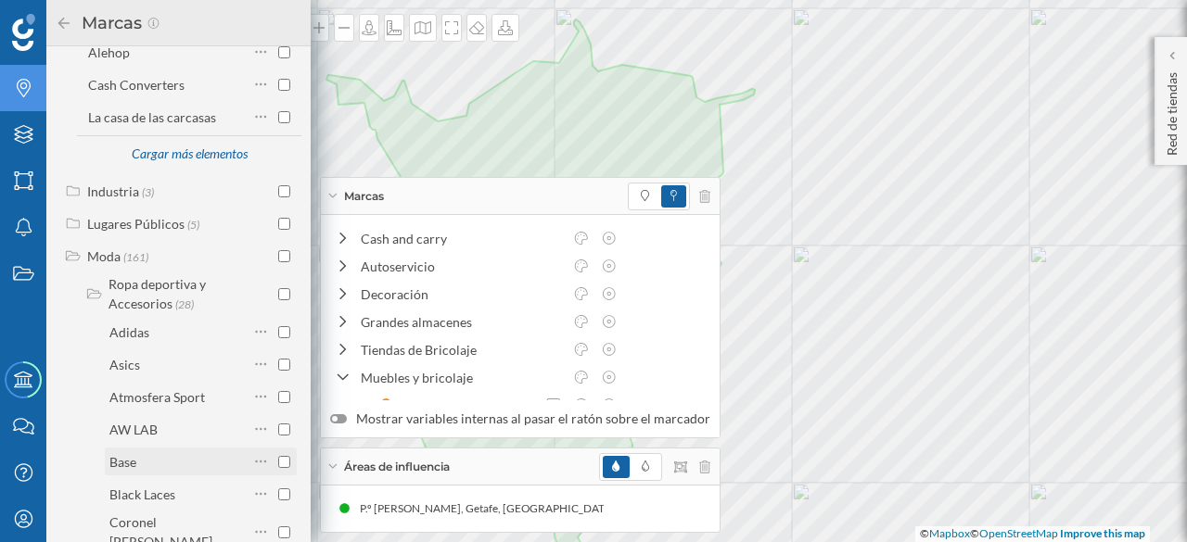
scroll to position [2621, 0]
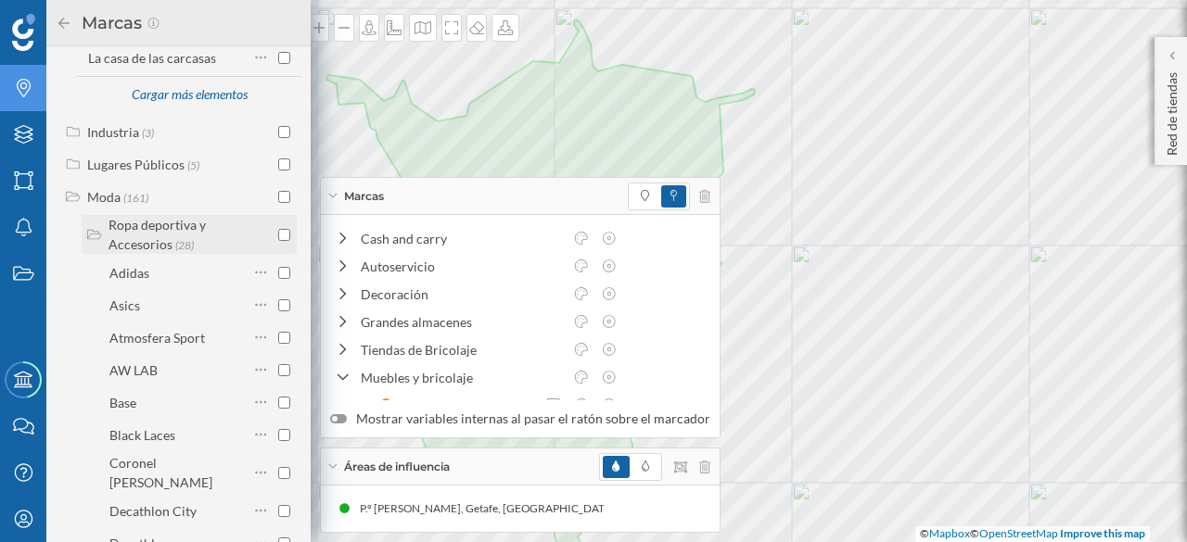
click at [278, 229] on input "checkbox" at bounding box center [284, 235] width 12 height 12
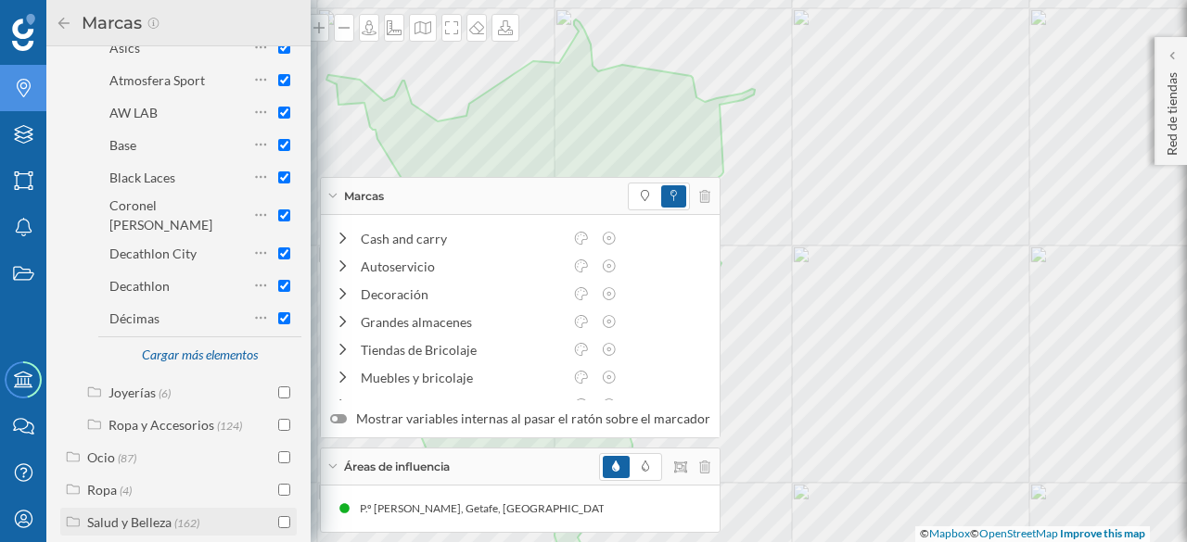
scroll to position [2911, 0]
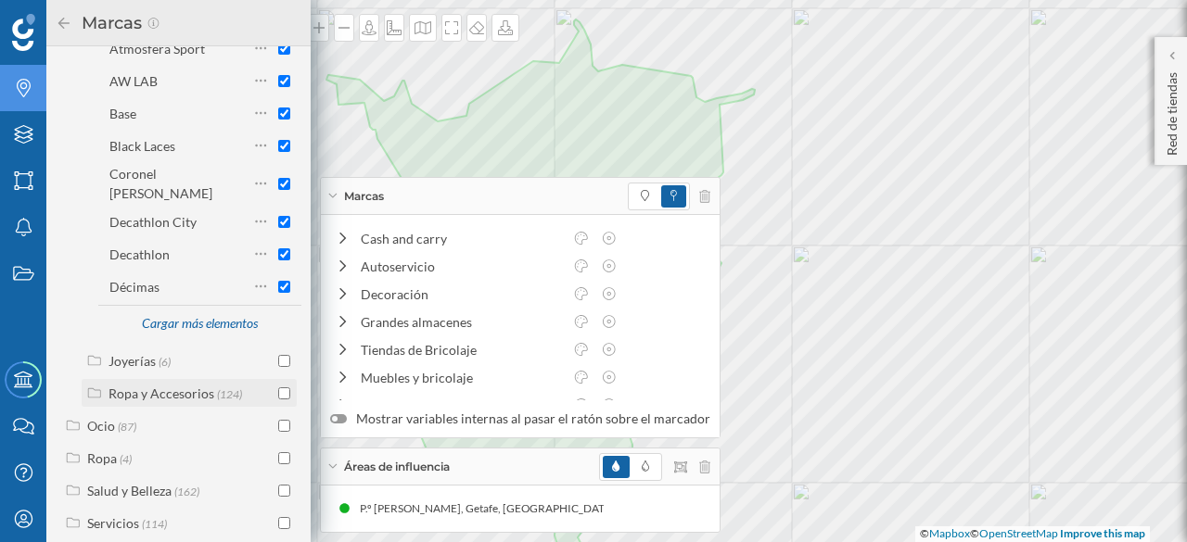
click at [169, 386] on div "Ropa y Accesorios" at bounding box center [161, 394] width 106 height 16
click at [282, 387] on input "checkbox" at bounding box center [284, 393] width 12 height 12
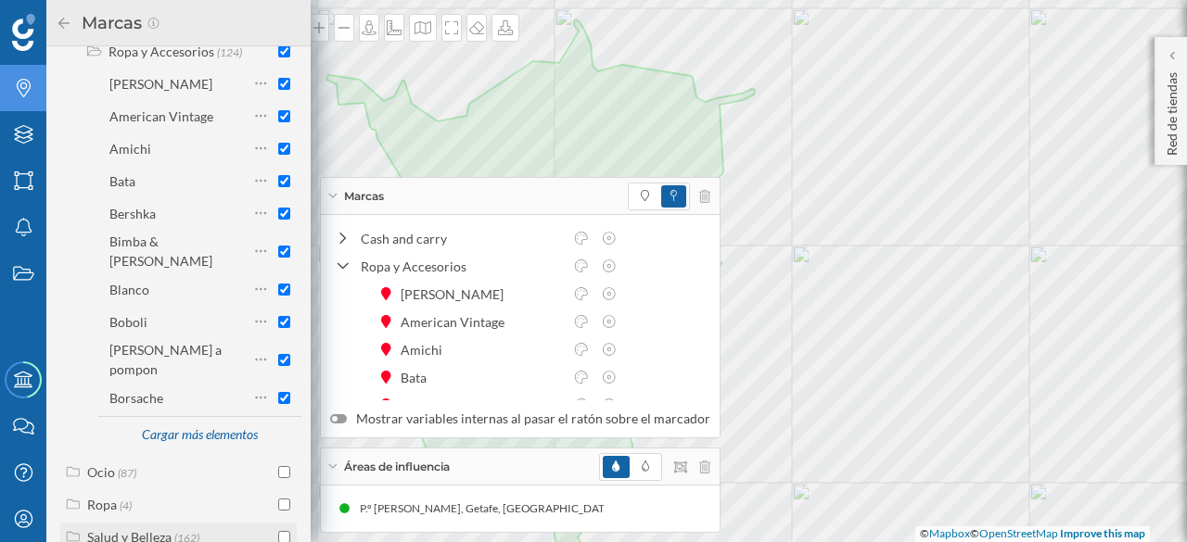
scroll to position [3278, 0]
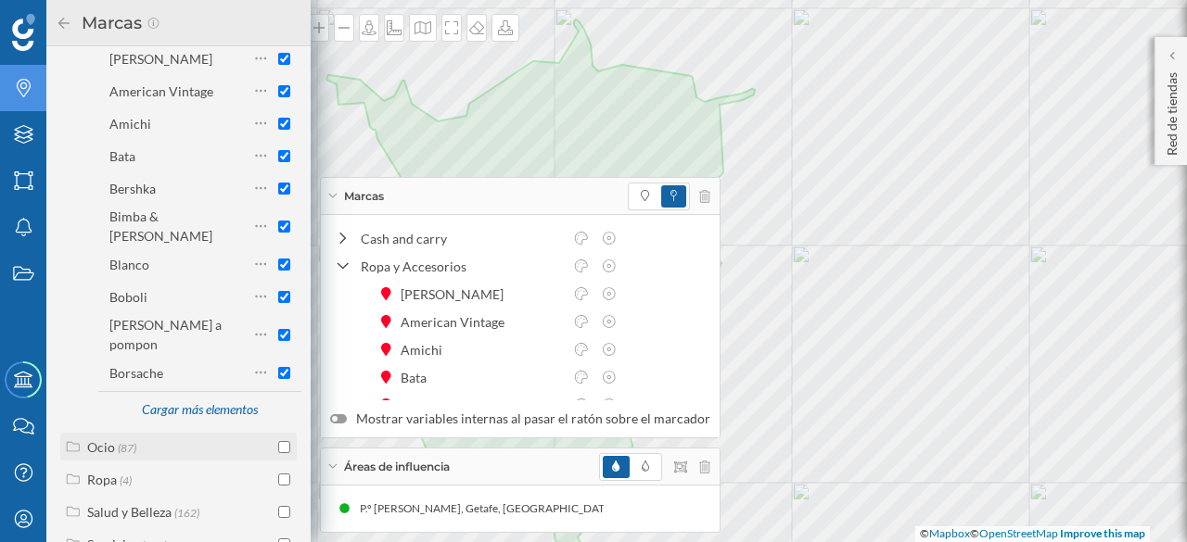
click at [103, 439] on div "Ocio" at bounding box center [101, 447] width 28 height 16
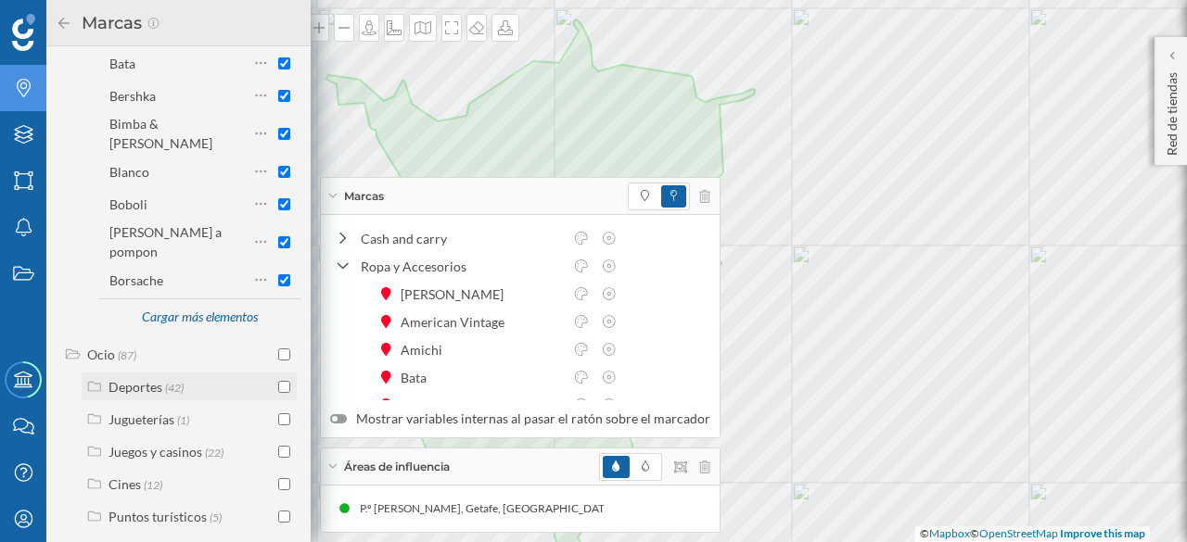
click at [283, 381] on input "checkbox" at bounding box center [284, 387] width 12 height 12
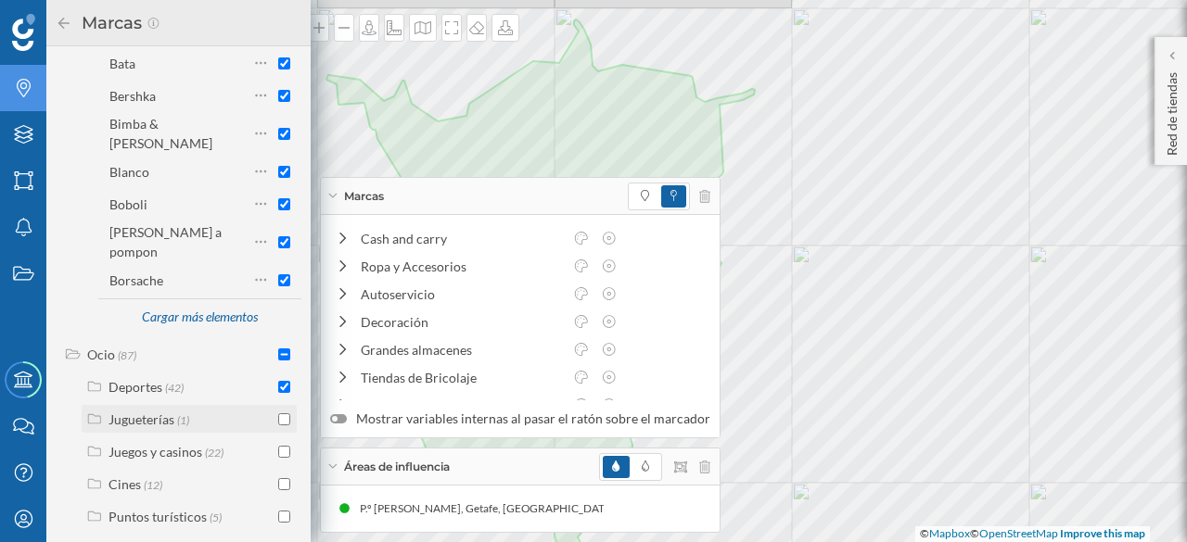
click at [278, 413] on input "checkbox" at bounding box center [284, 419] width 12 height 12
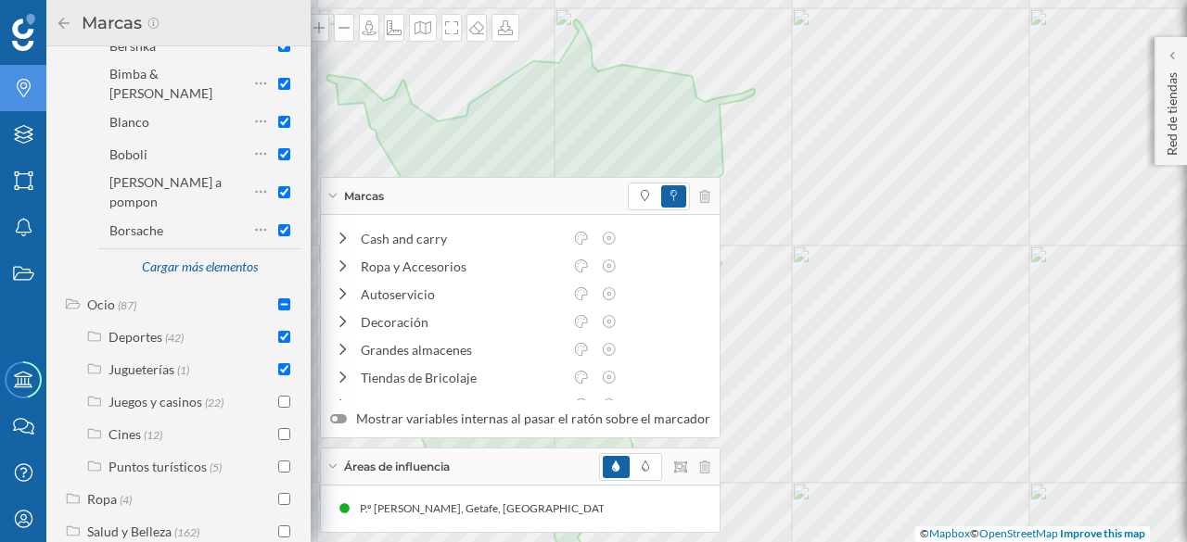
scroll to position [3439, 0]
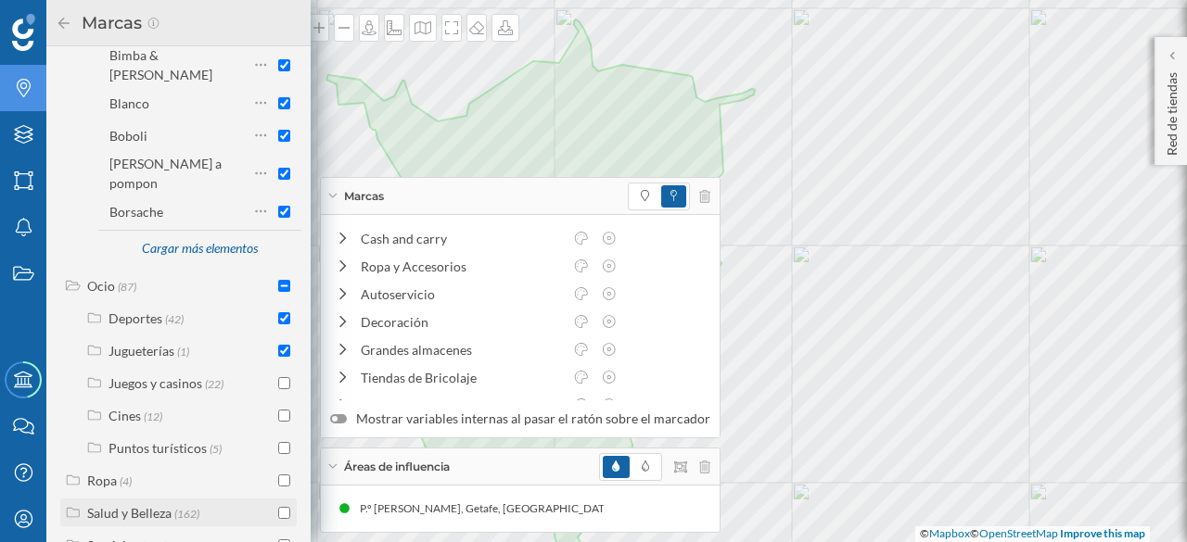
click at [121, 505] on div "Salud y Belleza" at bounding box center [129, 513] width 84 height 16
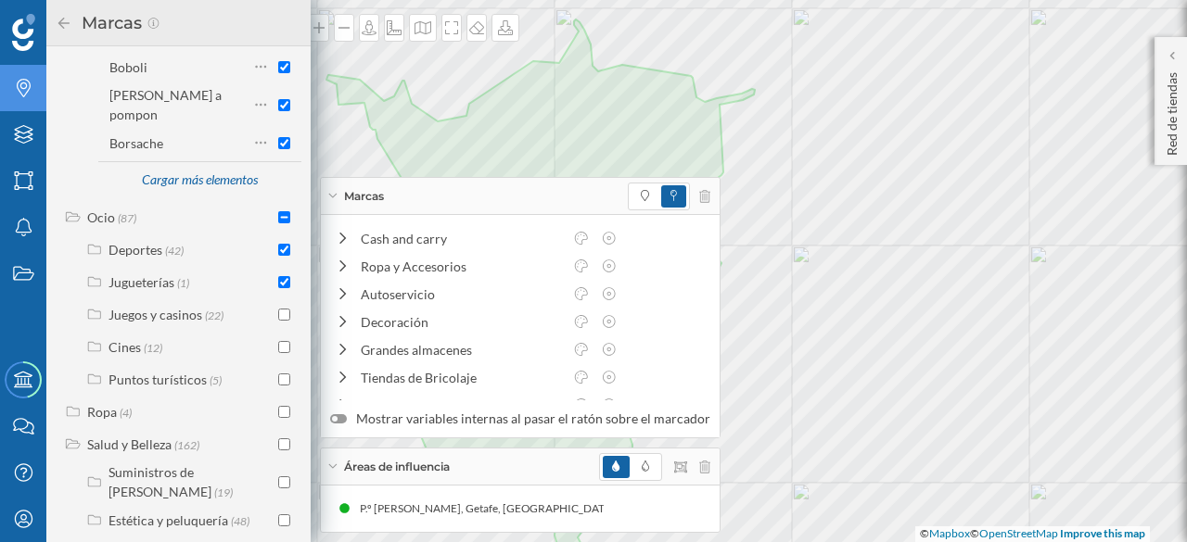
scroll to position [3532, 0]
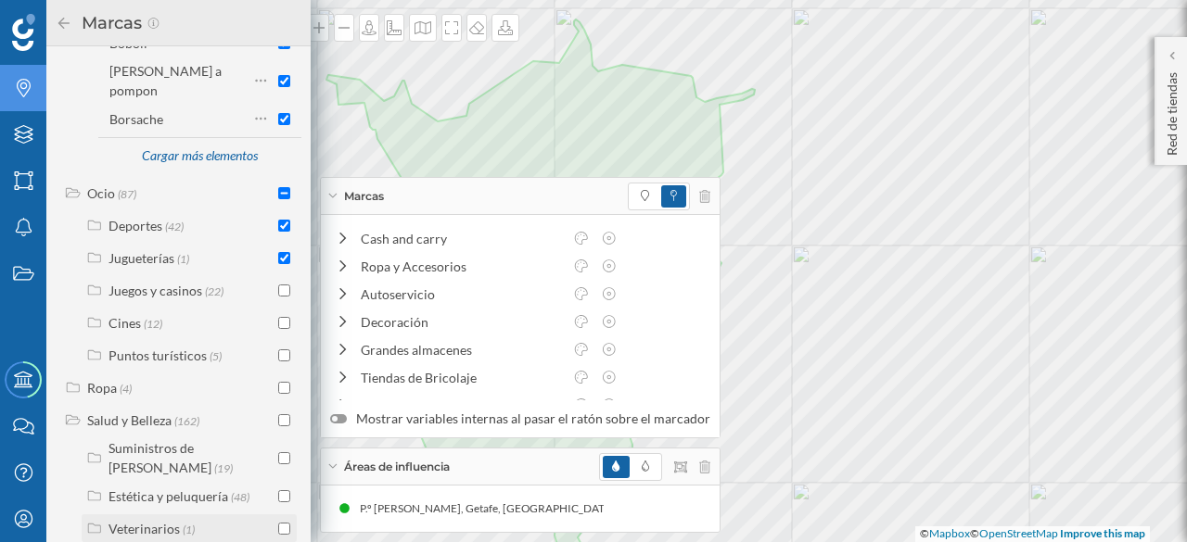
click at [155, 521] on div "Veterinarios" at bounding box center [143, 529] width 71 height 16
click at [119, 521] on div "Veterinarios" at bounding box center [143, 529] width 71 height 16
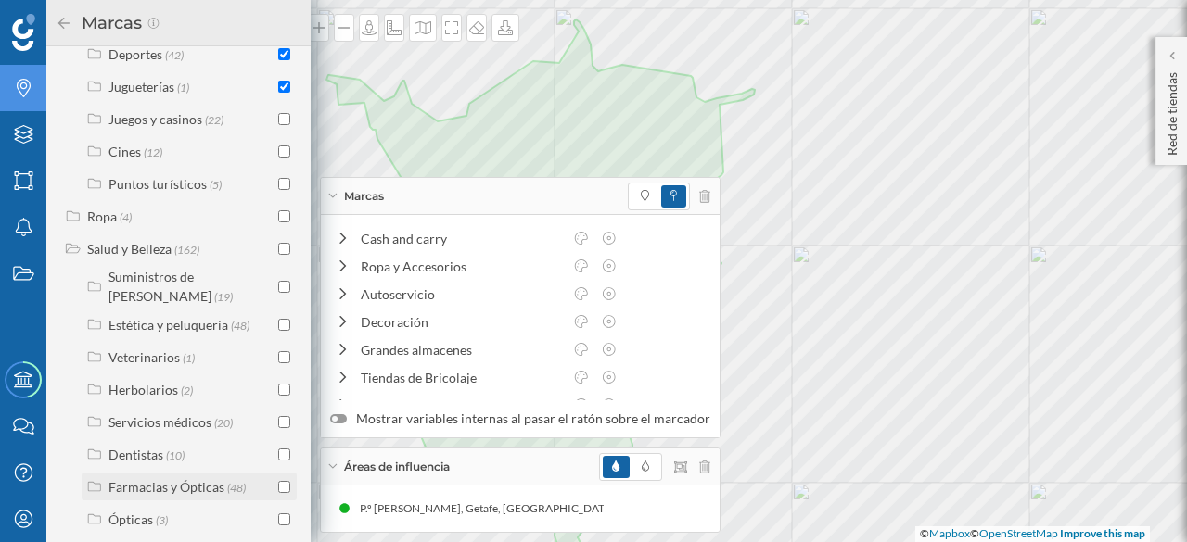
scroll to position [3717, 0]
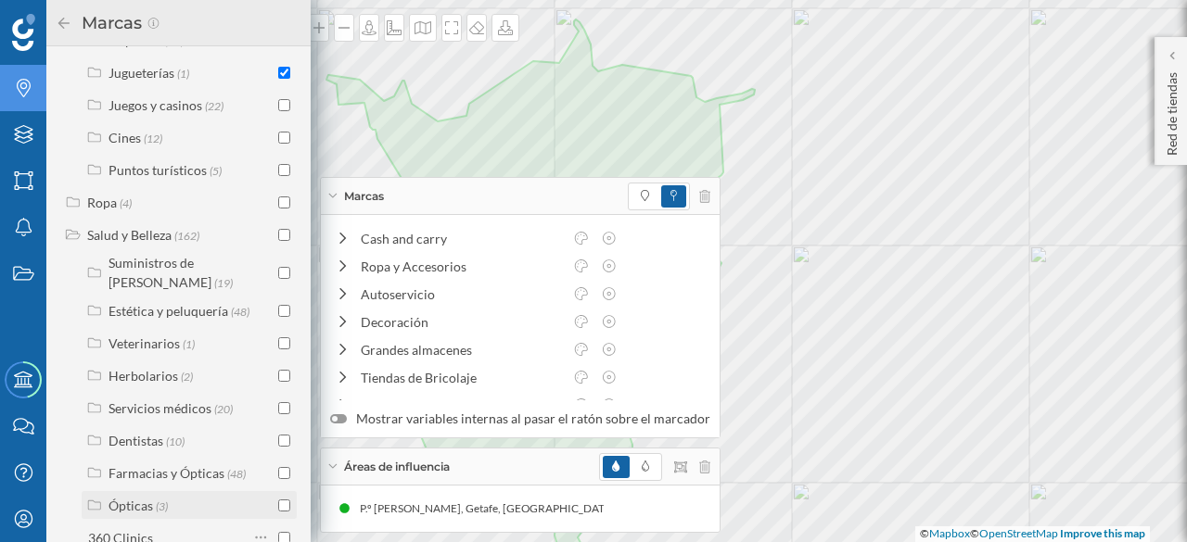
click at [278, 500] on input "checkbox" at bounding box center [284, 506] width 12 height 12
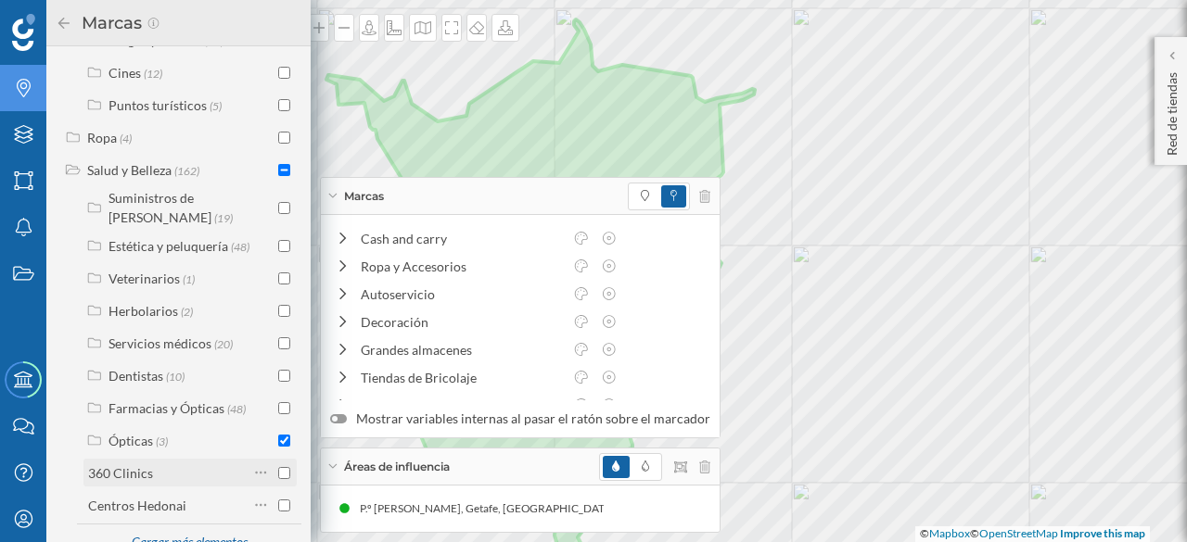
scroll to position [3806, 0]
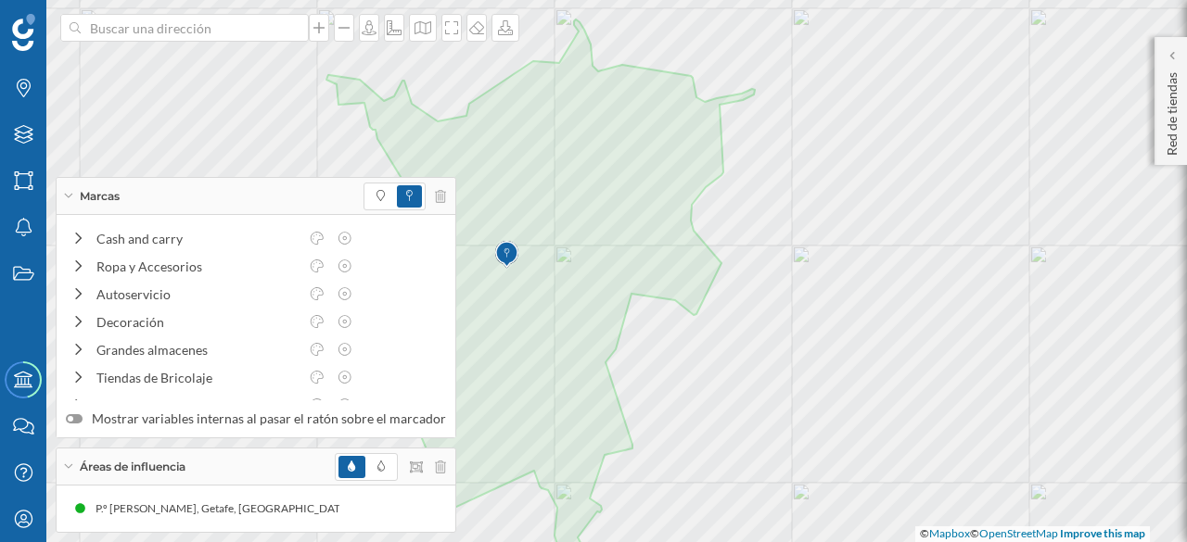
click at [71, 197] on icon at bounding box center [68, 196] width 10 height 5
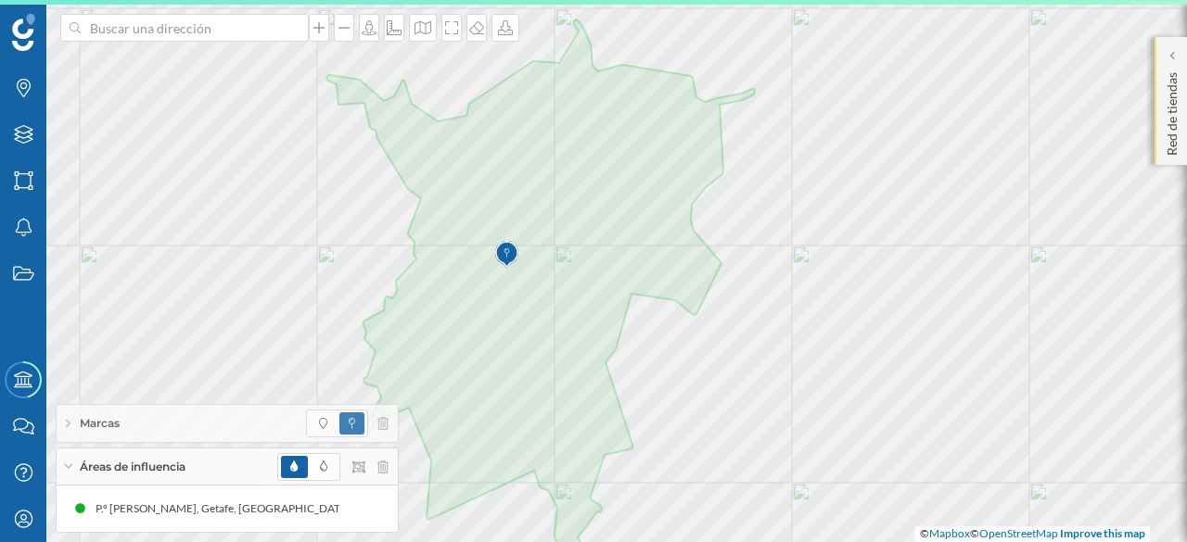
click at [1169, 125] on p "Red de tiendas" at bounding box center [1171, 110] width 19 height 91
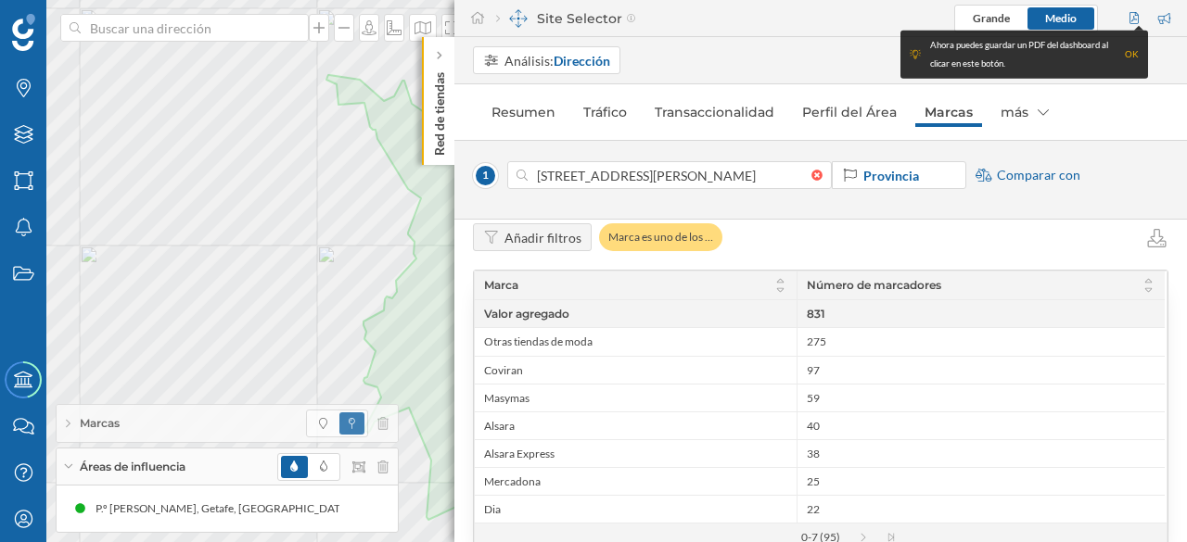
scroll to position [93, 0]
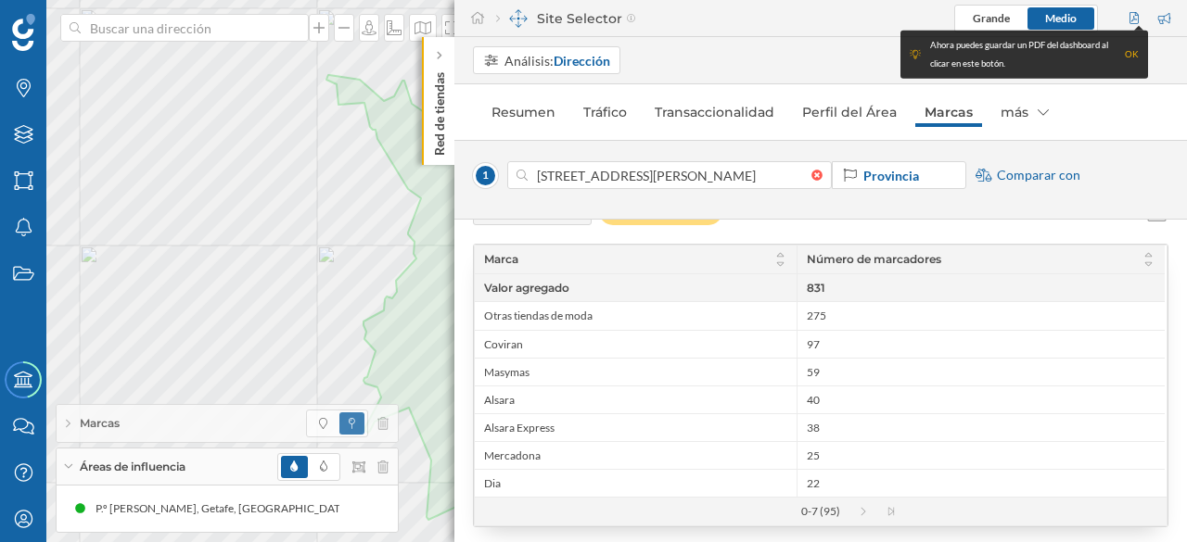
click at [1109, 111] on nav "Resumen Tráfico Transaccionalidad Perfil del Área Marcas más" at bounding box center [820, 112] width 695 height 37
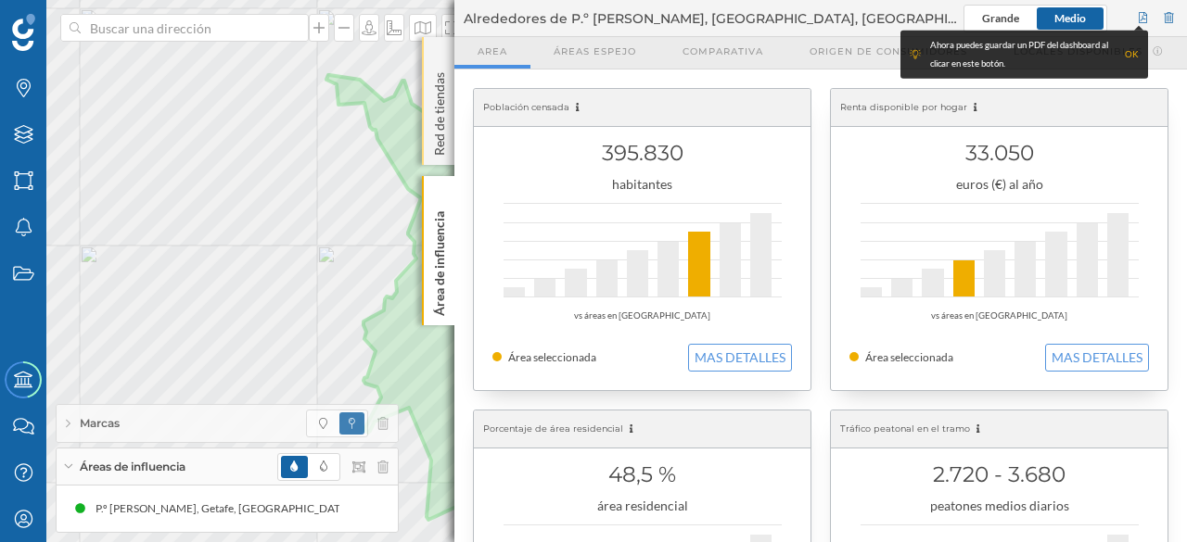
click at [438, 49] on div "Red de tiendas" at bounding box center [438, 101] width 32 height 128
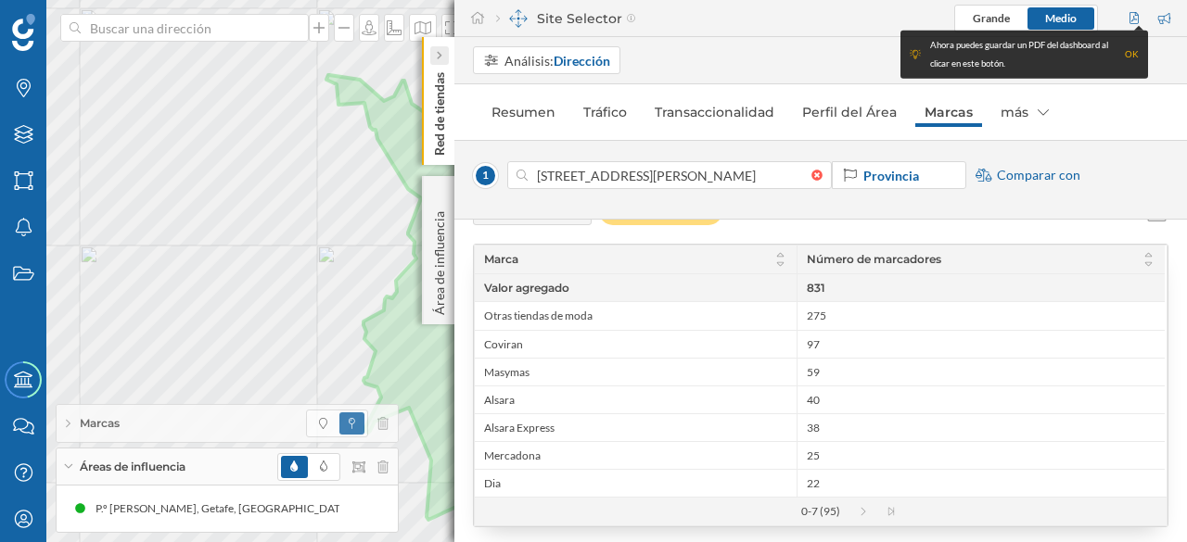
click at [440, 51] on icon at bounding box center [439, 55] width 6 height 9
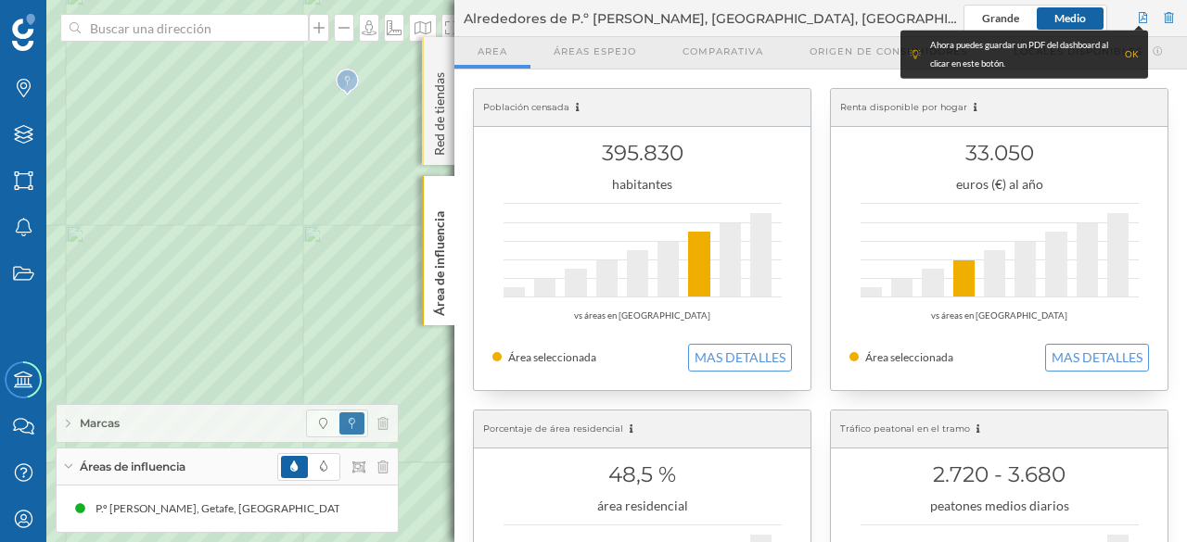
click at [436, 75] on p "Red de tiendas" at bounding box center [439, 110] width 19 height 91
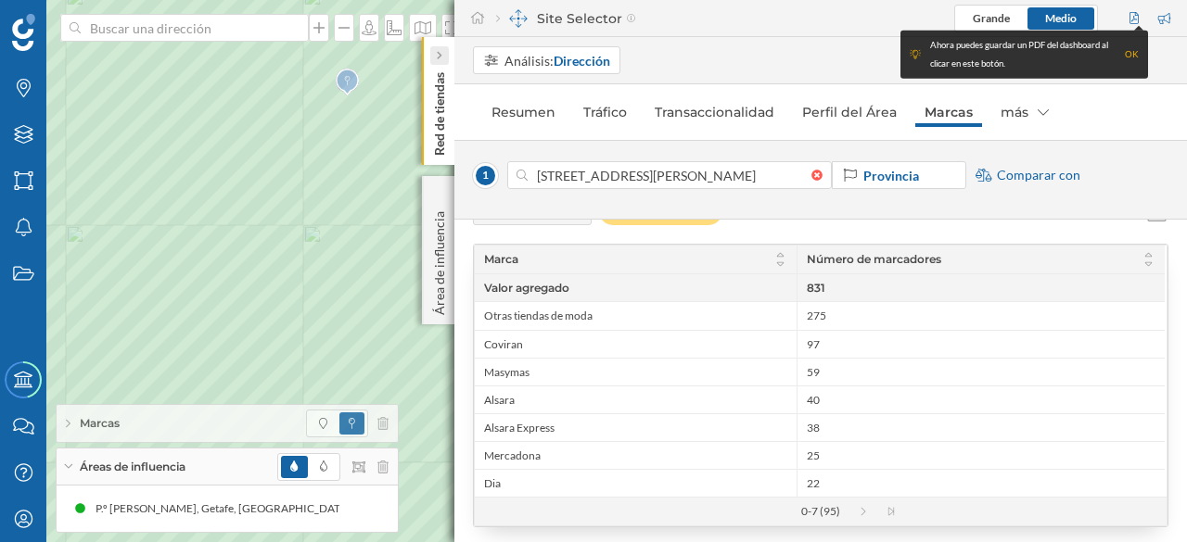
click at [438, 50] on icon at bounding box center [439, 55] width 6 height 11
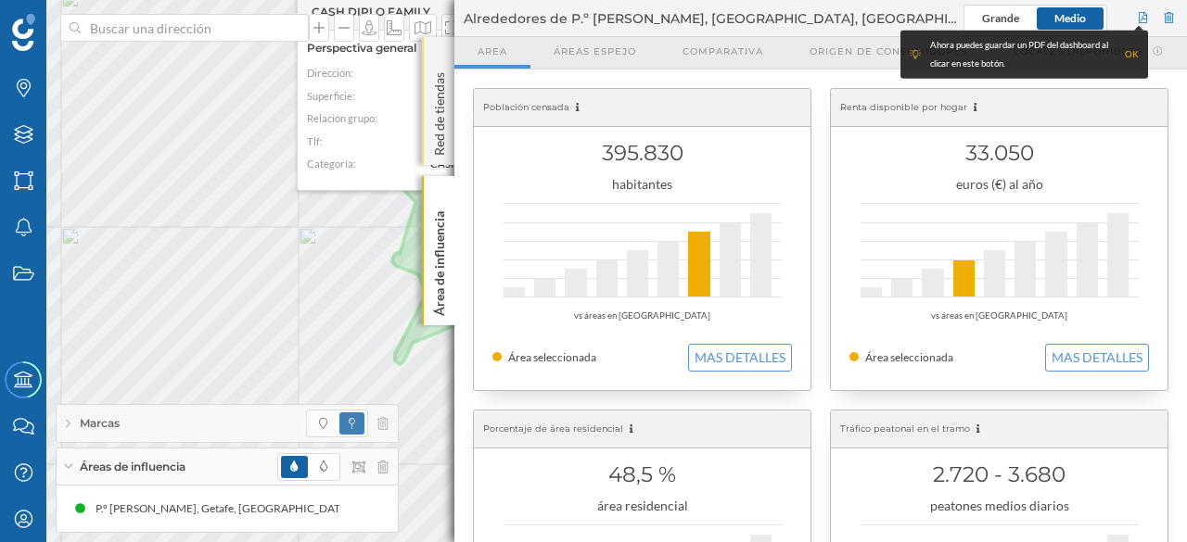
click at [442, 44] on div "Red de tiendas" at bounding box center [438, 101] width 32 height 128
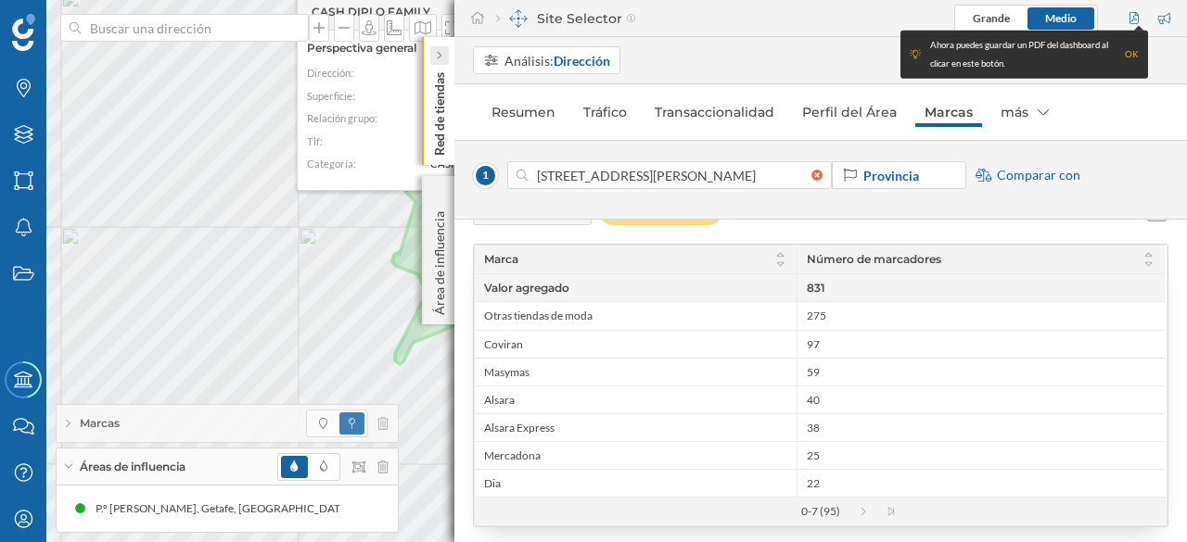
click at [436, 57] on icon at bounding box center [439, 55] width 6 height 9
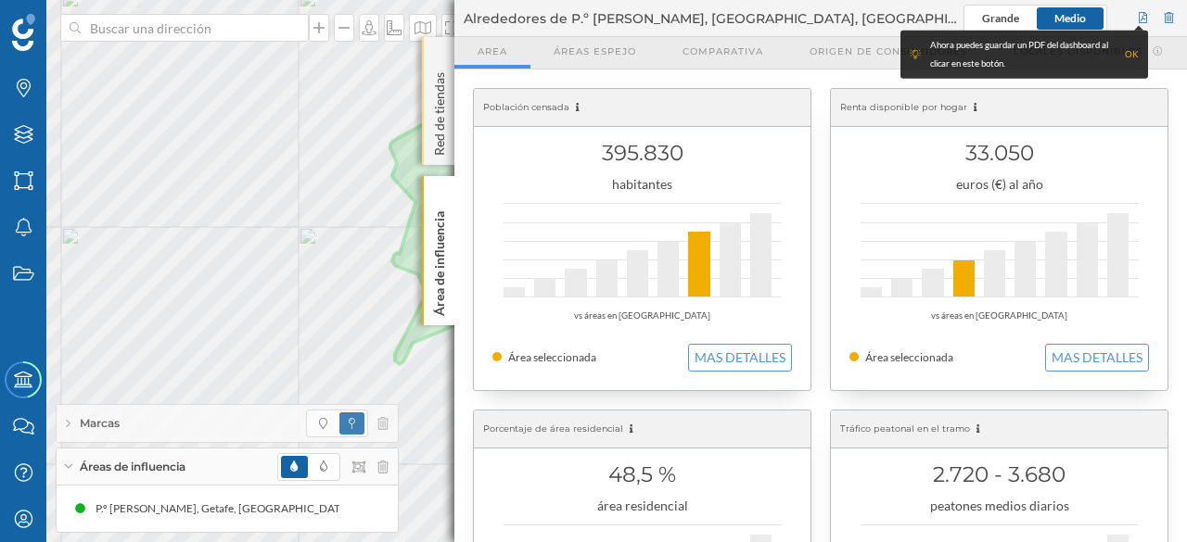
click at [447, 44] on div "Red de tiendas" at bounding box center [438, 101] width 32 height 128
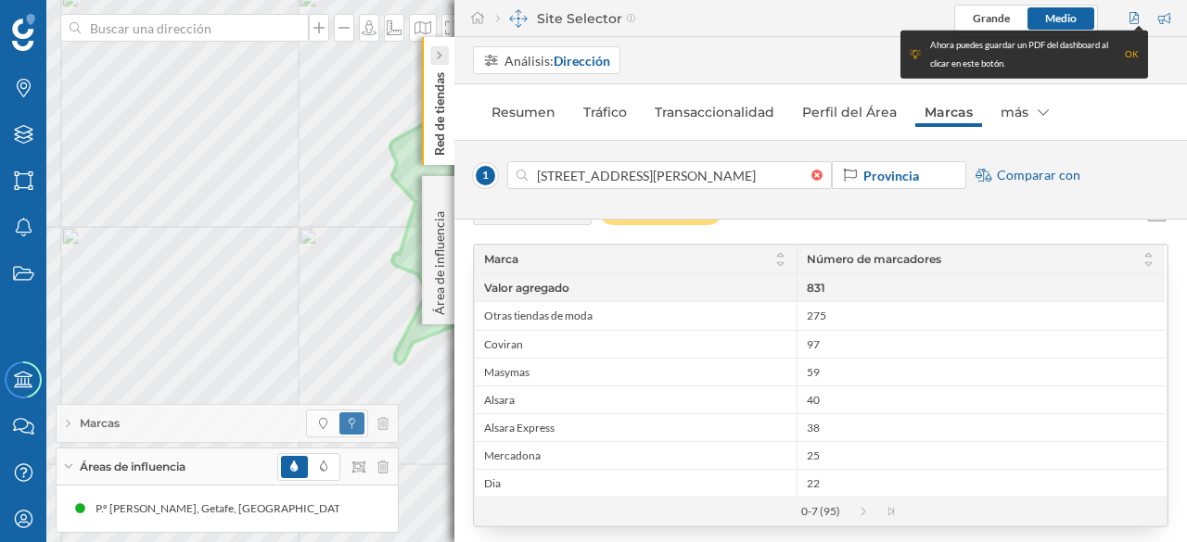
click at [438, 50] on icon at bounding box center [439, 55] width 6 height 11
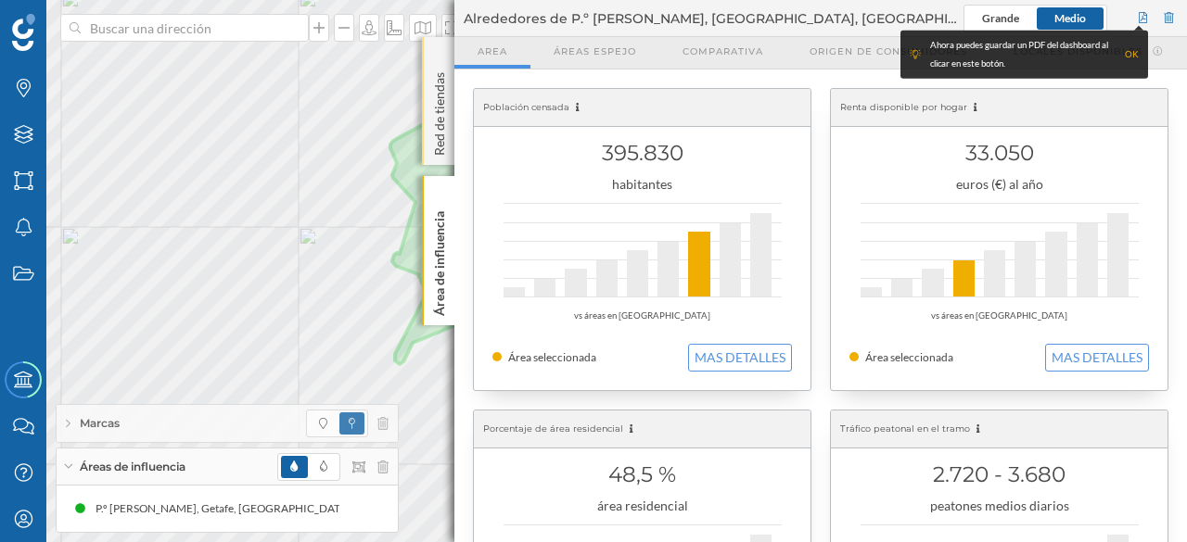
click at [437, 108] on p "Red de tiendas" at bounding box center [439, 110] width 19 height 91
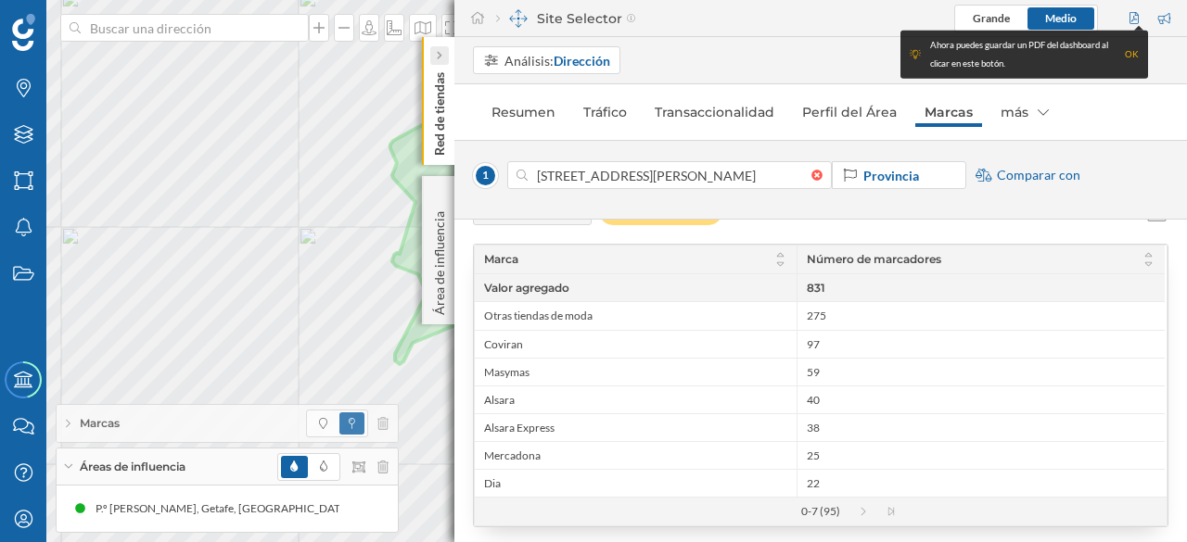
click at [443, 53] on div at bounding box center [439, 55] width 19 height 19
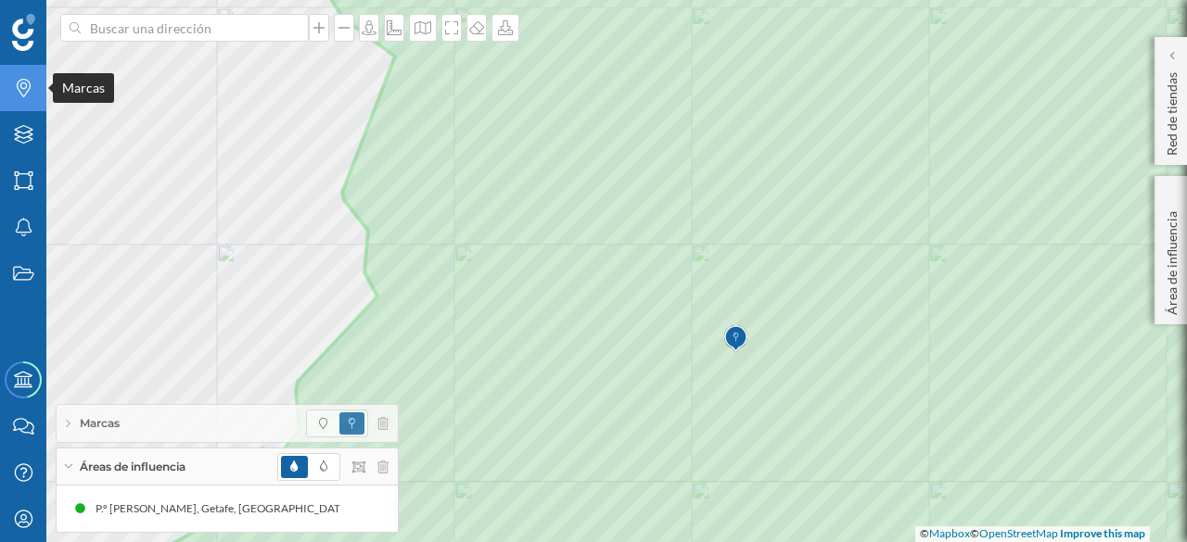
click at [18, 82] on icon at bounding box center [24, 88] width 14 height 19
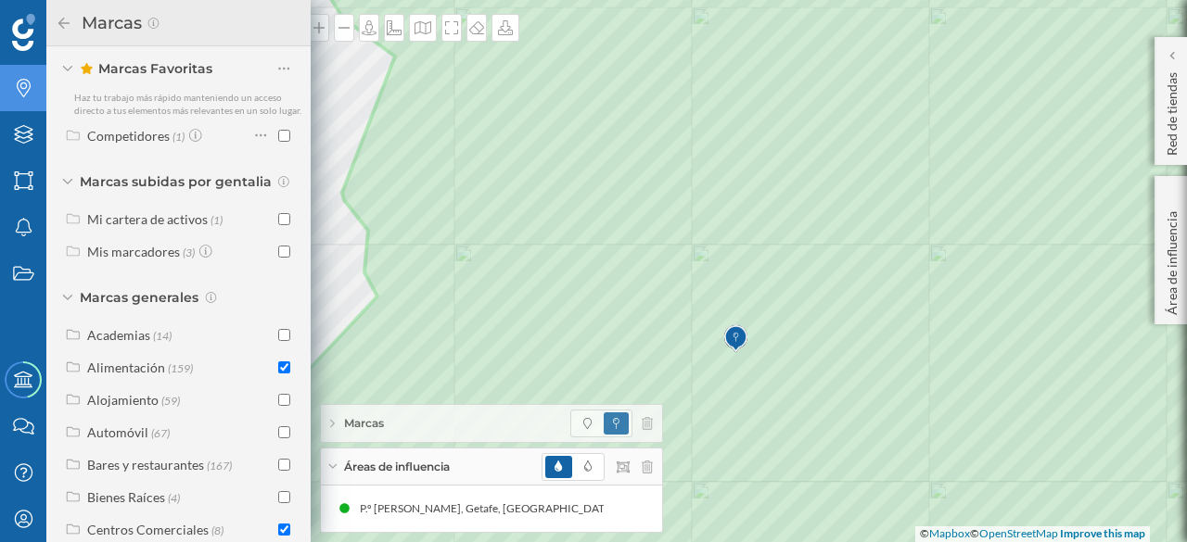
scroll to position [185, 0]
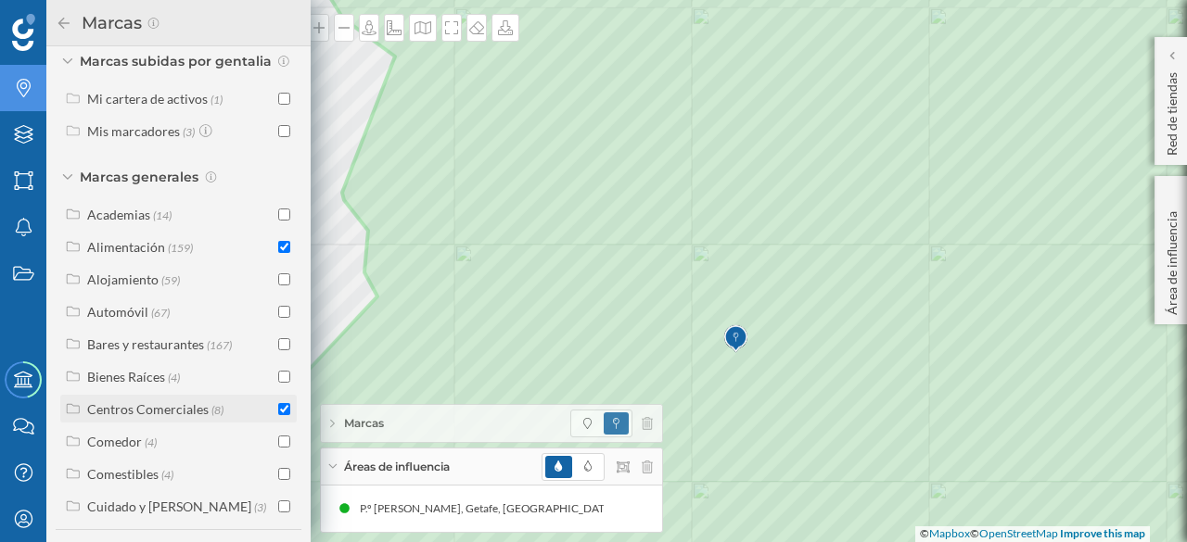
click at [284, 415] on input "checkbox" at bounding box center [284, 409] width 12 height 12
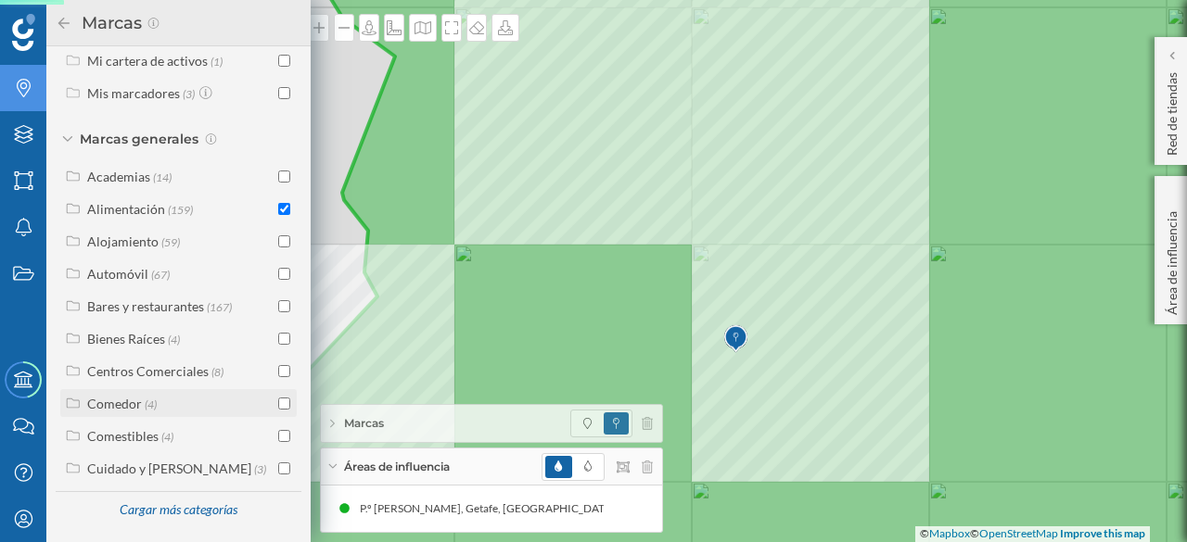
scroll to position [235, 0]
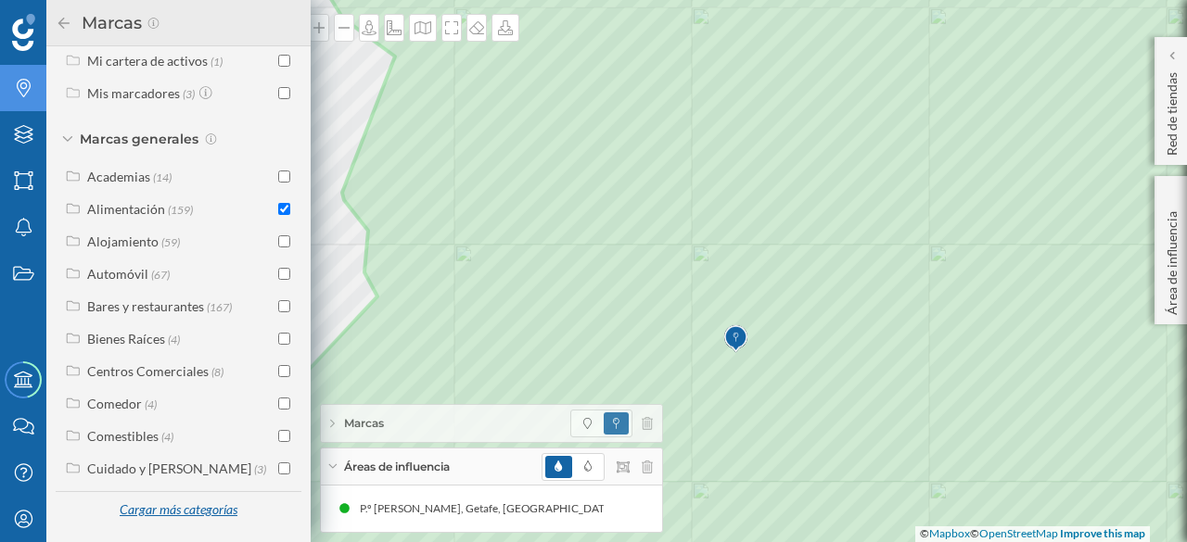
click at [190, 514] on div "Cargar más categorías" at bounding box center [178, 511] width 141 height 28
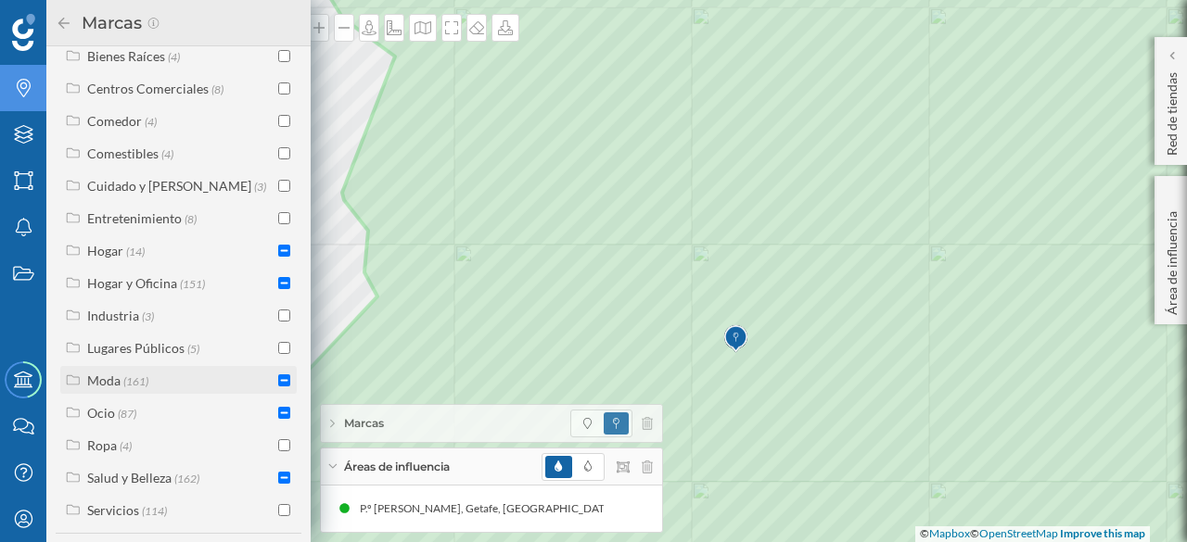
scroll to position [514, 0]
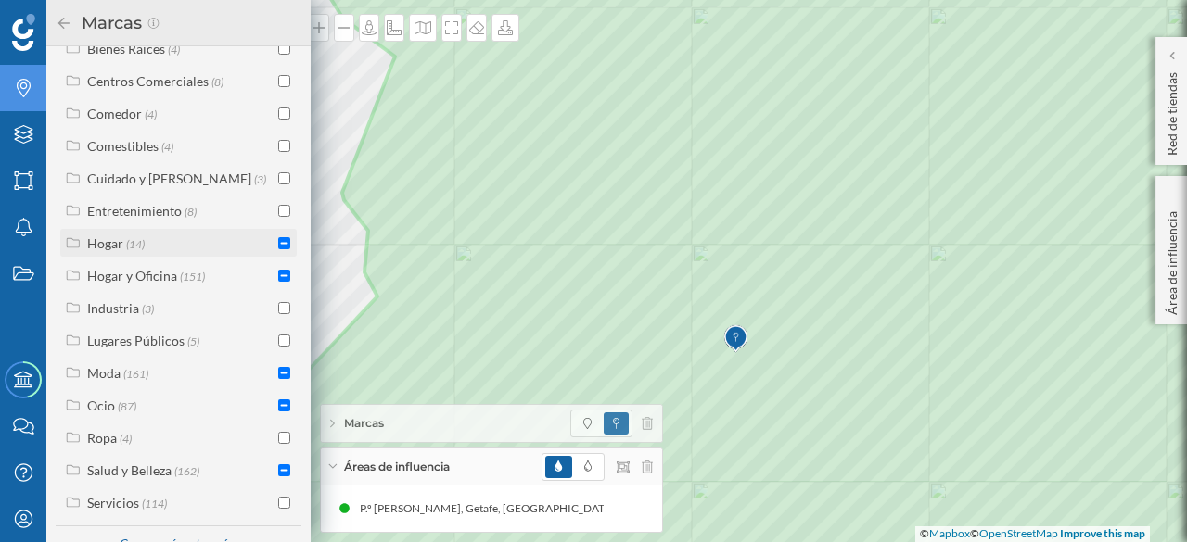
click at [279, 249] on input "checkbox" at bounding box center [284, 243] width 12 height 12
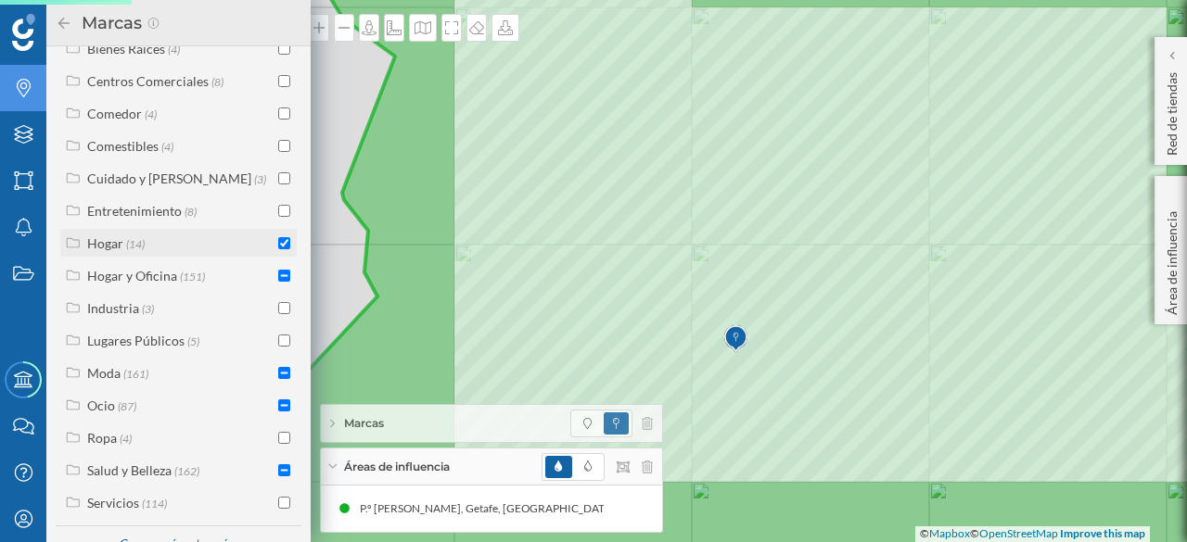
click at [278, 249] on input "checkbox" at bounding box center [284, 243] width 12 height 12
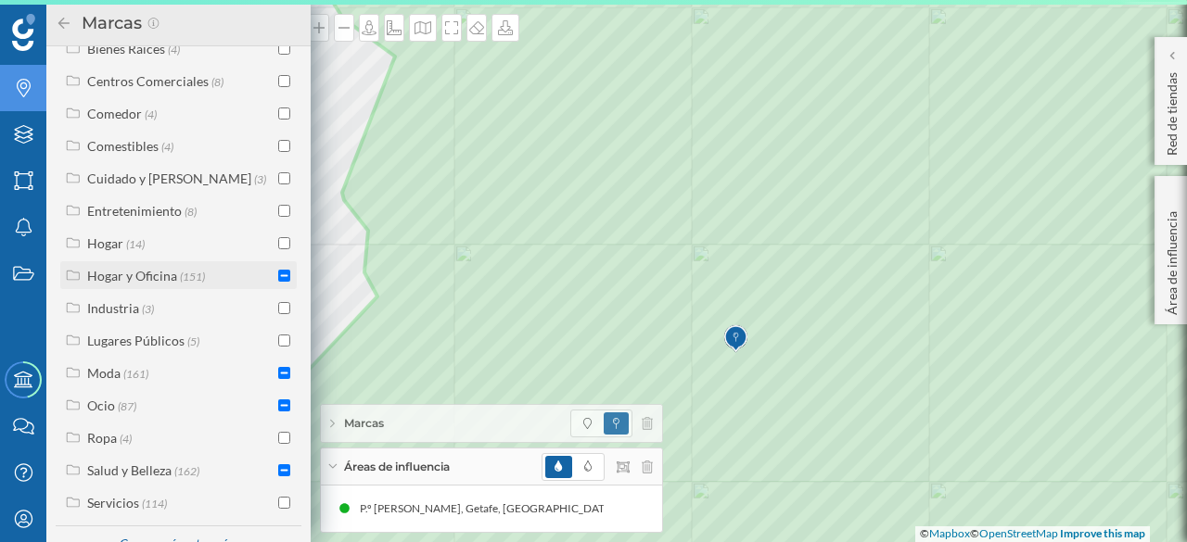
click at [280, 282] on input "checkbox" at bounding box center [284, 276] width 12 height 12
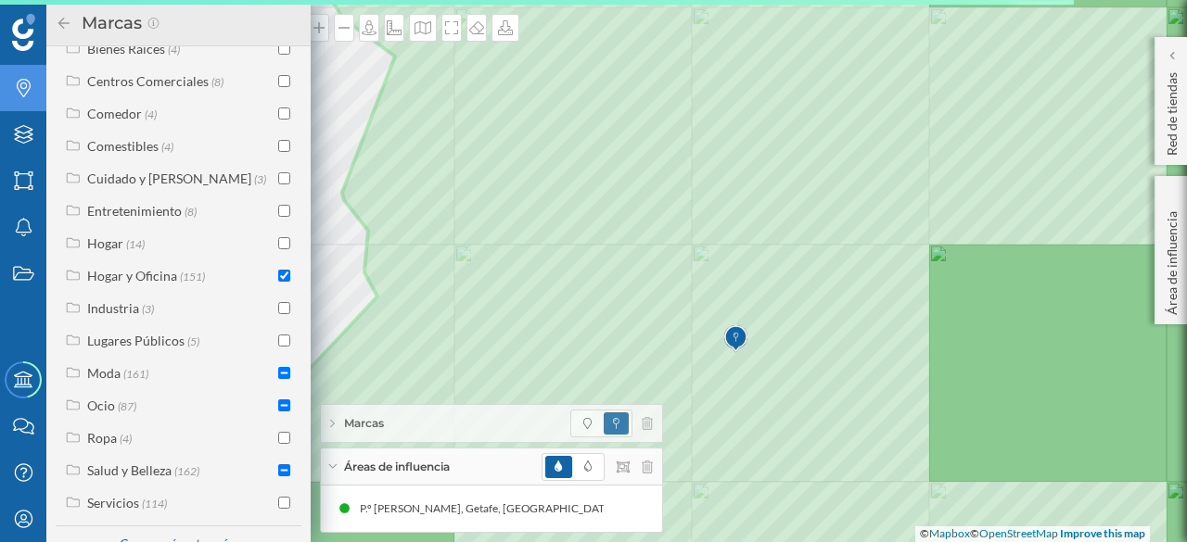
click at [280, 282] on input "checkbox" at bounding box center [284, 276] width 12 height 12
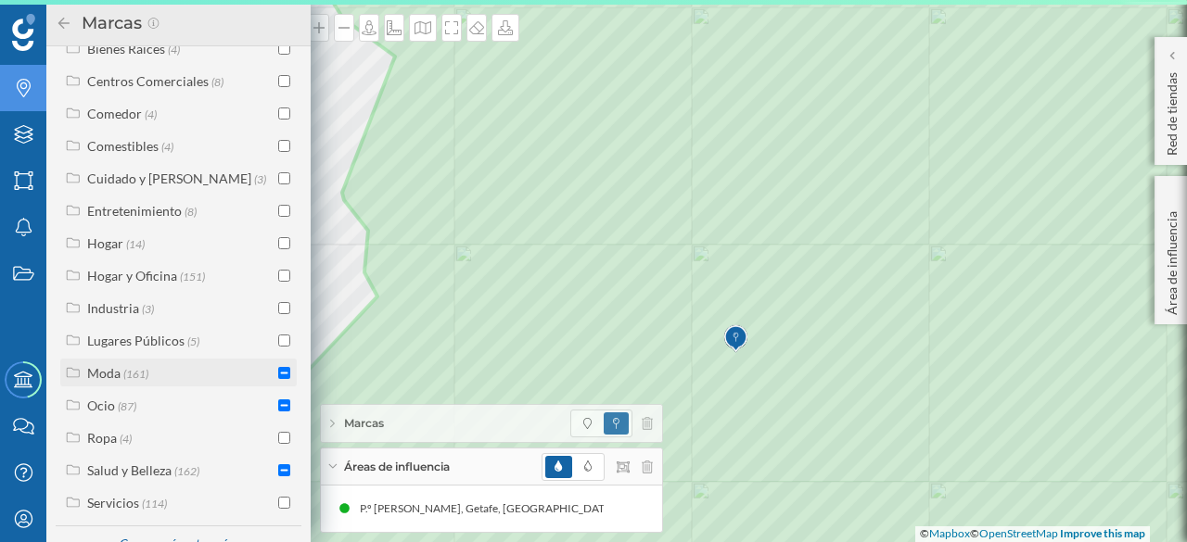
click at [280, 379] on input "checkbox" at bounding box center [284, 373] width 12 height 12
click at [281, 412] on input "checkbox" at bounding box center [284, 406] width 12 height 12
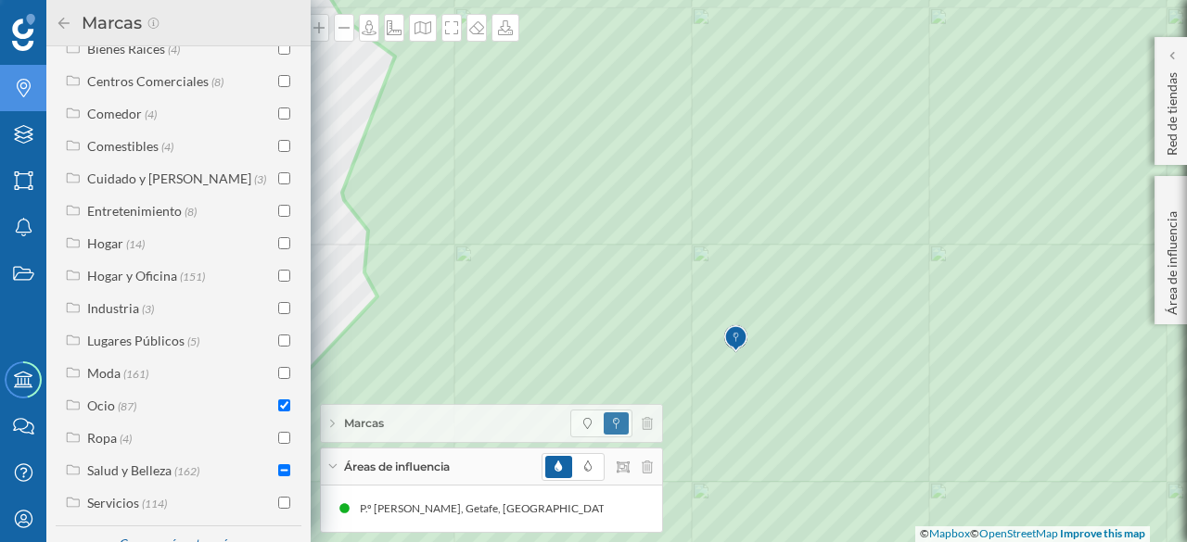
click at [281, 412] on input "checkbox" at bounding box center [284, 406] width 12 height 12
click at [280, 476] on input "checkbox" at bounding box center [284, 470] width 12 height 12
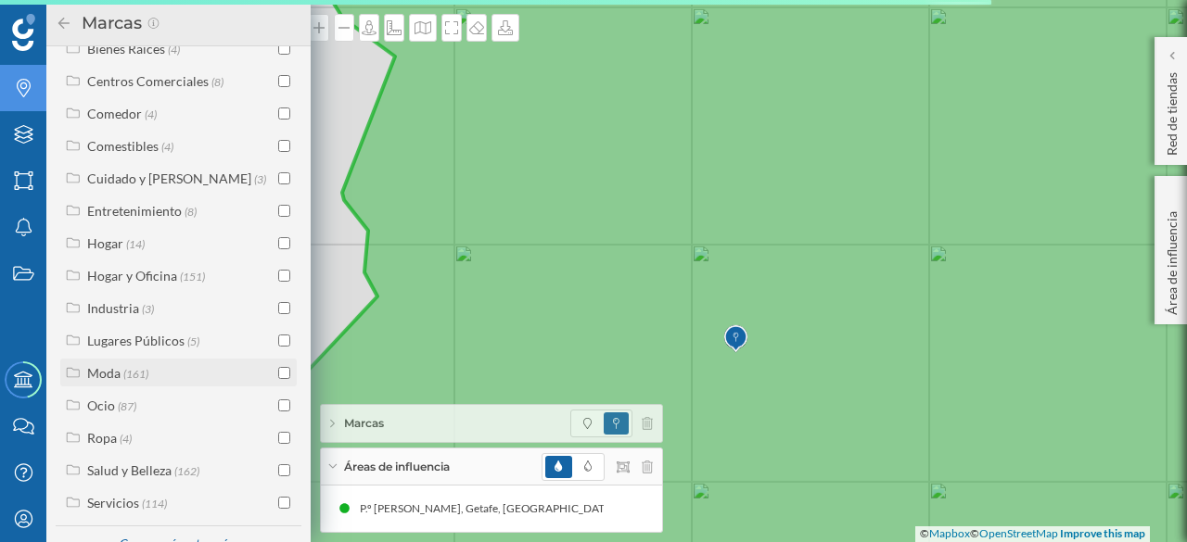
scroll to position [560, 0]
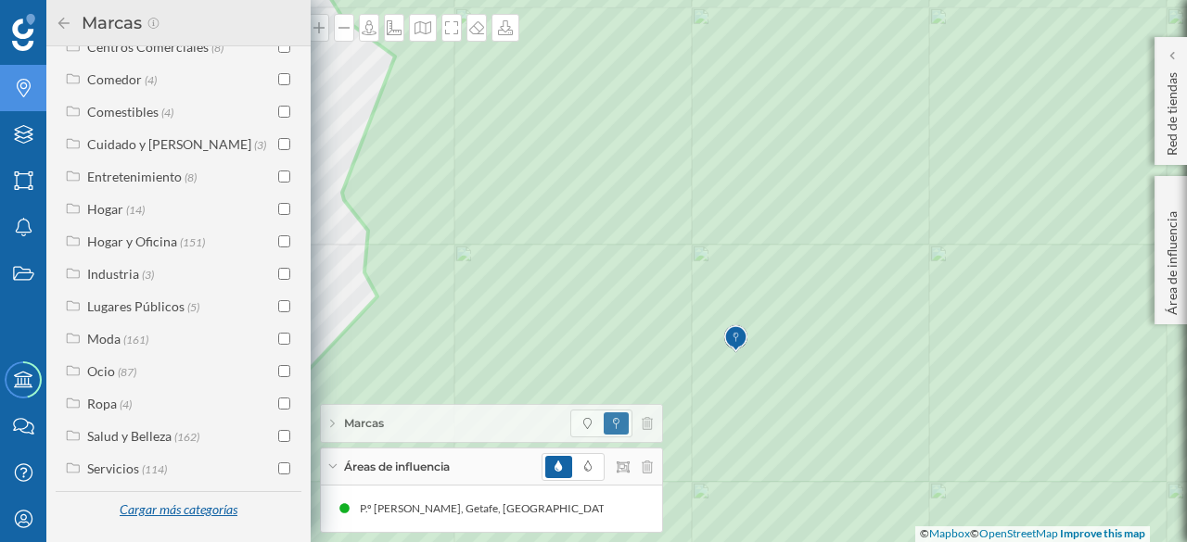
click at [180, 512] on div "Cargar más categorías" at bounding box center [178, 511] width 141 height 28
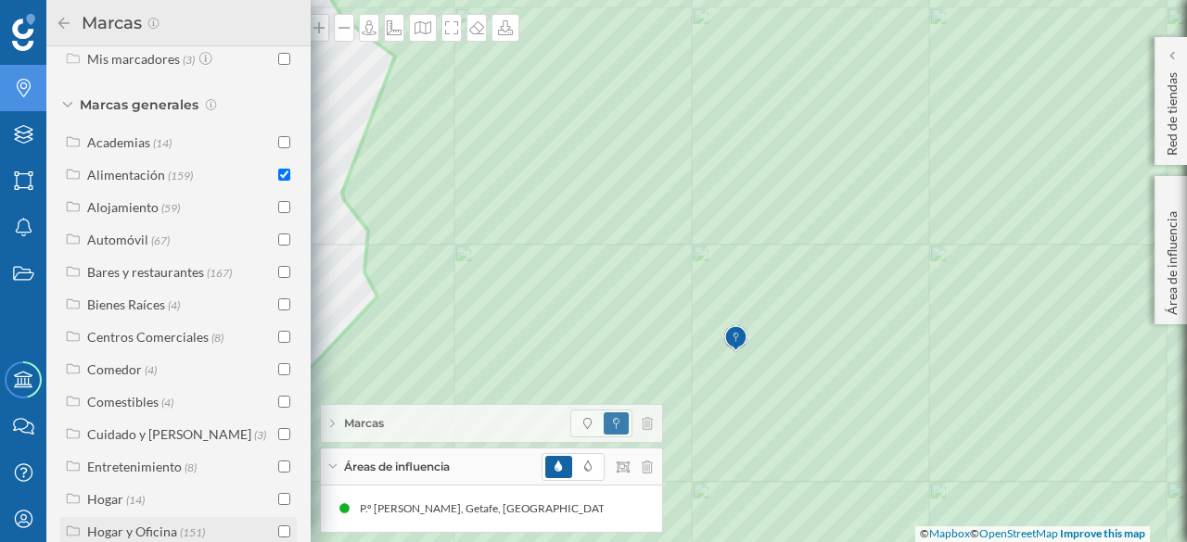
scroll to position [93, 0]
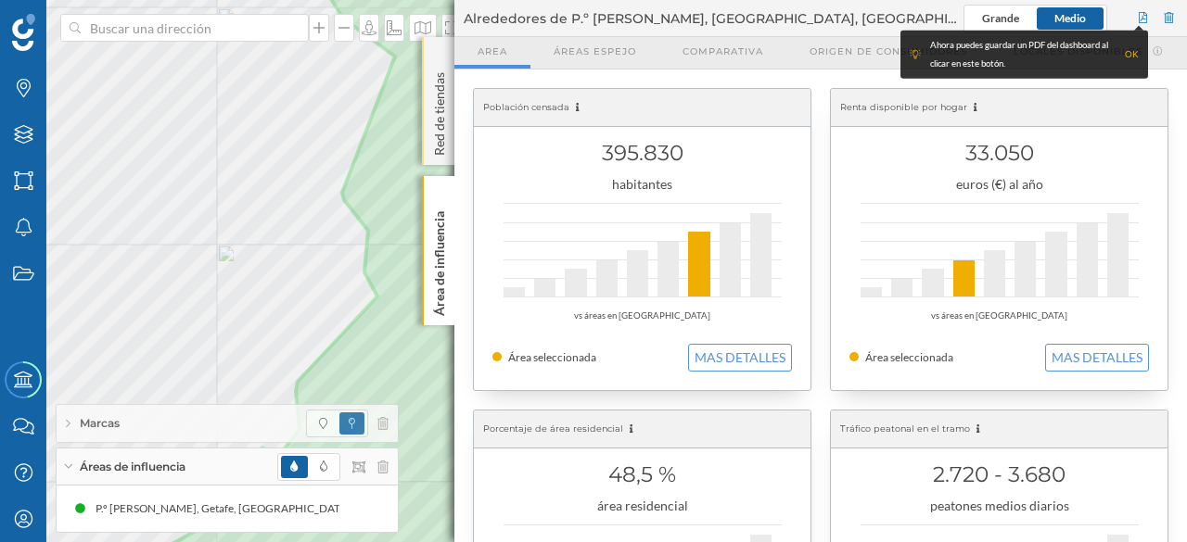
click at [441, 53] on div "Red de tiendas" at bounding box center [438, 101] width 32 height 128
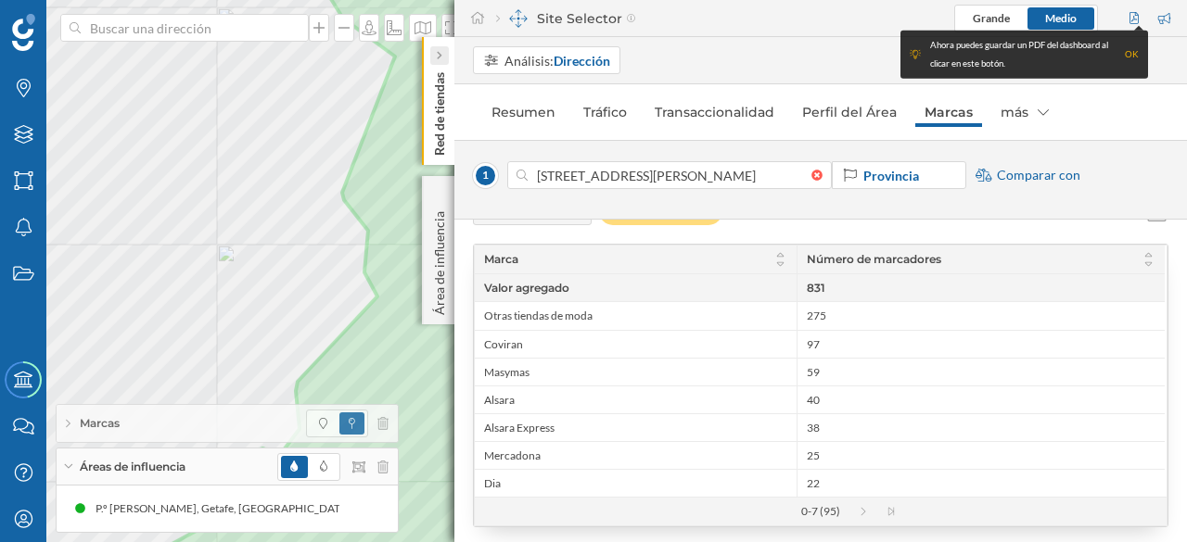
click at [443, 52] on div at bounding box center [439, 55] width 19 height 19
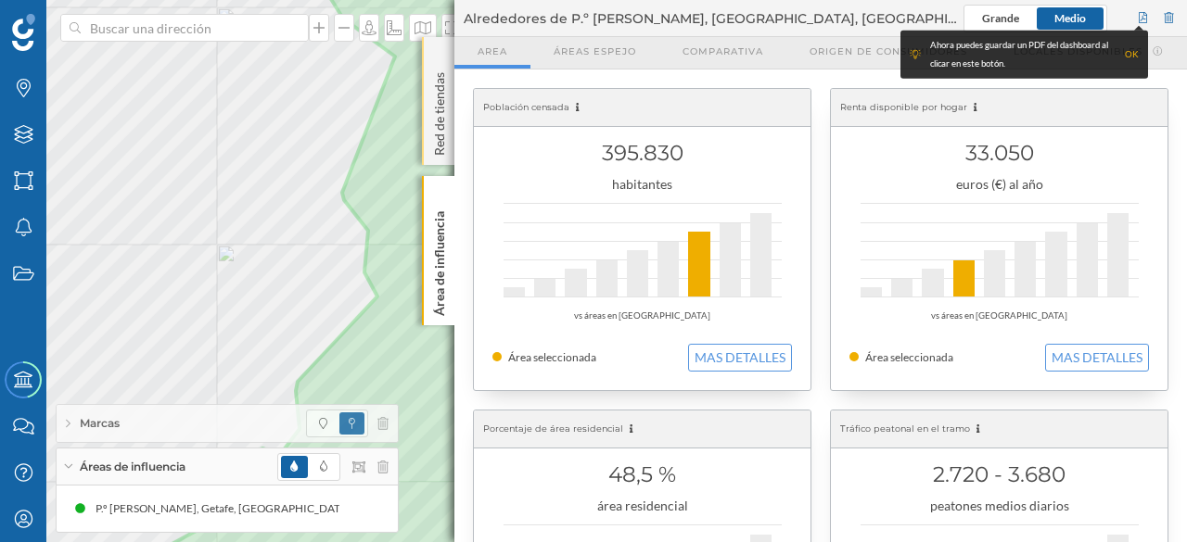
click at [438, 51] on div "Red de tiendas" at bounding box center [438, 101] width 32 height 128
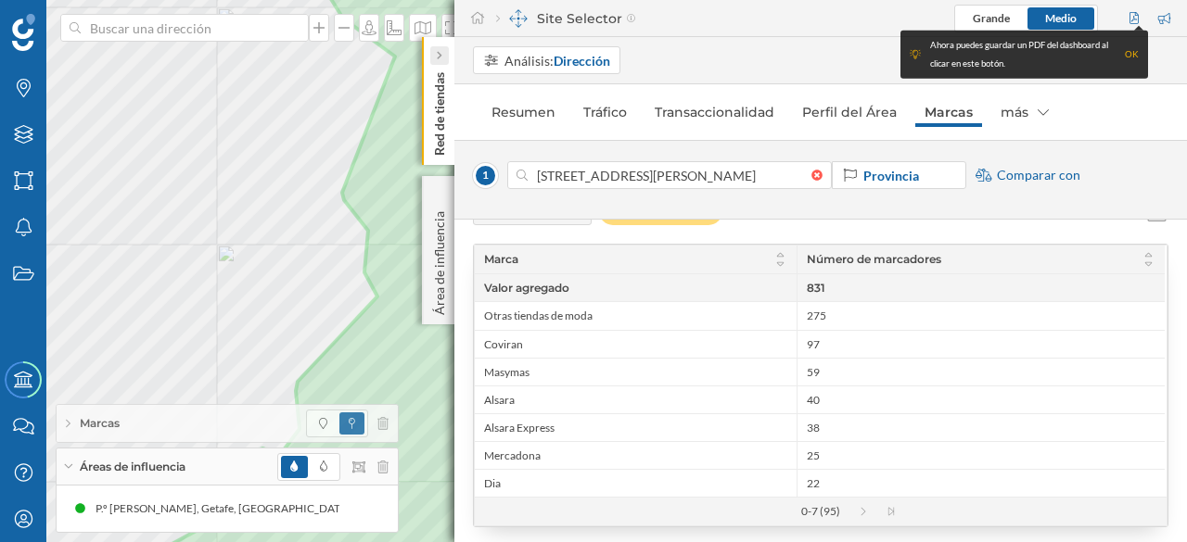
click at [438, 51] on icon at bounding box center [439, 55] width 6 height 9
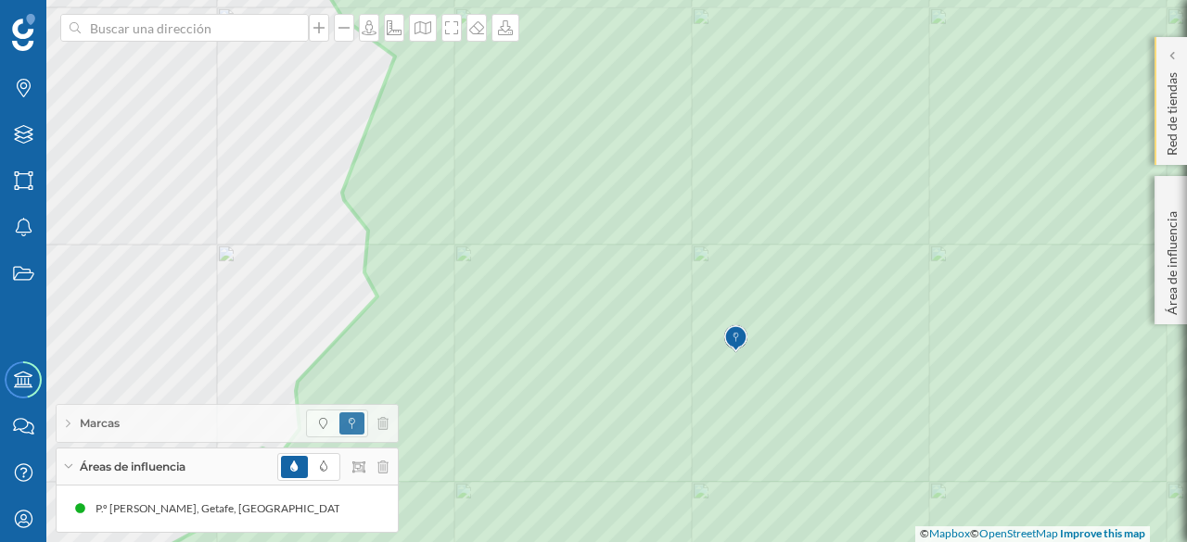
click at [1174, 122] on p "Red de tiendas" at bounding box center [1171, 110] width 19 height 91
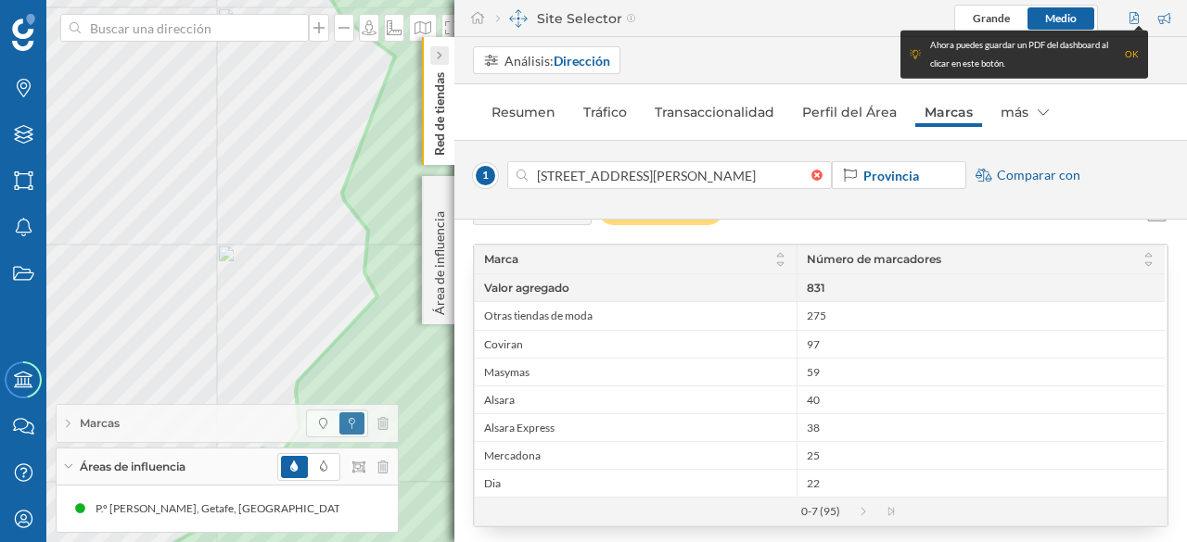
click at [438, 48] on icon at bounding box center [439, 55] width 6 height 19
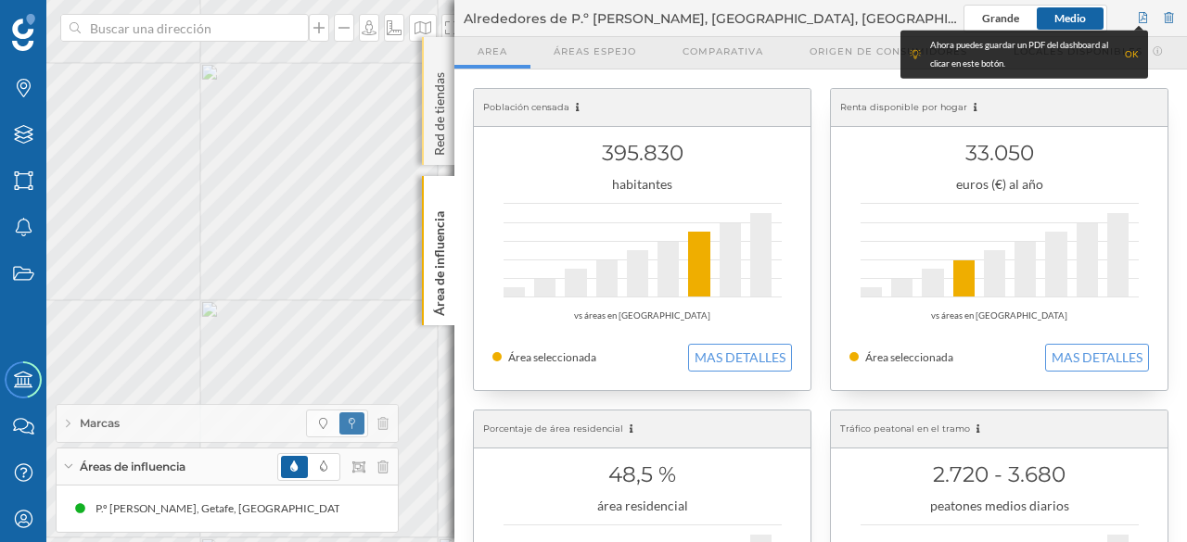
click at [445, 57] on div "Red de tiendas" at bounding box center [438, 101] width 32 height 128
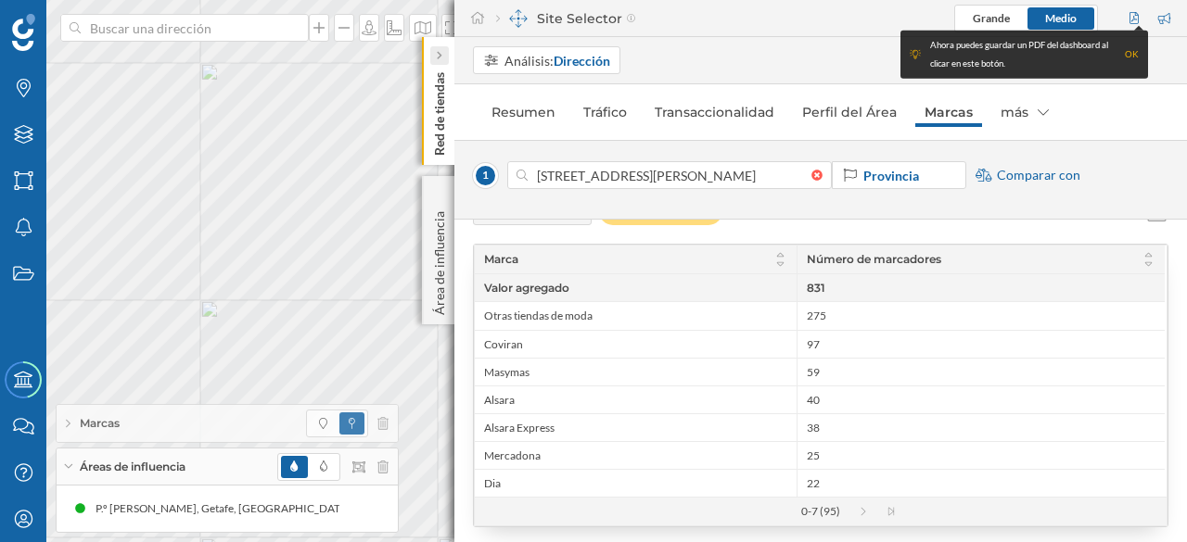
click at [437, 53] on icon at bounding box center [439, 56] width 5 height 8
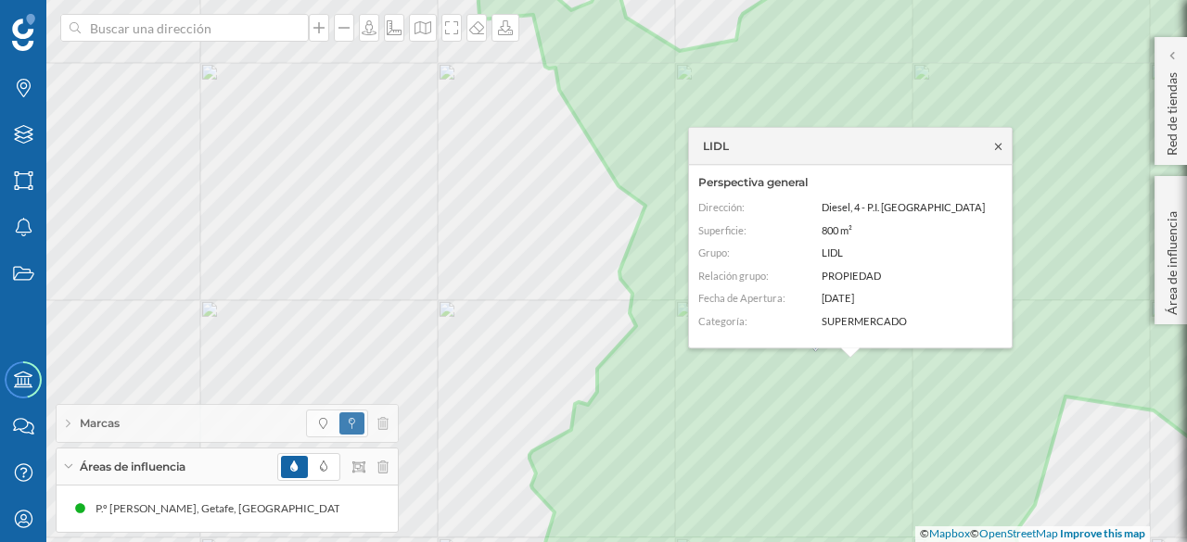
click at [991, 146] on icon at bounding box center [998, 146] width 14 height 11
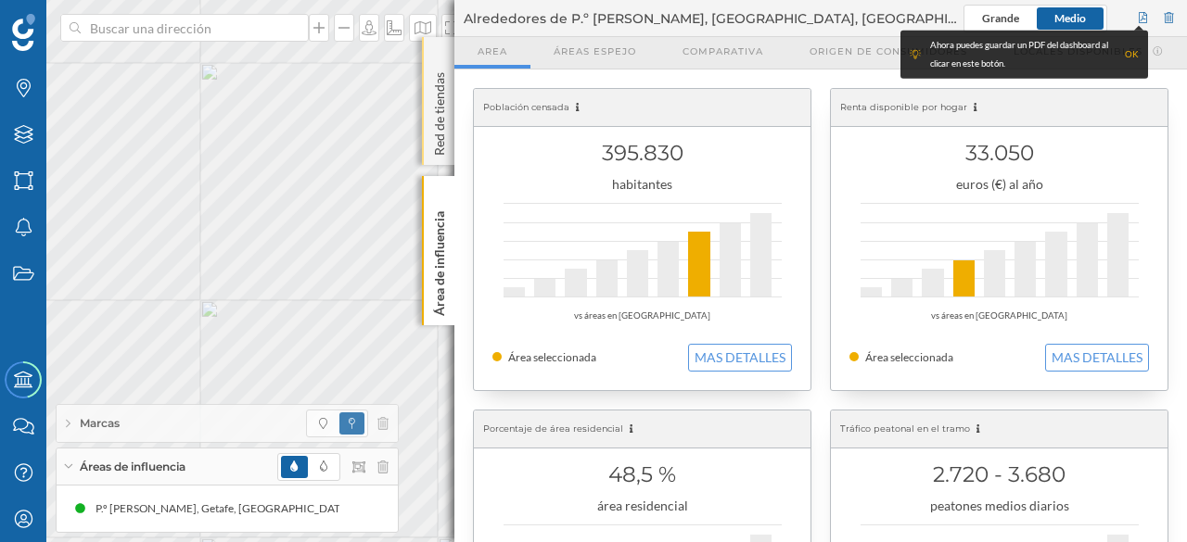
click at [437, 53] on div "Red de tiendas" at bounding box center [438, 101] width 32 height 128
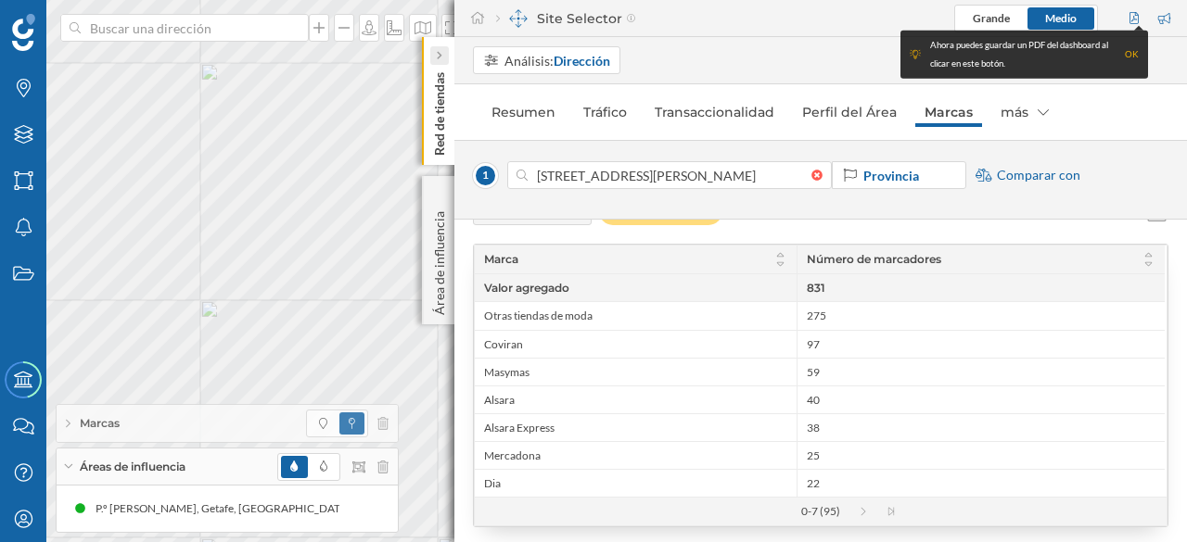
click at [438, 52] on icon at bounding box center [439, 55] width 6 height 9
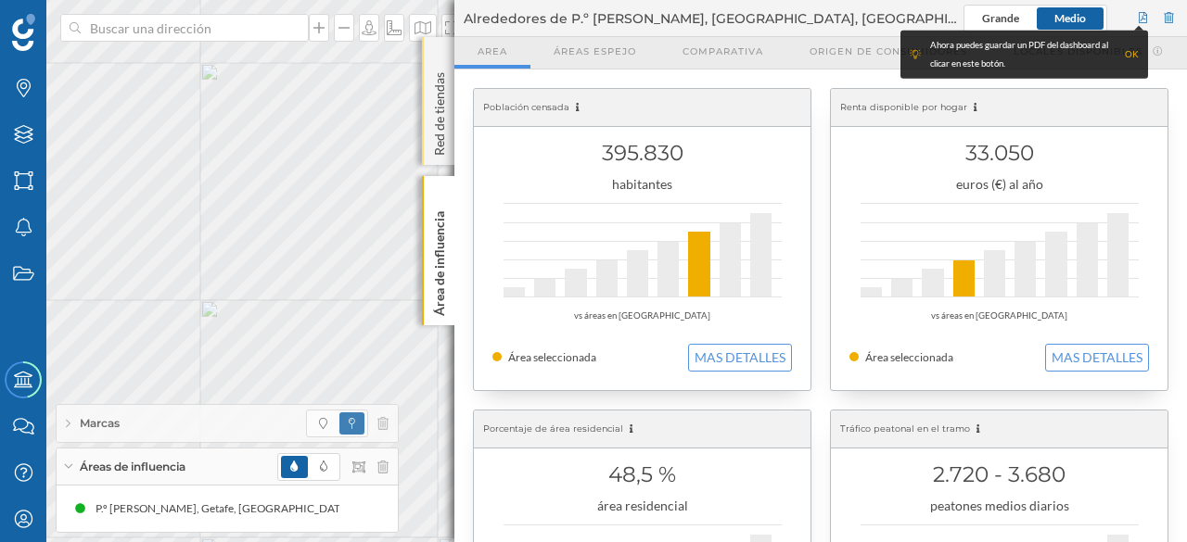
click at [443, 52] on div "Red de tiendas" at bounding box center [438, 101] width 32 height 128
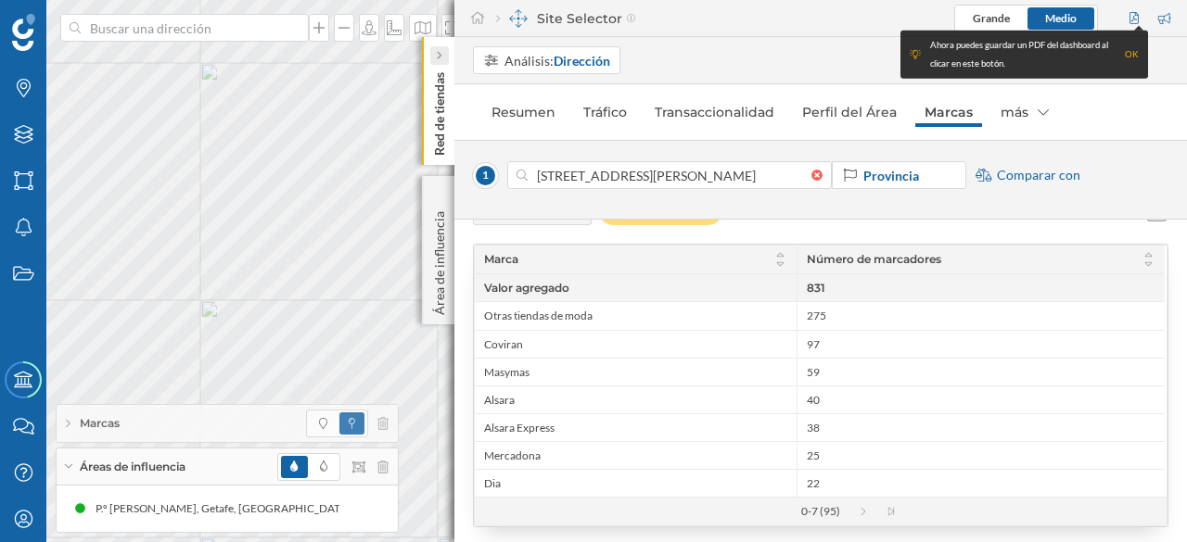
click at [442, 52] on div at bounding box center [439, 55] width 19 height 19
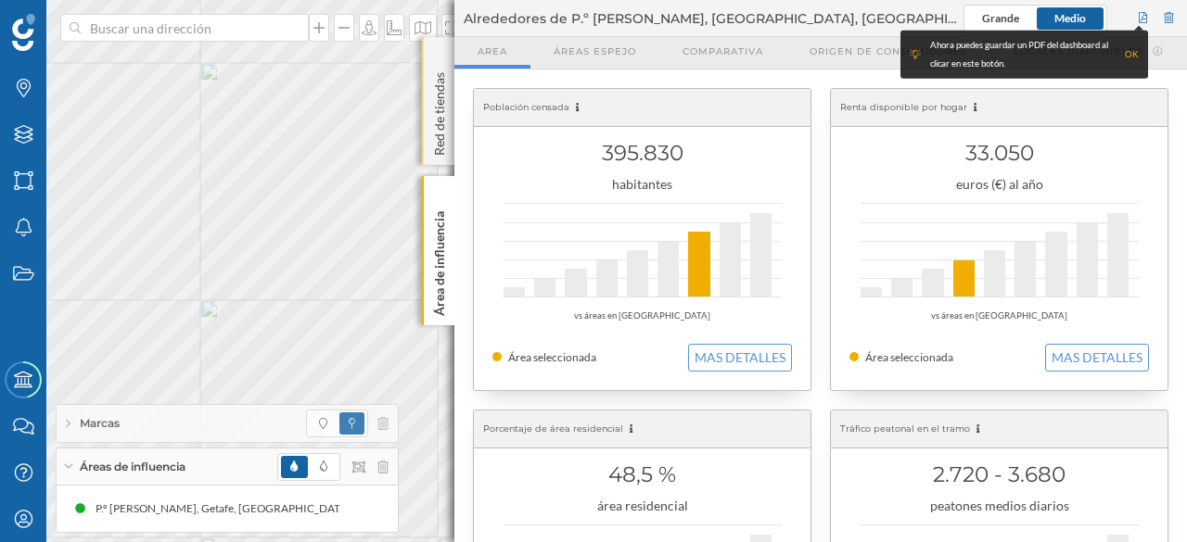
click at [443, 50] on div "Red de tiendas" at bounding box center [438, 101] width 32 height 128
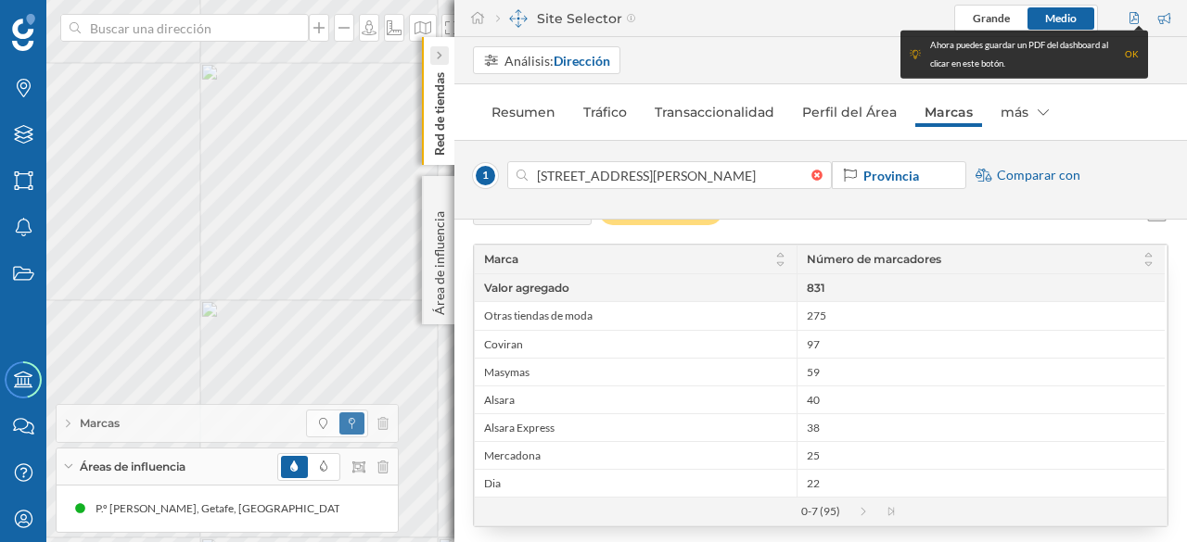
click at [440, 55] on icon at bounding box center [439, 56] width 5 height 8
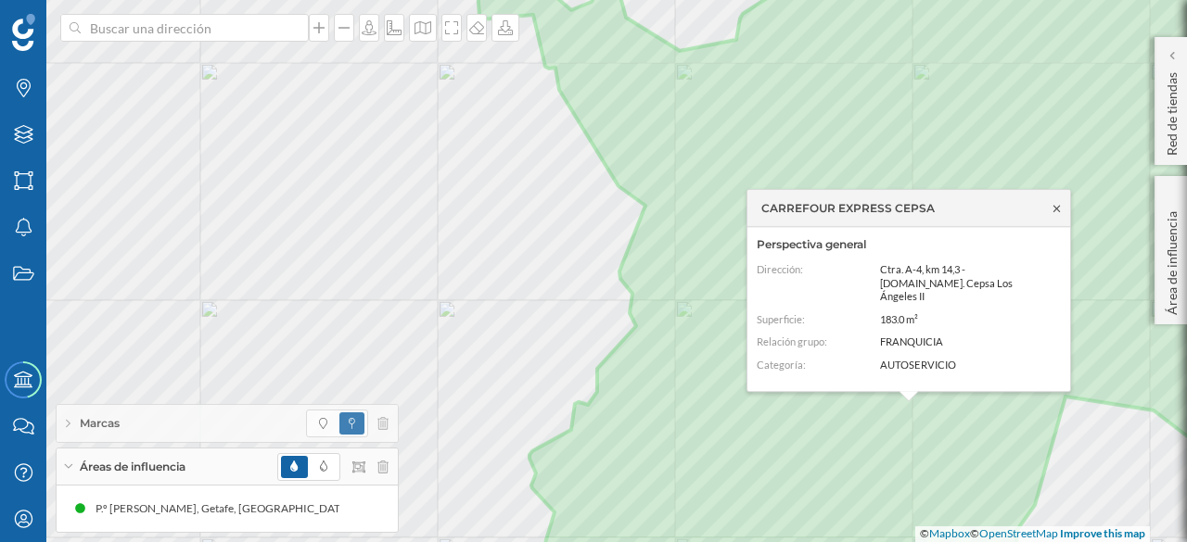
click at [1056, 214] on icon at bounding box center [1056, 208] width 14 height 11
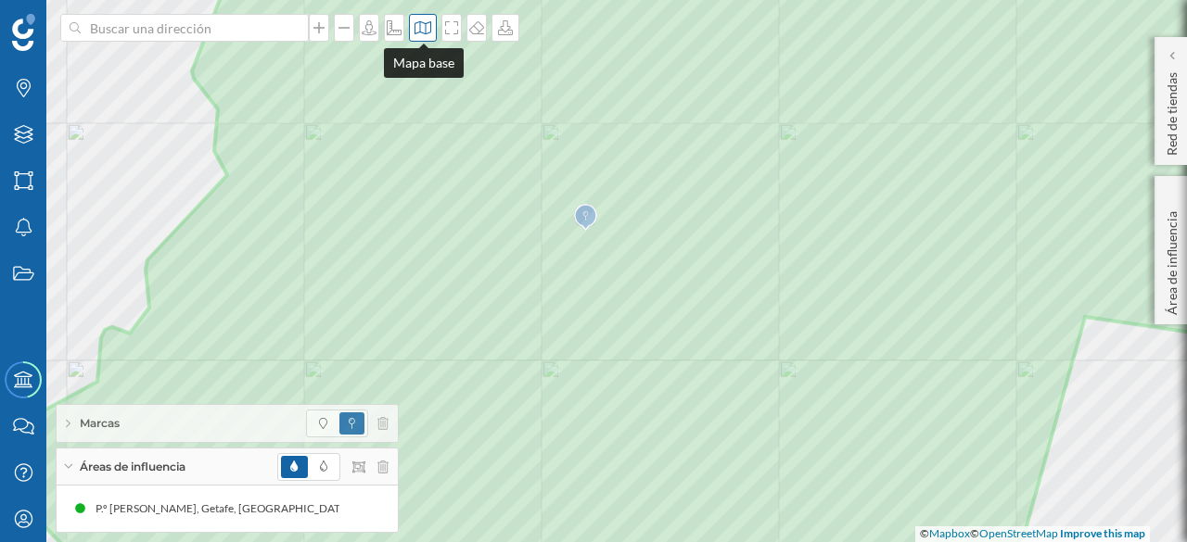
click at [423, 27] on icon at bounding box center [422, 27] width 19 height 15
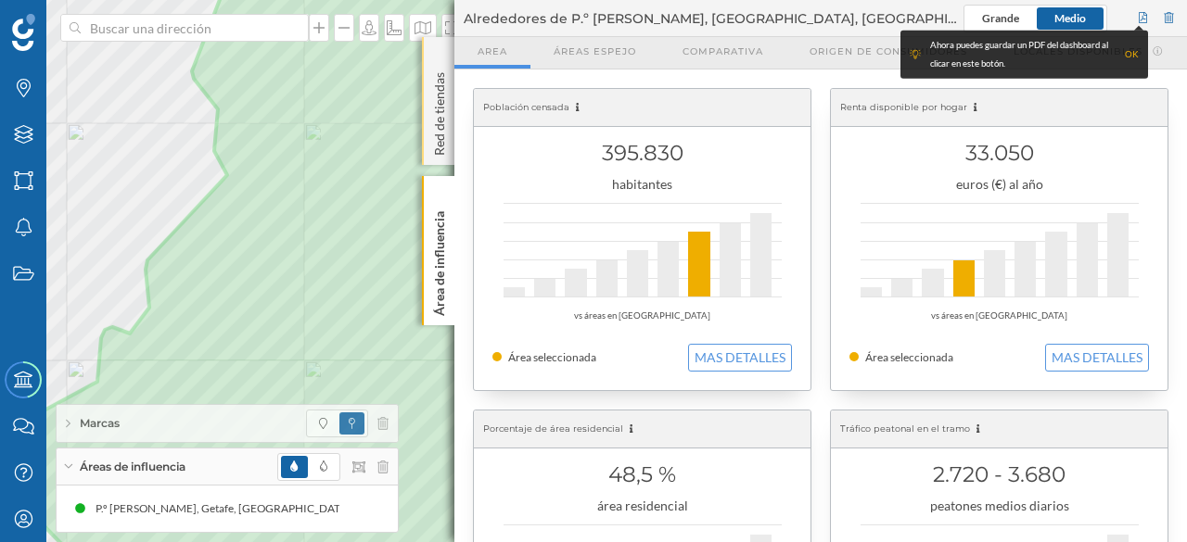
click at [438, 45] on div "Red de tiendas" at bounding box center [438, 101] width 32 height 128
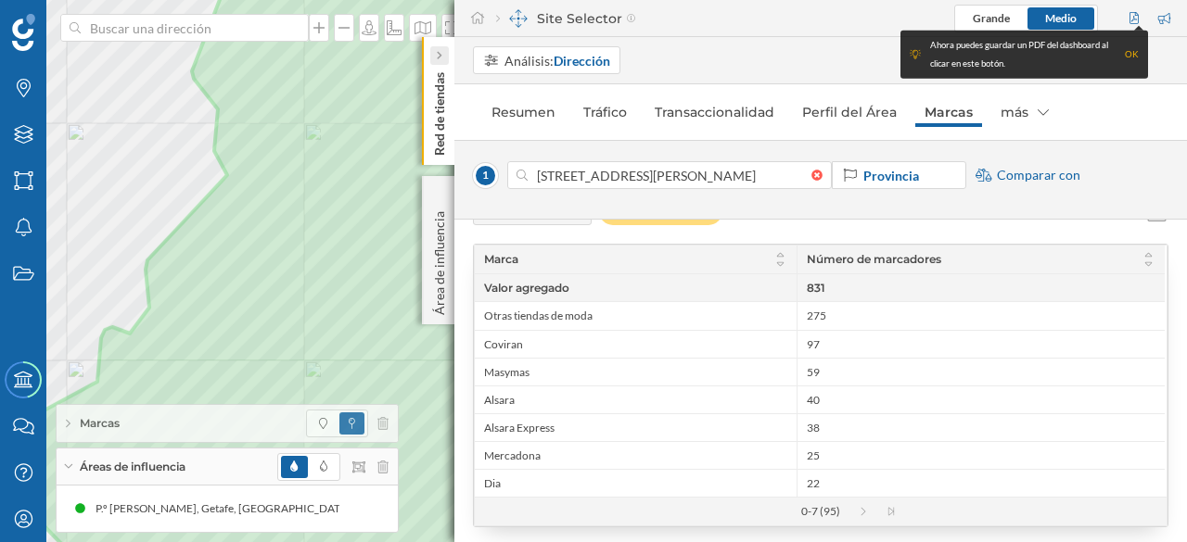
click at [438, 50] on icon at bounding box center [439, 55] width 6 height 11
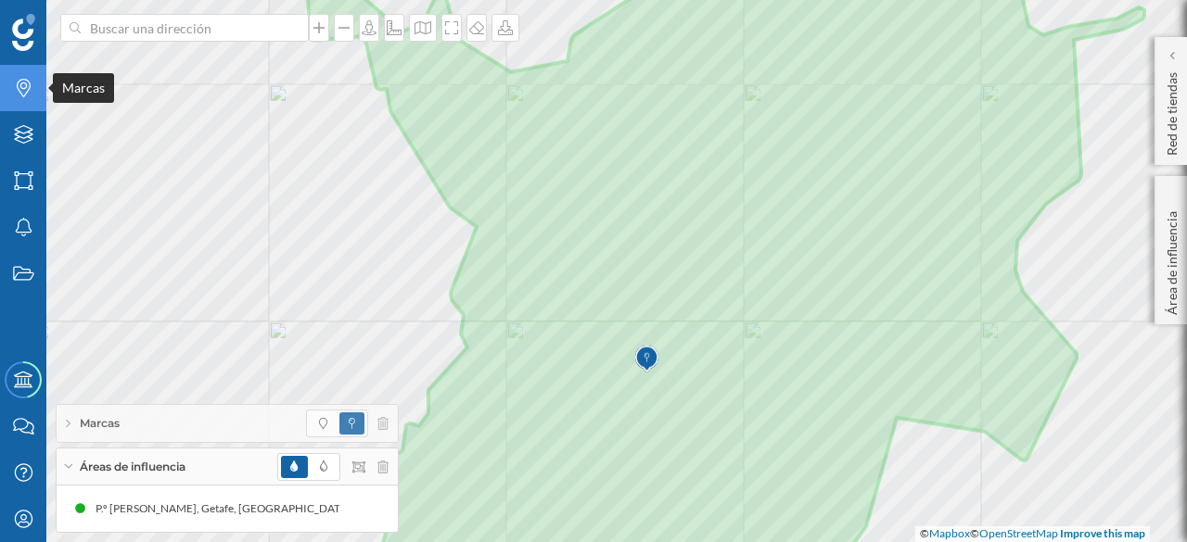
click at [29, 83] on icon at bounding box center [24, 88] width 14 height 19
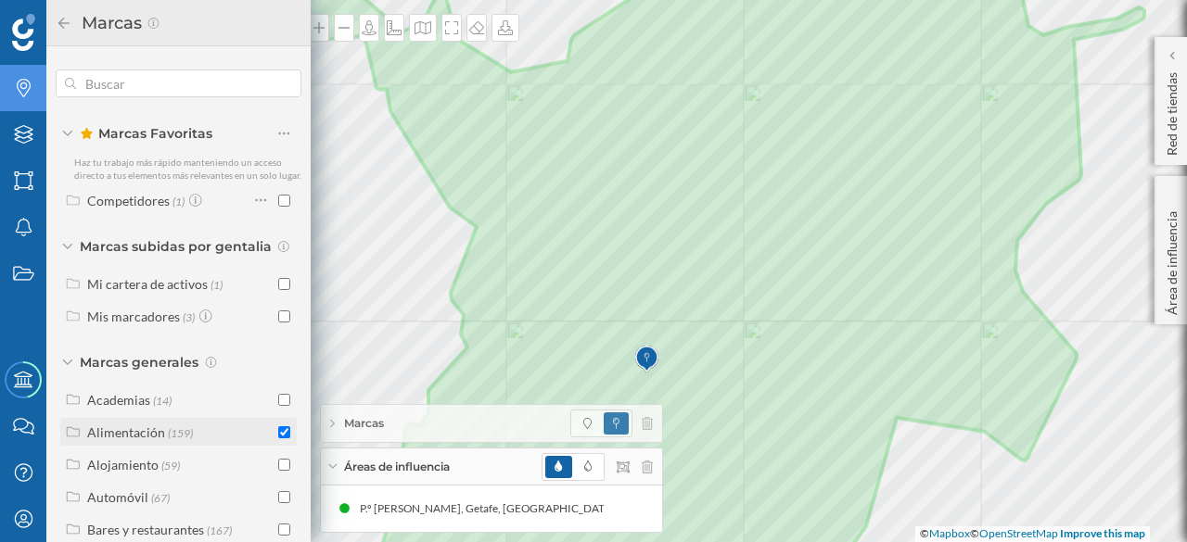
click at [280, 438] on input "checkbox" at bounding box center [284, 432] width 12 height 12
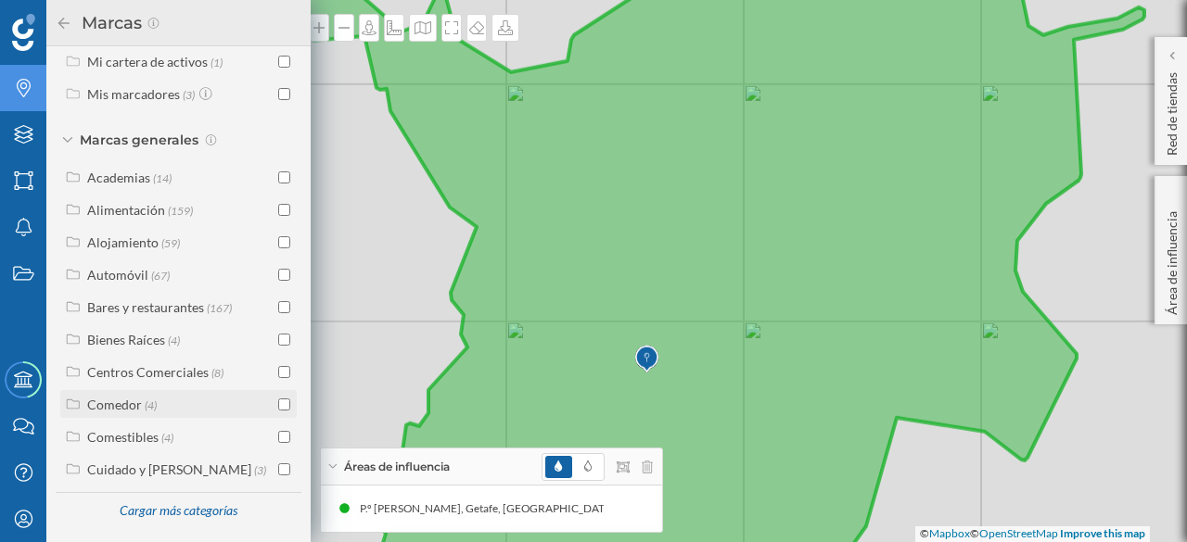
scroll to position [235, 0]
click at [282, 370] on input "checkbox" at bounding box center [284, 371] width 12 height 12
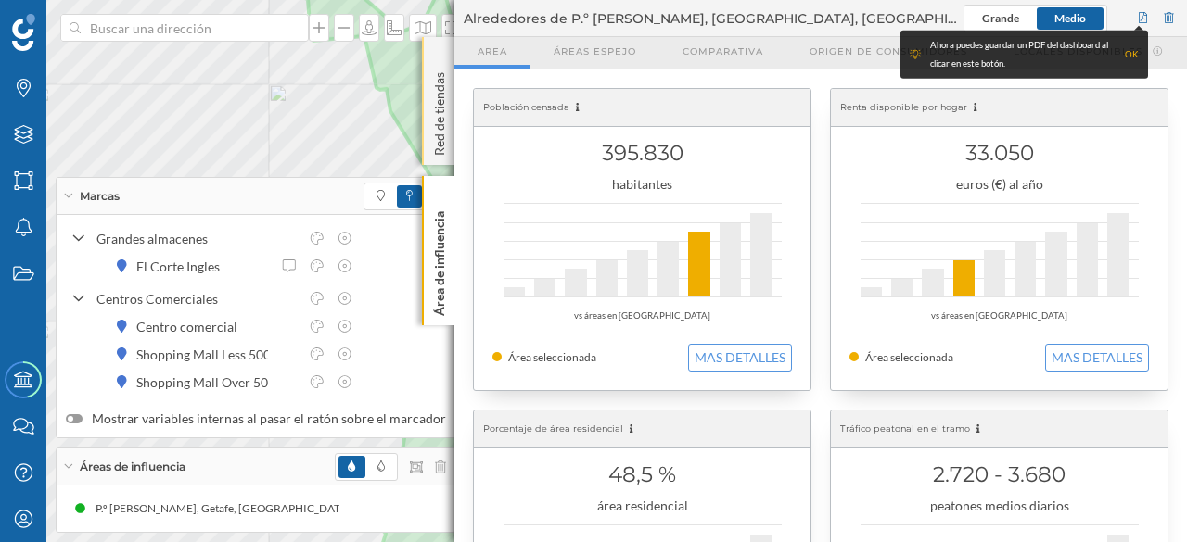
click at [433, 51] on div "Red de tiendas" at bounding box center [438, 101] width 32 height 128
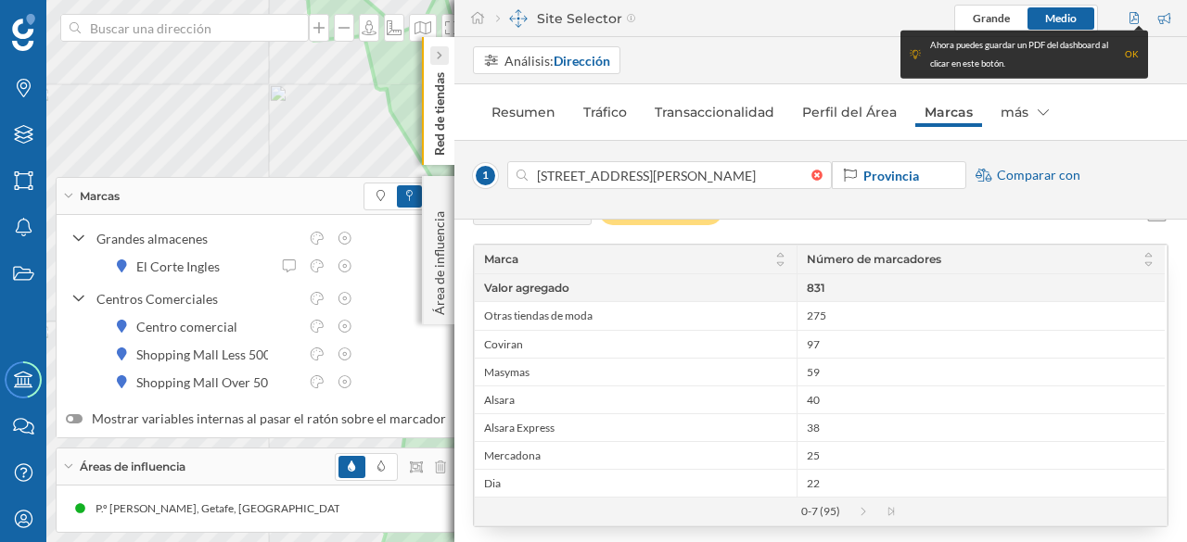
click at [439, 59] on icon at bounding box center [439, 55] width 6 height 9
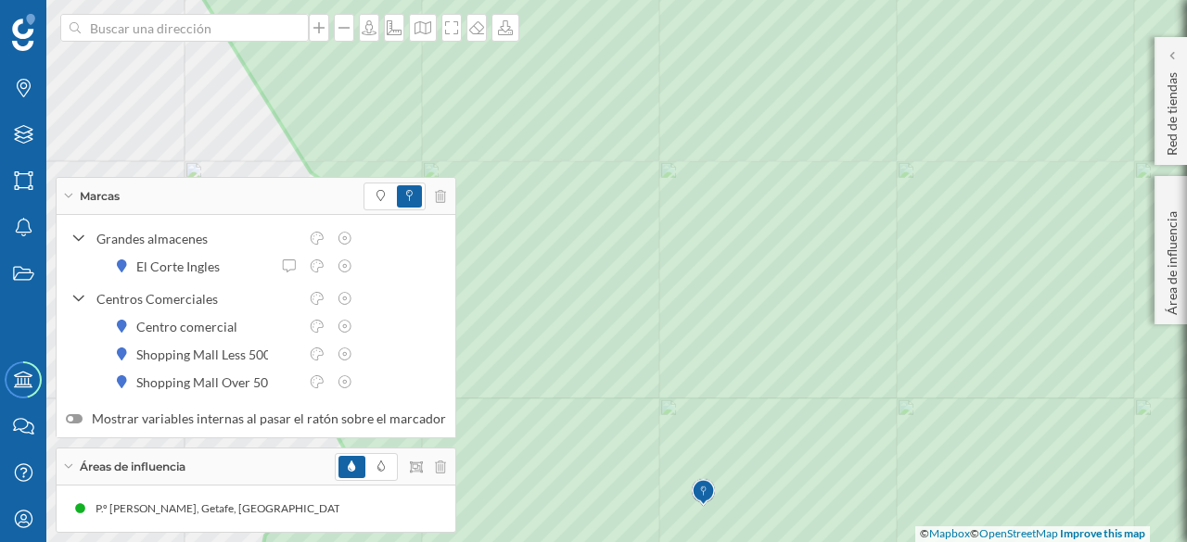
click at [63, 192] on div "Marcas" at bounding box center [256, 196] width 399 height 37
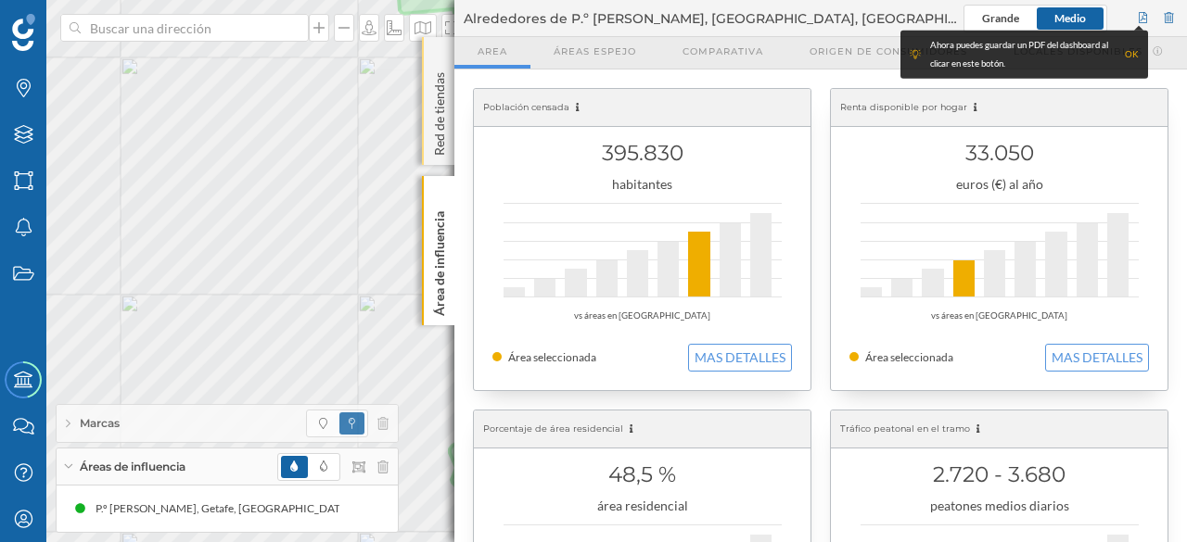
click at [438, 116] on p "Red de tiendas" at bounding box center [439, 110] width 19 height 91
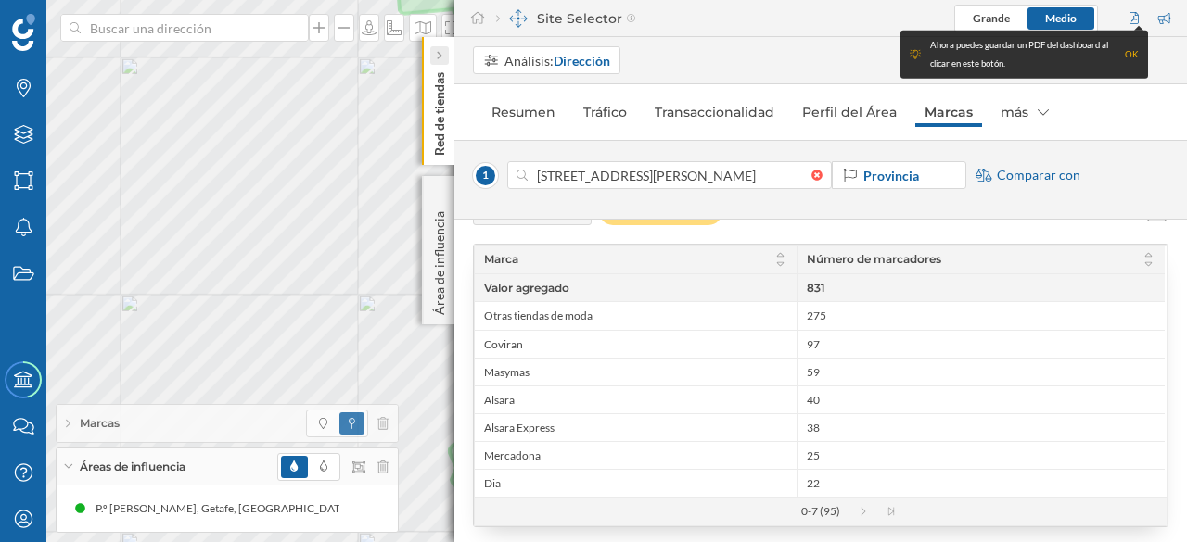
click at [441, 50] on icon at bounding box center [439, 55] width 6 height 19
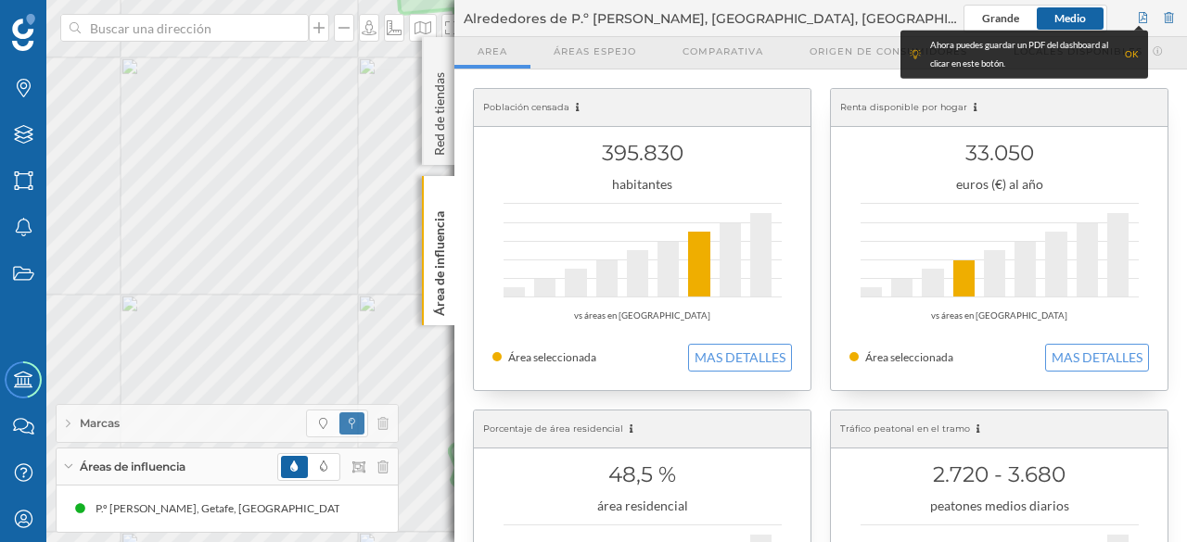
click at [1133, 51] on div "OK" at bounding box center [1131, 54] width 14 height 19
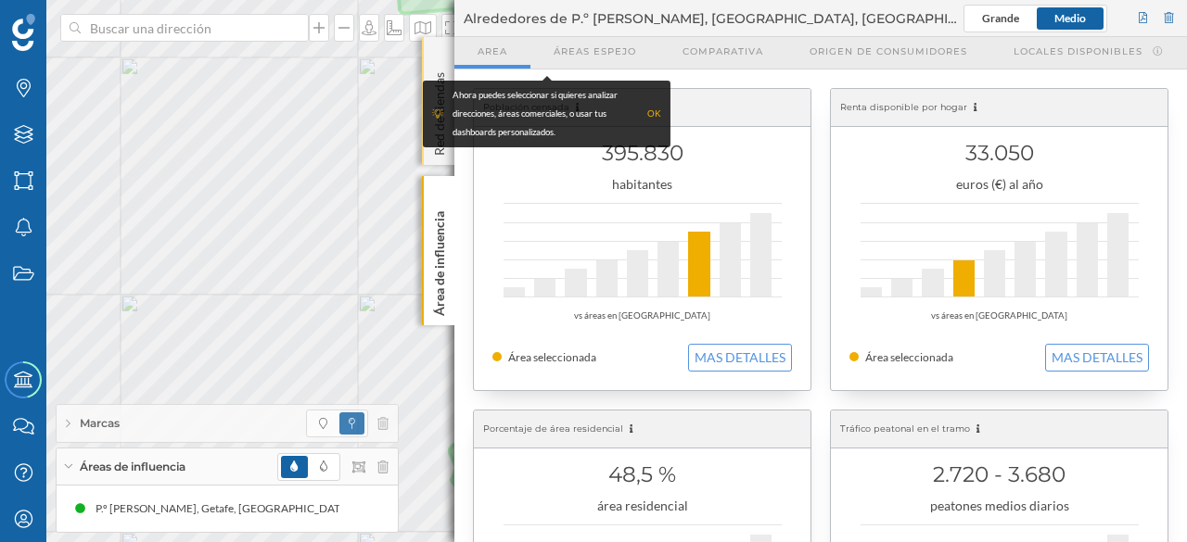
click at [439, 50] on div "Red de tiendas" at bounding box center [438, 101] width 32 height 128
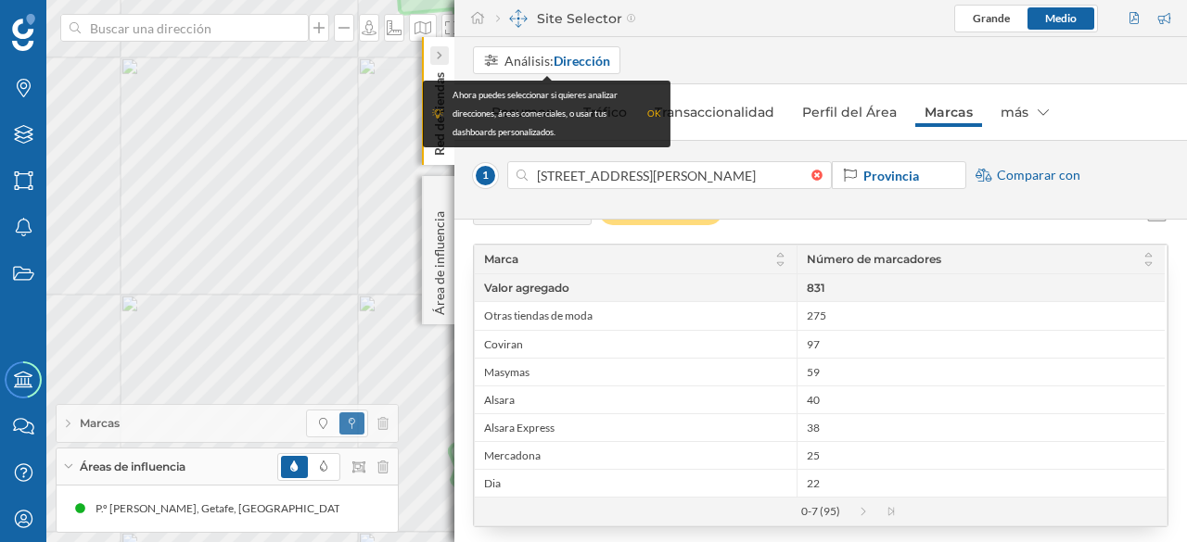
click at [438, 49] on icon at bounding box center [439, 55] width 6 height 19
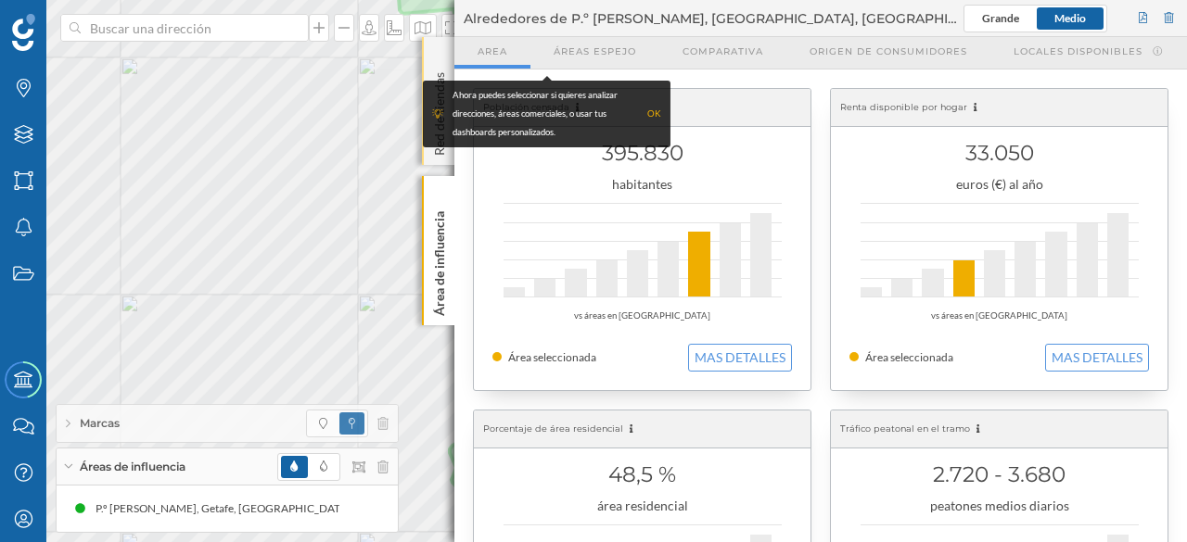
click at [440, 55] on div "Red de tiendas" at bounding box center [438, 101] width 32 height 128
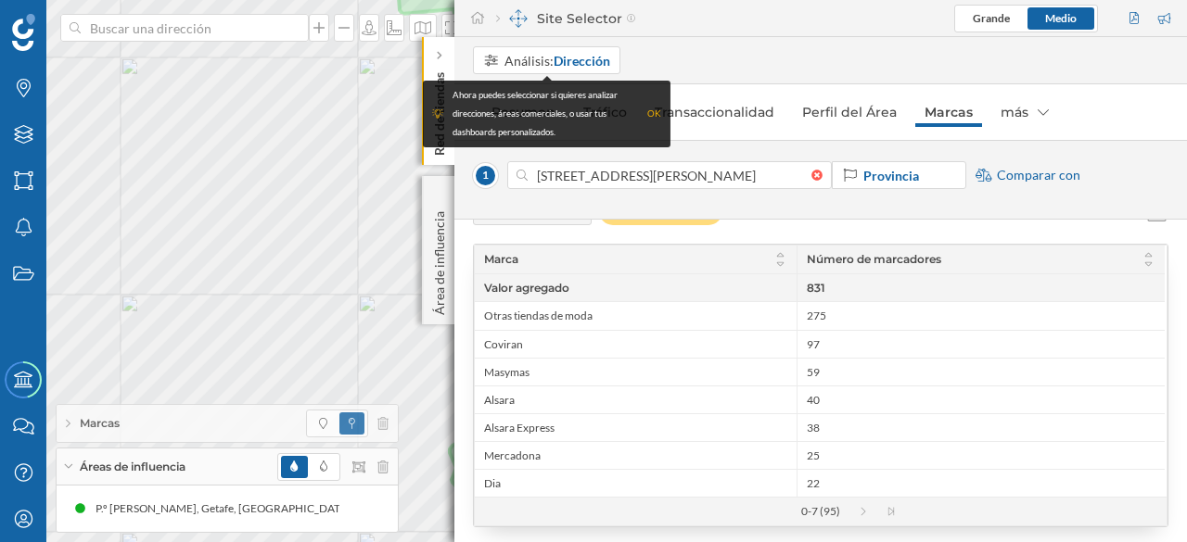
click at [451, 57] on div "Red de tiendas" at bounding box center [438, 101] width 32 height 128
